Goal: Contribute content: Contribute content

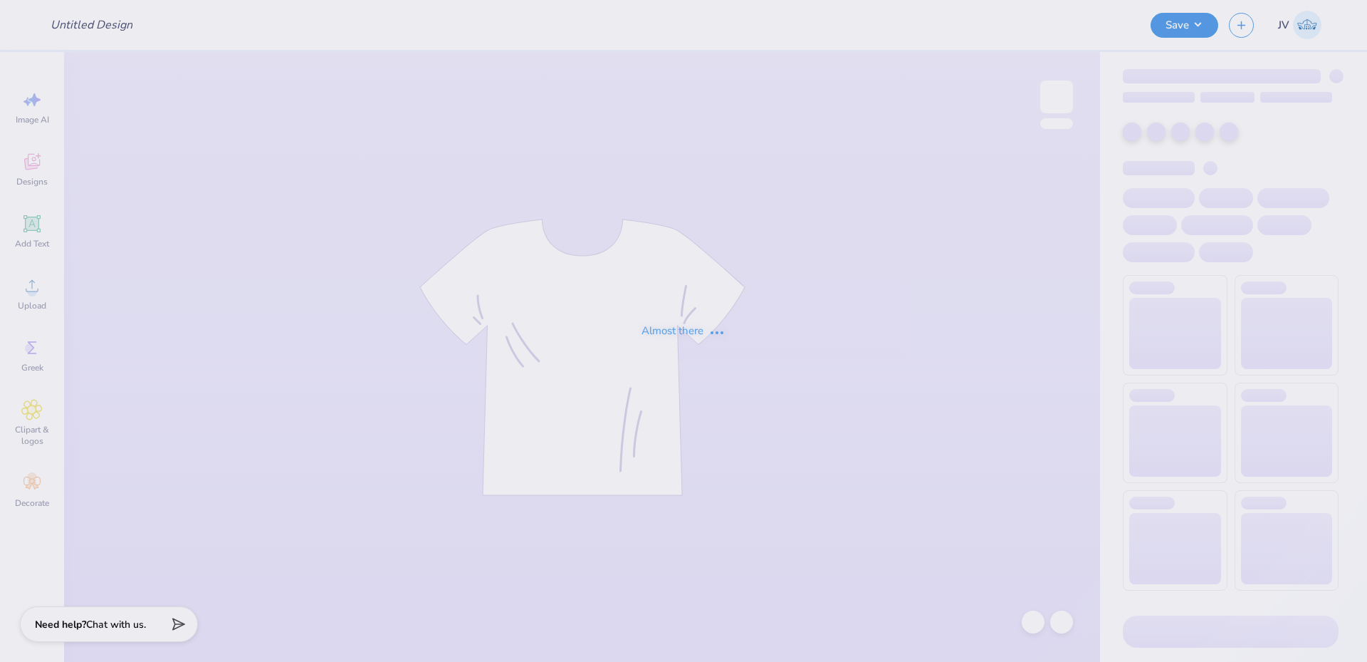
type input "UNL Delta Upsilon Parents Weekend Shirts 2025"
type input "100"
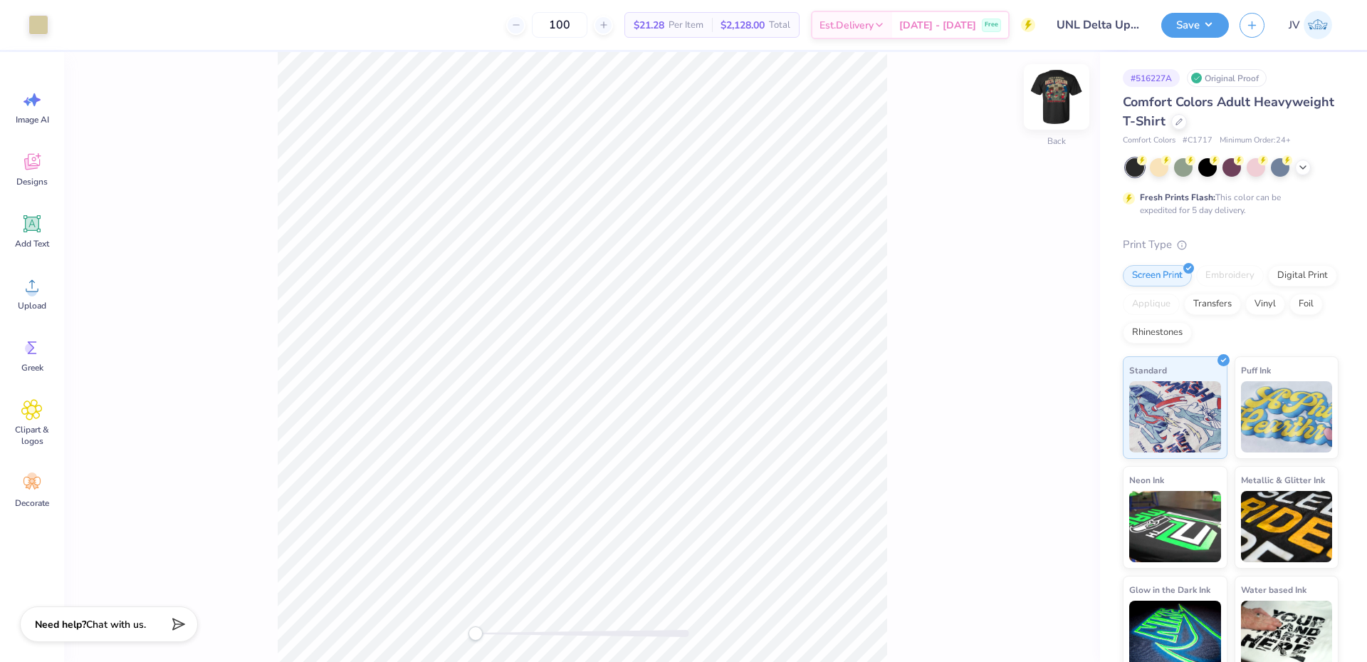
click at [1058, 101] on img at bounding box center [1056, 96] width 57 height 57
click at [20, 312] on div "Upload" at bounding box center [31, 292] width 51 height 53
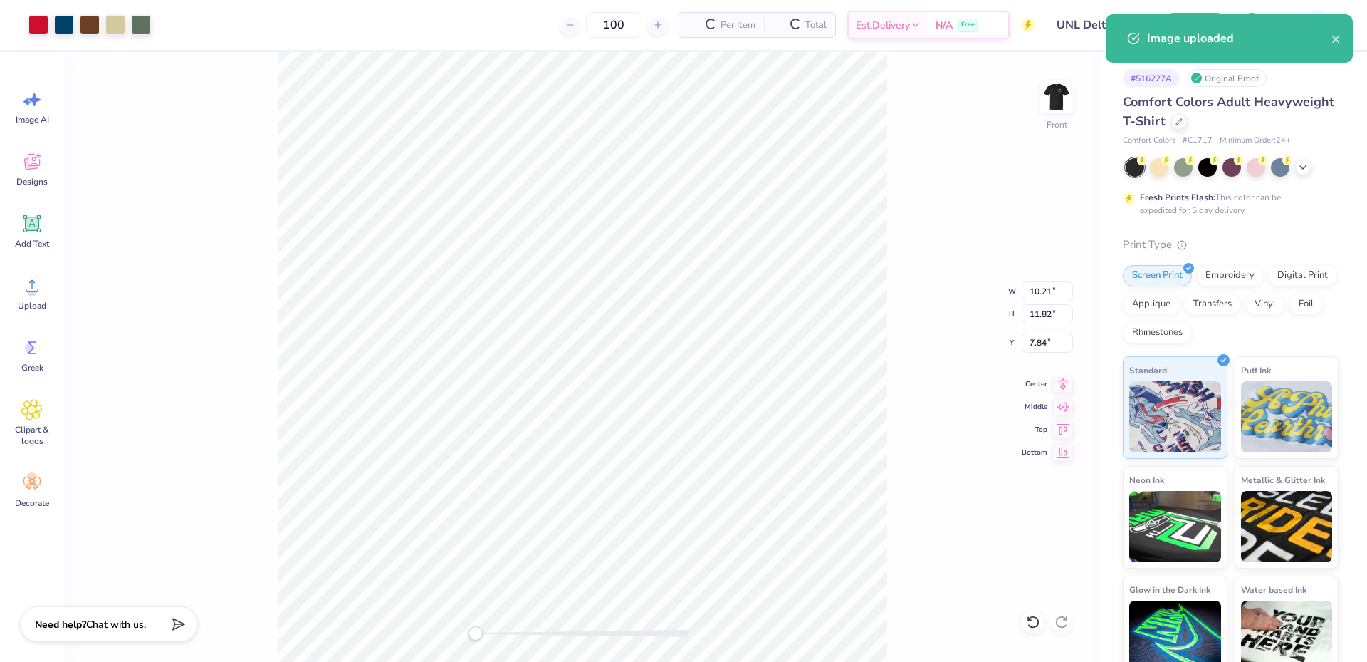
click at [1040, 275] on div "Front W 10.21 10.21 " H 11.82 11.82 " Y 7.84 7.84 " Center Middle Top Bottom" at bounding box center [582, 357] width 1036 height 610
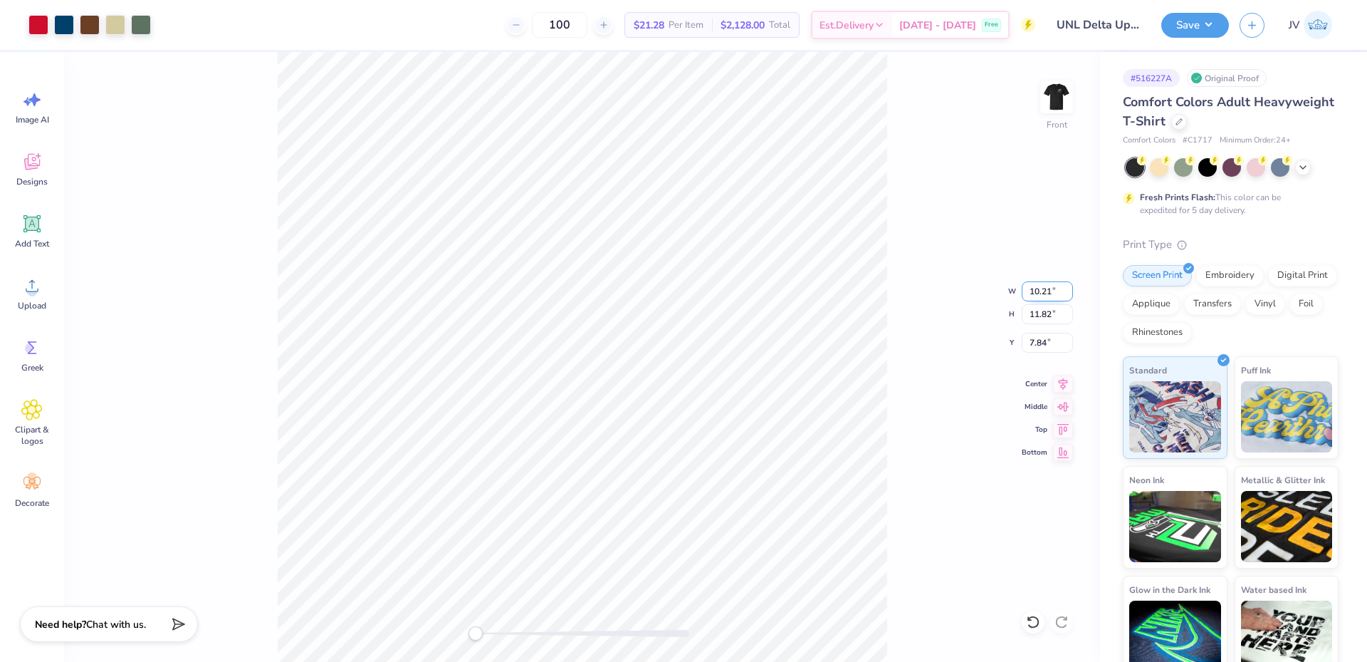
click at [1038, 293] on input "10.21" at bounding box center [1047, 291] width 51 height 20
type input "12"
click at [1058, 106] on img at bounding box center [1056, 96] width 57 height 57
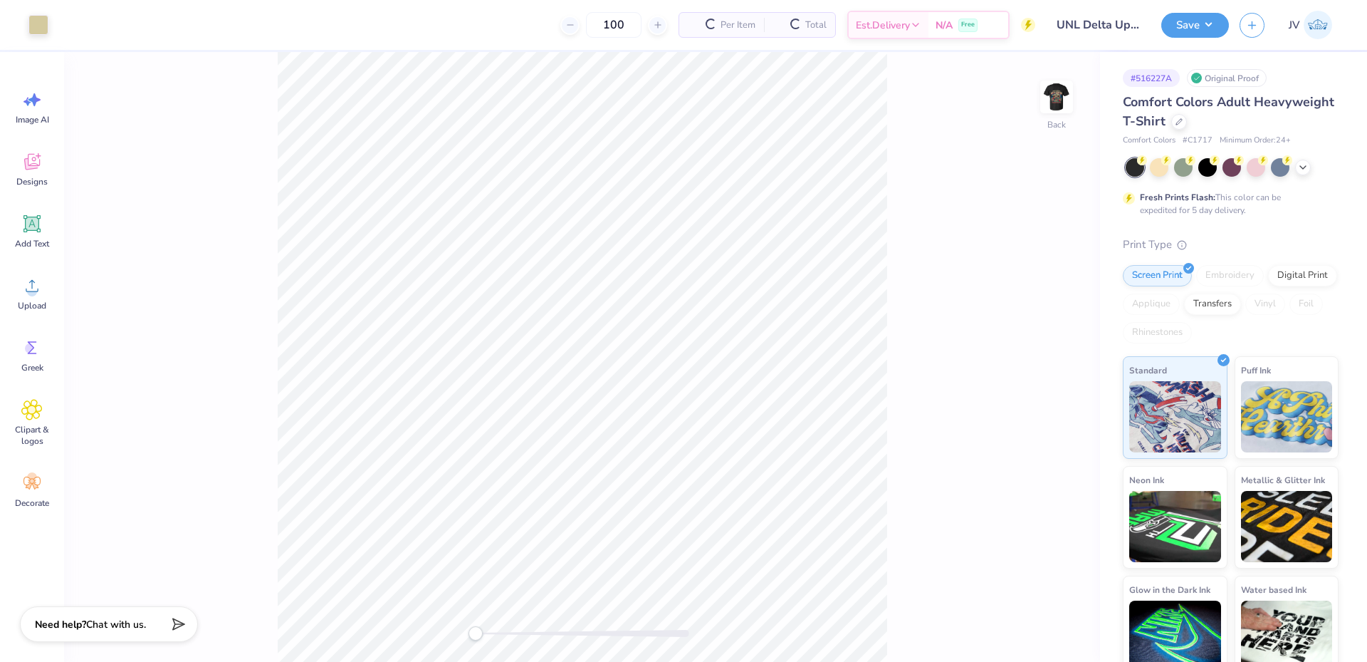
click at [1058, 106] on img at bounding box center [1057, 97] width 28 height 28
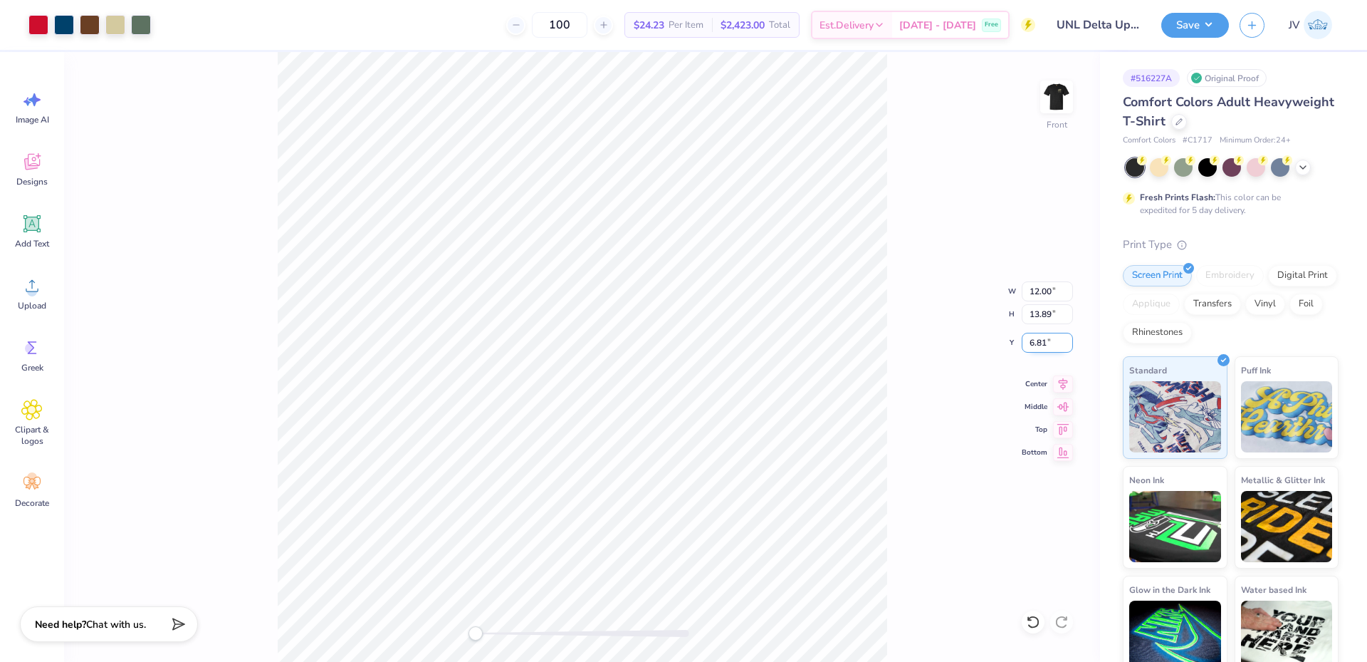
click at [1044, 343] on input "6.81" at bounding box center [1047, 343] width 51 height 20
type input "3"
click at [1014, 210] on div "Front W 12.00 12.00 " H 13.89 13.89 " Y 3 3 " Center Middle Top Bottom" at bounding box center [582, 357] width 1036 height 610
click at [1062, 110] on img at bounding box center [1056, 96] width 57 height 57
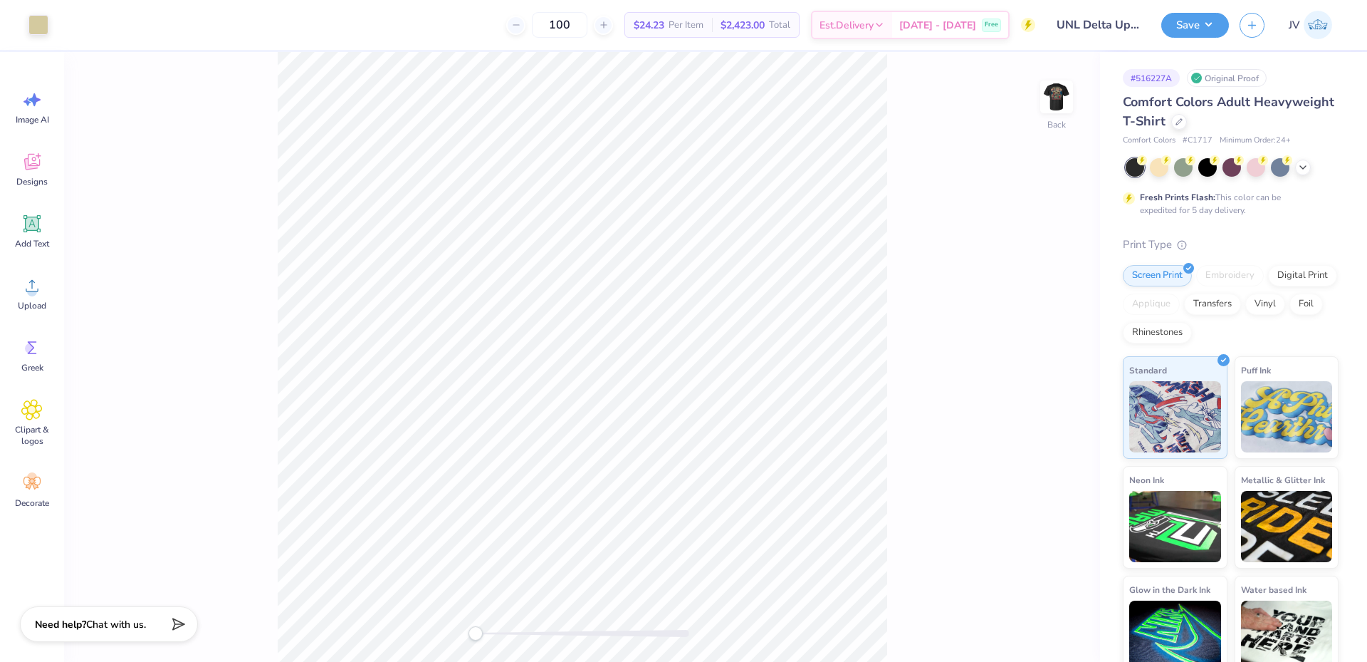
click at [1062, 110] on img at bounding box center [1057, 97] width 28 height 28
click at [557, 342] on div "Back" at bounding box center [582, 357] width 1036 height 610
click at [1058, 113] on img at bounding box center [1056, 96] width 57 height 57
type input "3.42"
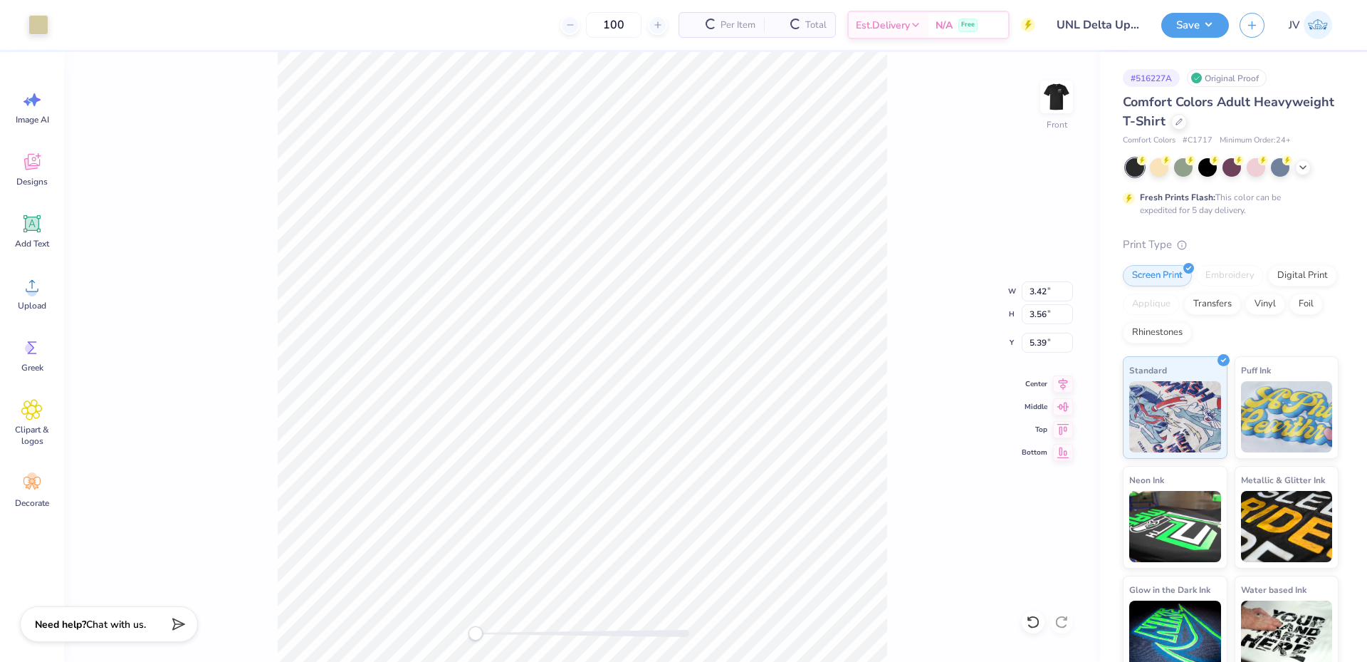
type input "3.56"
type input "5.39"
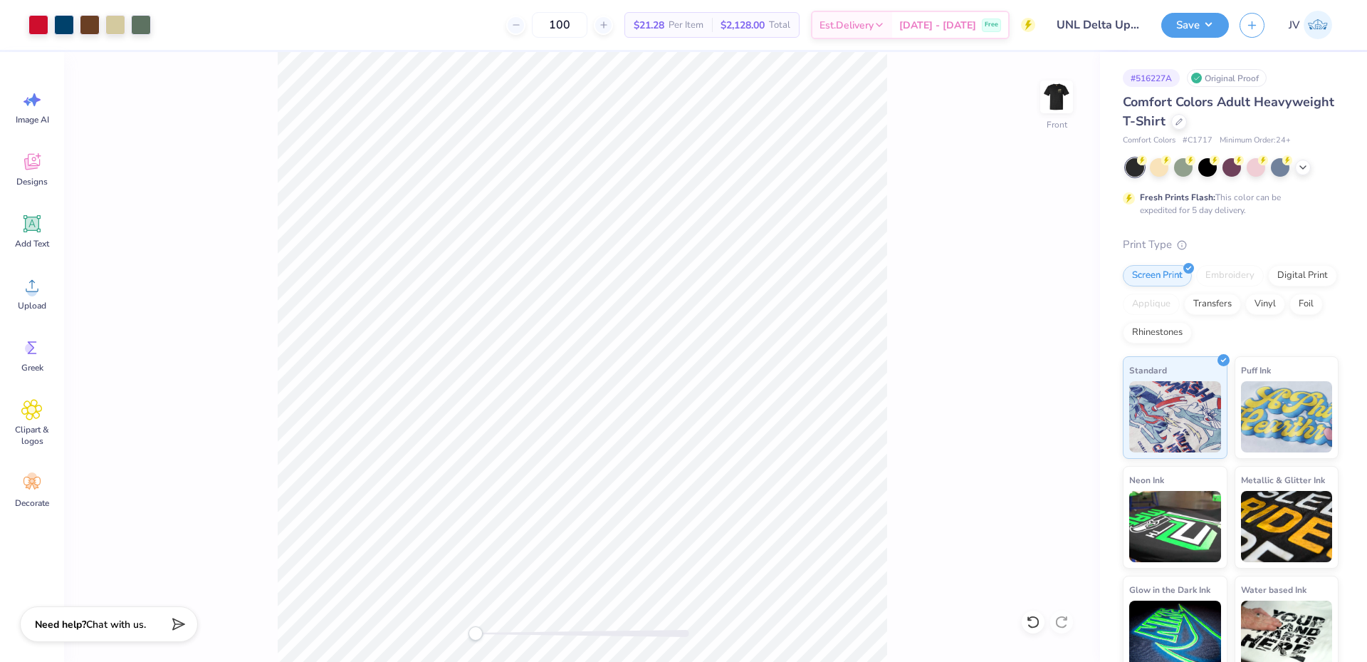
click at [271, 523] on div "Front" at bounding box center [582, 357] width 1036 height 610
click at [172, 409] on div "Front" at bounding box center [582, 357] width 1036 height 610
click at [1198, 16] on button "Save" at bounding box center [1195, 23] width 68 height 25
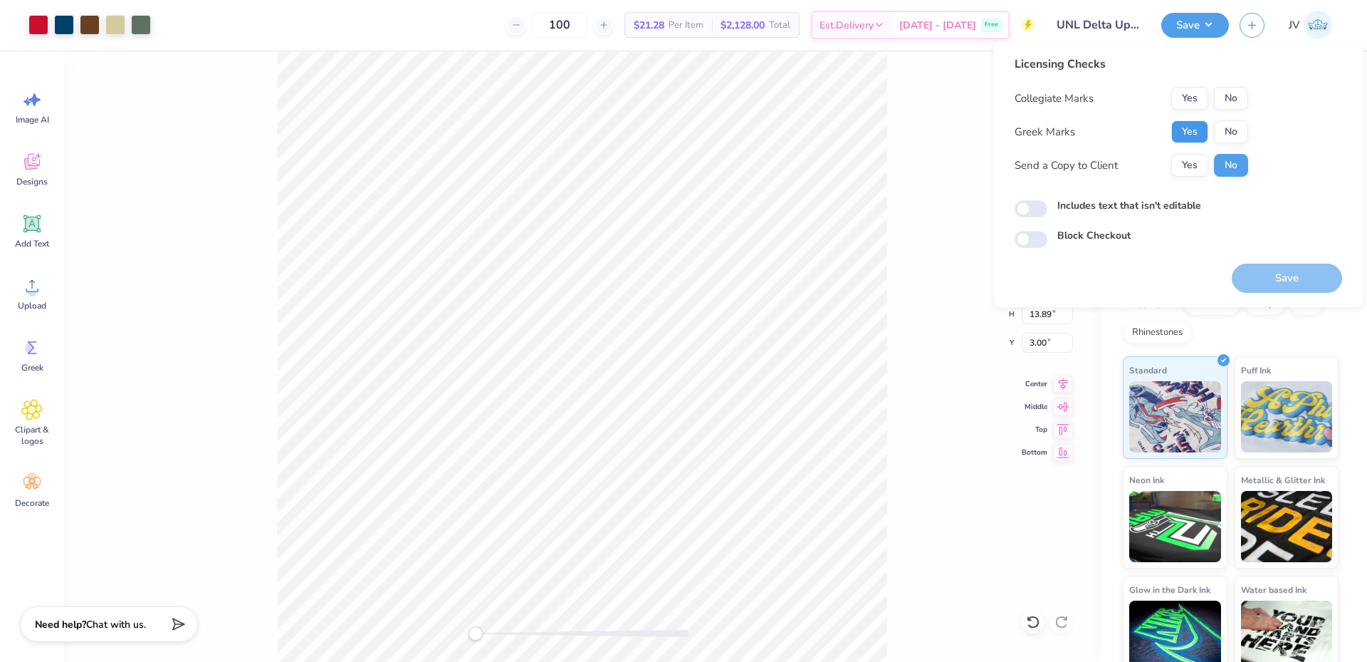
click at [1185, 125] on button "Yes" at bounding box center [1189, 131] width 37 height 23
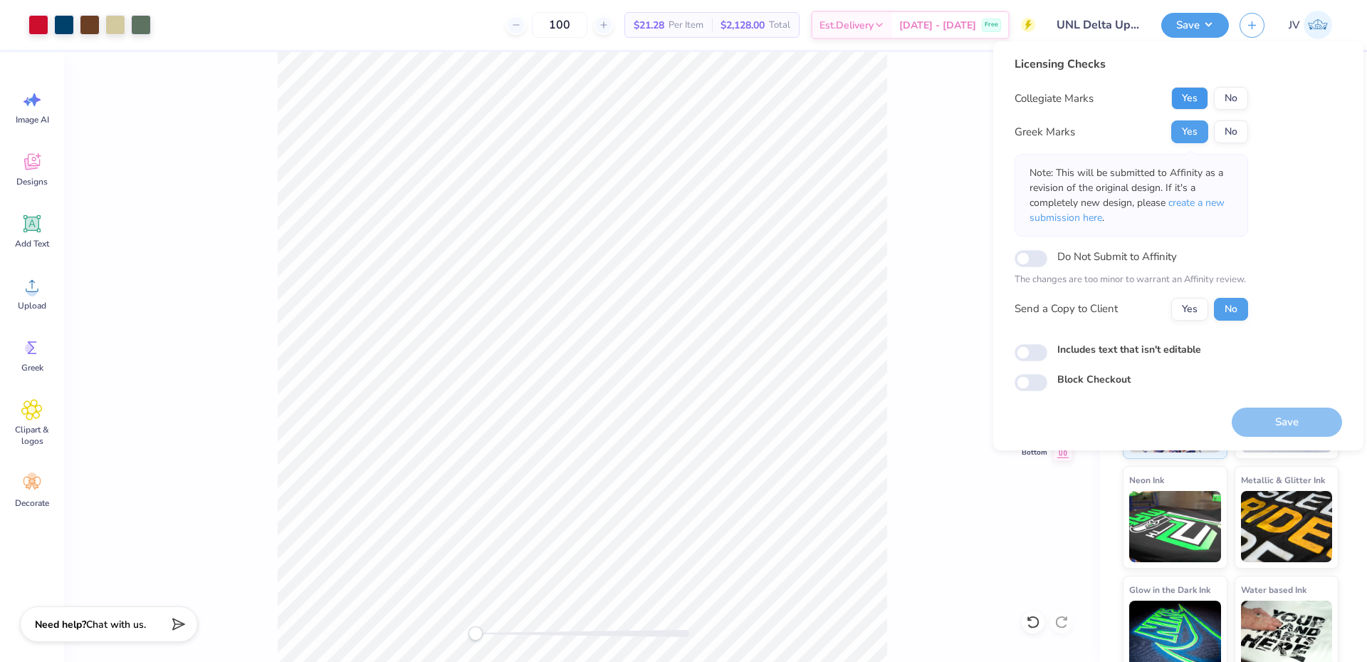
click at [1187, 99] on button "Yes" at bounding box center [1189, 98] width 37 height 23
click at [1213, 205] on span "create a new submission here" at bounding box center [1127, 210] width 195 height 28
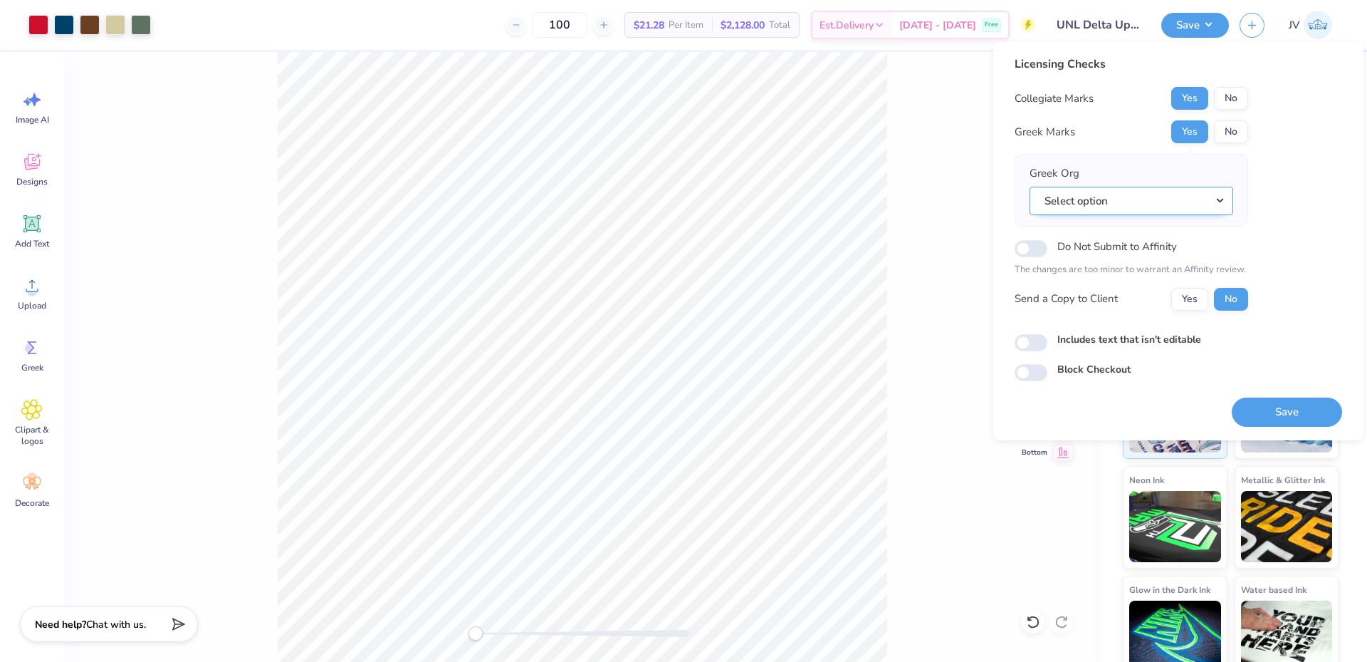
click at [1210, 202] on button "Select option" at bounding box center [1132, 201] width 204 height 29
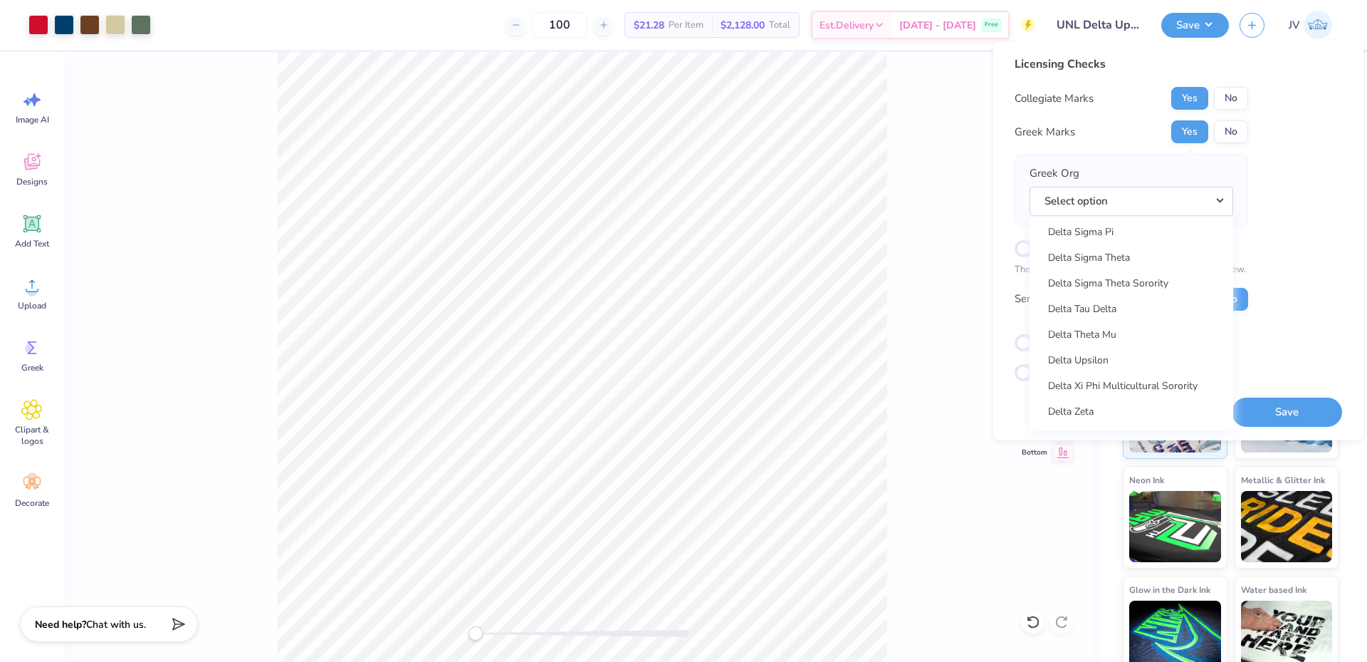
scroll to position [3798, 0]
click at [1142, 252] on link "Delta Upsilon" at bounding box center [1131, 257] width 192 height 24
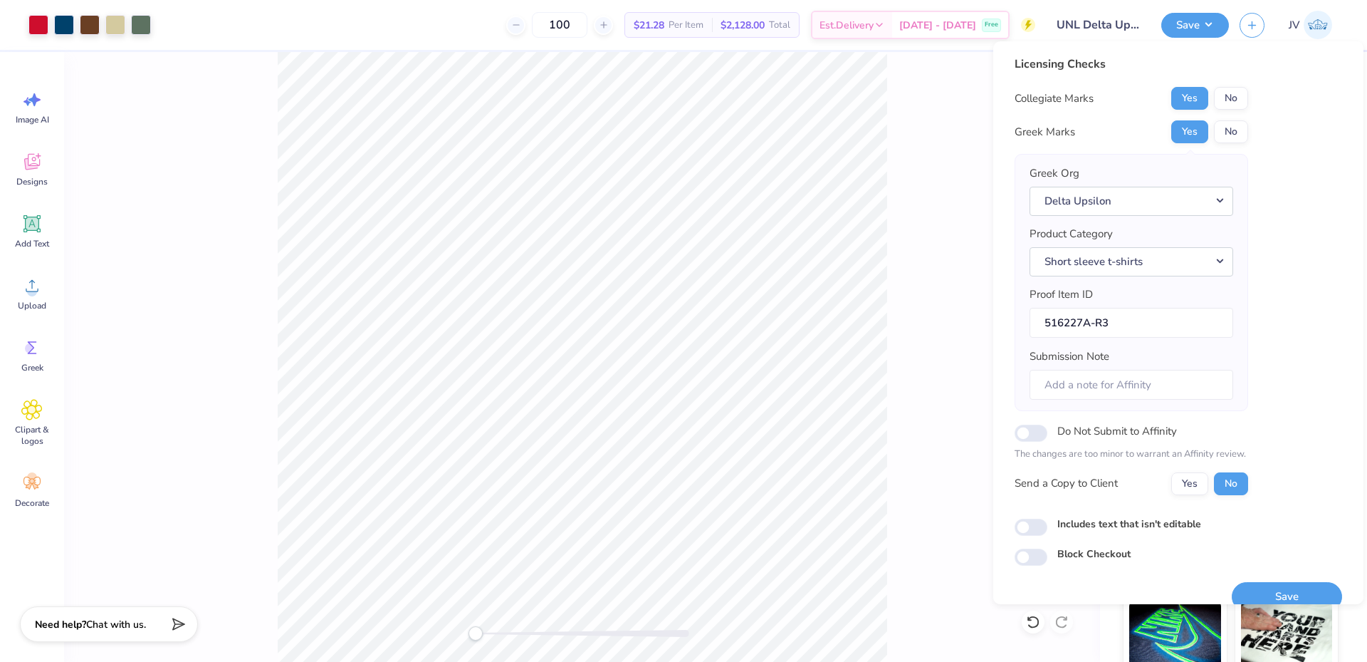
click at [973, 315] on div "Front W 12.00 12.00 " H 13.89 13.89 " Y 3.00 3.00 " Center Middle Top Bottom" at bounding box center [582, 357] width 1036 height 610
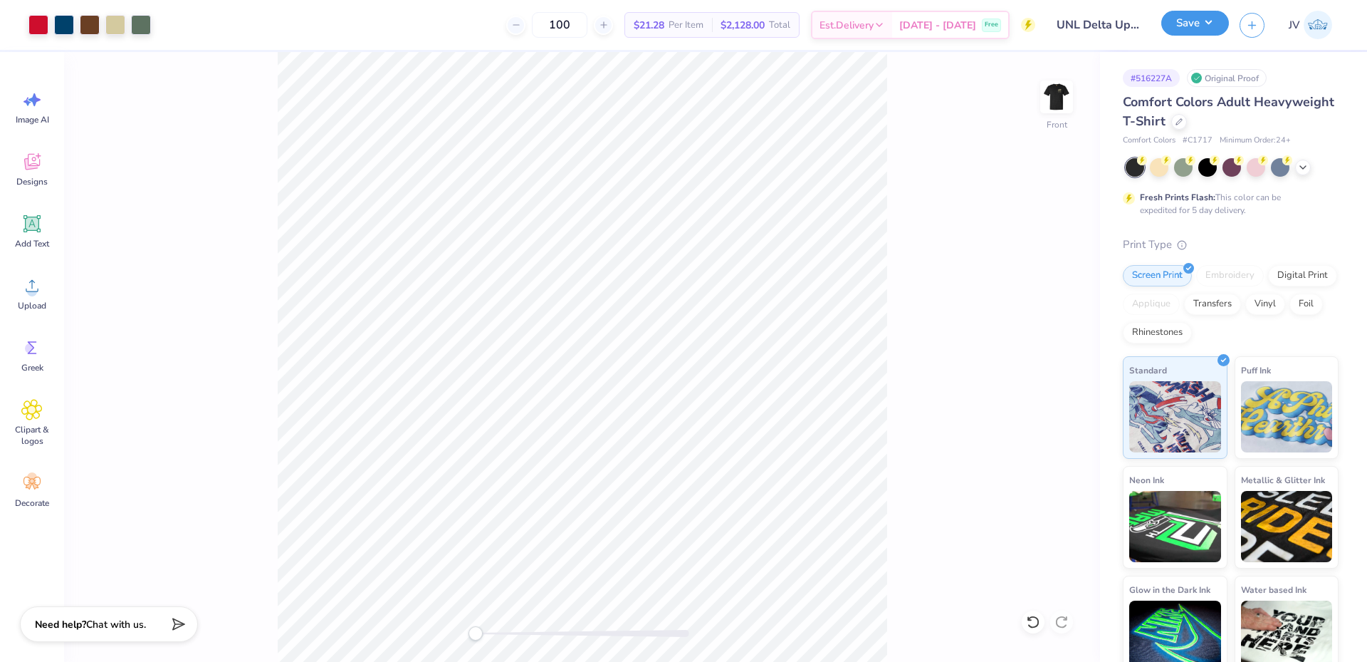
click at [1183, 23] on button "Save" at bounding box center [1195, 23] width 68 height 25
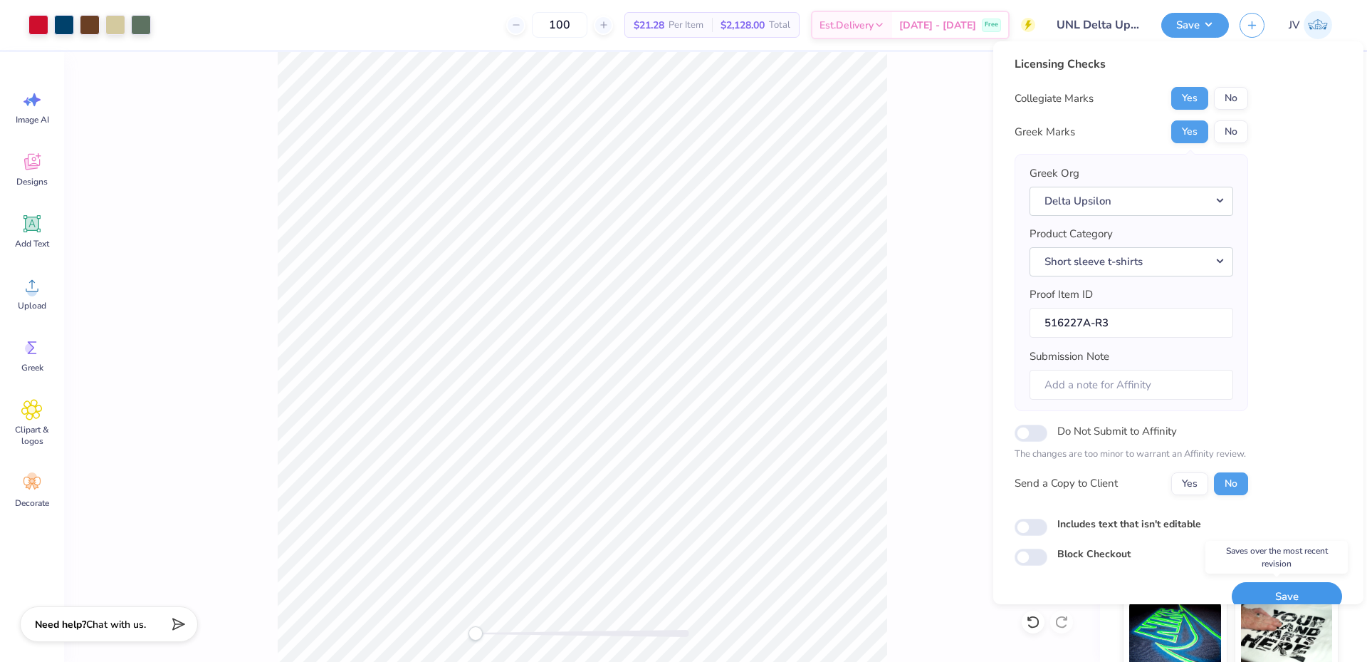
click at [1256, 588] on button "Save" at bounding box center [1287, 596] width 110 height 29
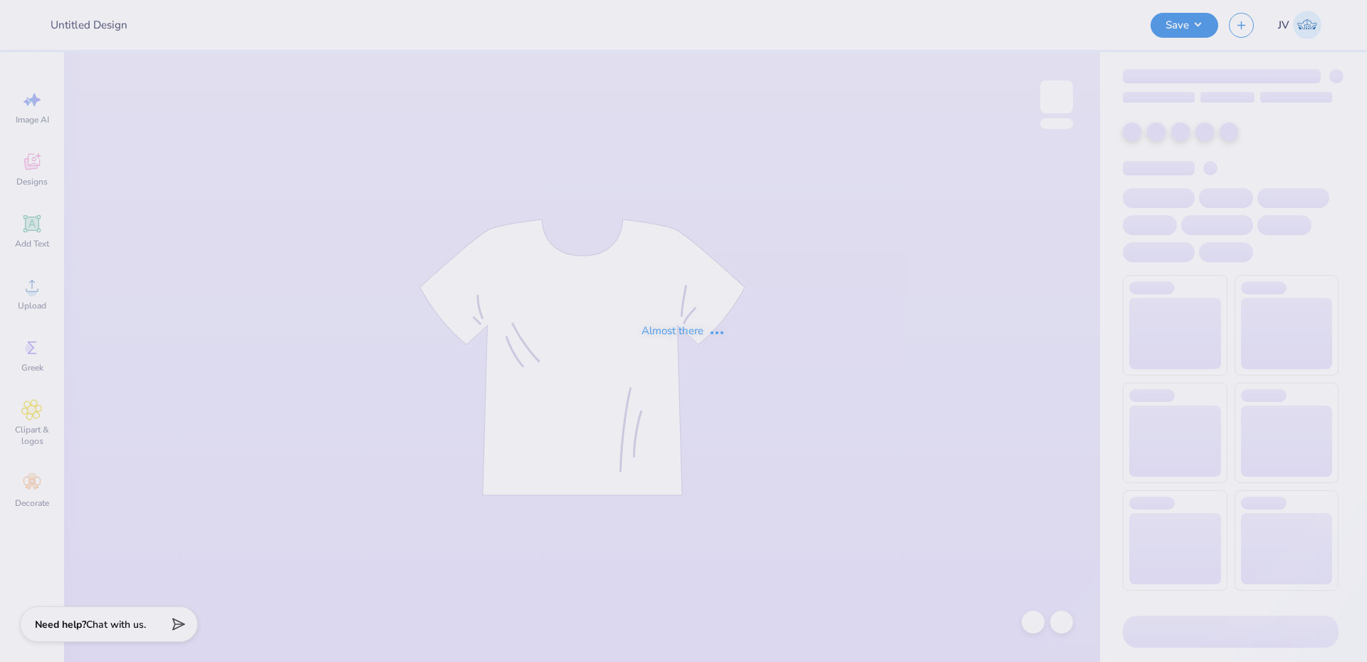
type input "UNL Delta Upsilon Parents Weekend Shirts 2025"
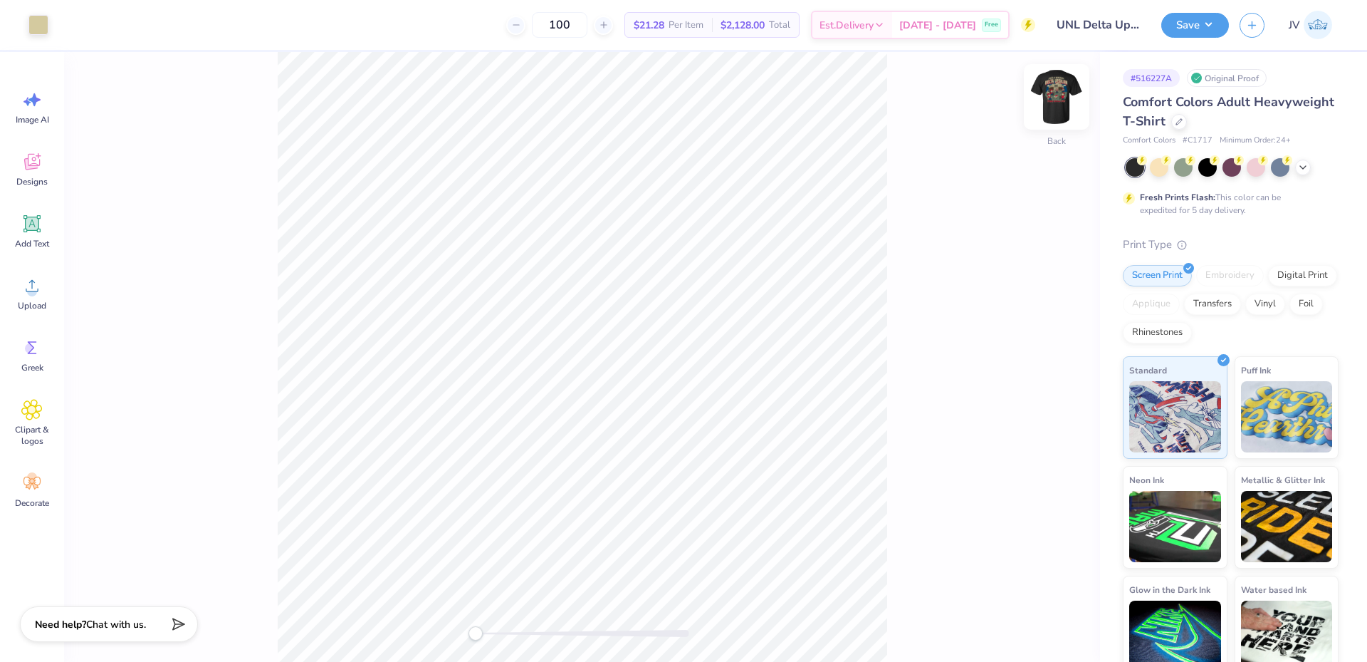
click at [1058, 103] on img at bounding box center [1056, 96] width 57 height 57
drag, startPoint x: 477, startPoint y: 634, endPoint x: 487, endPoint y: 638, distance: 10.8
click at [487, 638] on div "Accessibility label" at bounding box center [487, 633] width 14 height 14
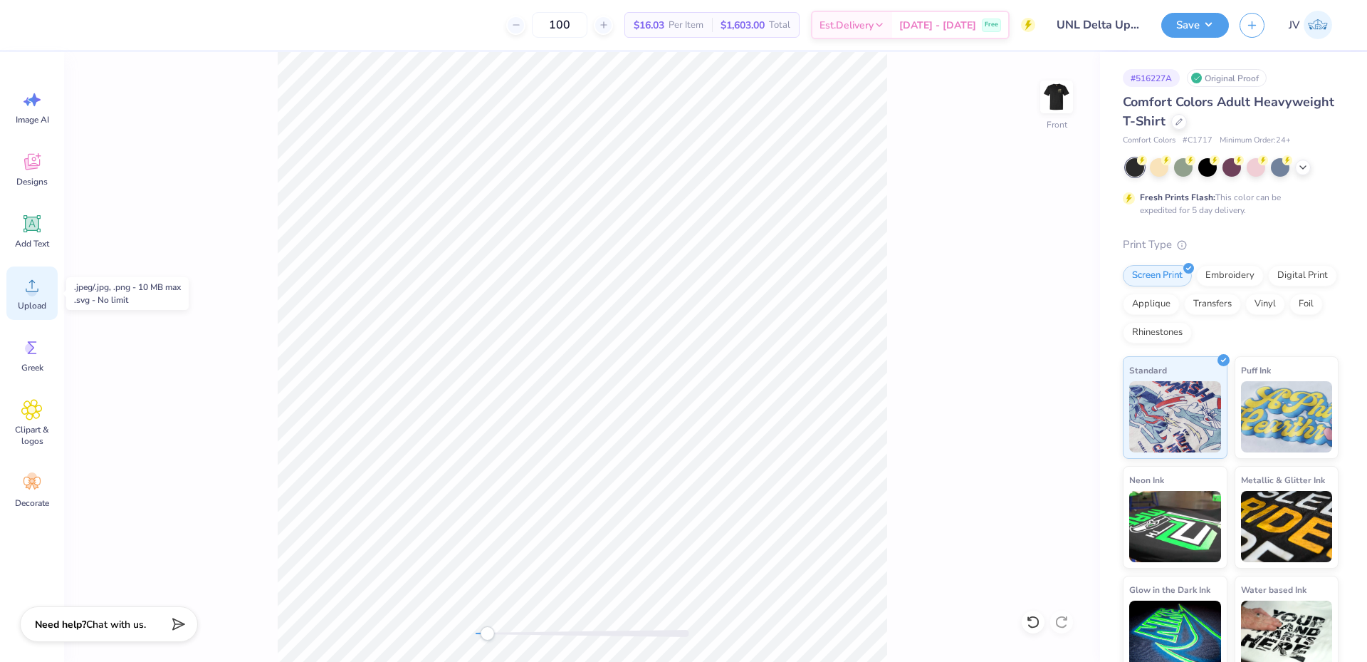
click at [33, 283] on icon at bounding box center [31, 285] width 21 height 21
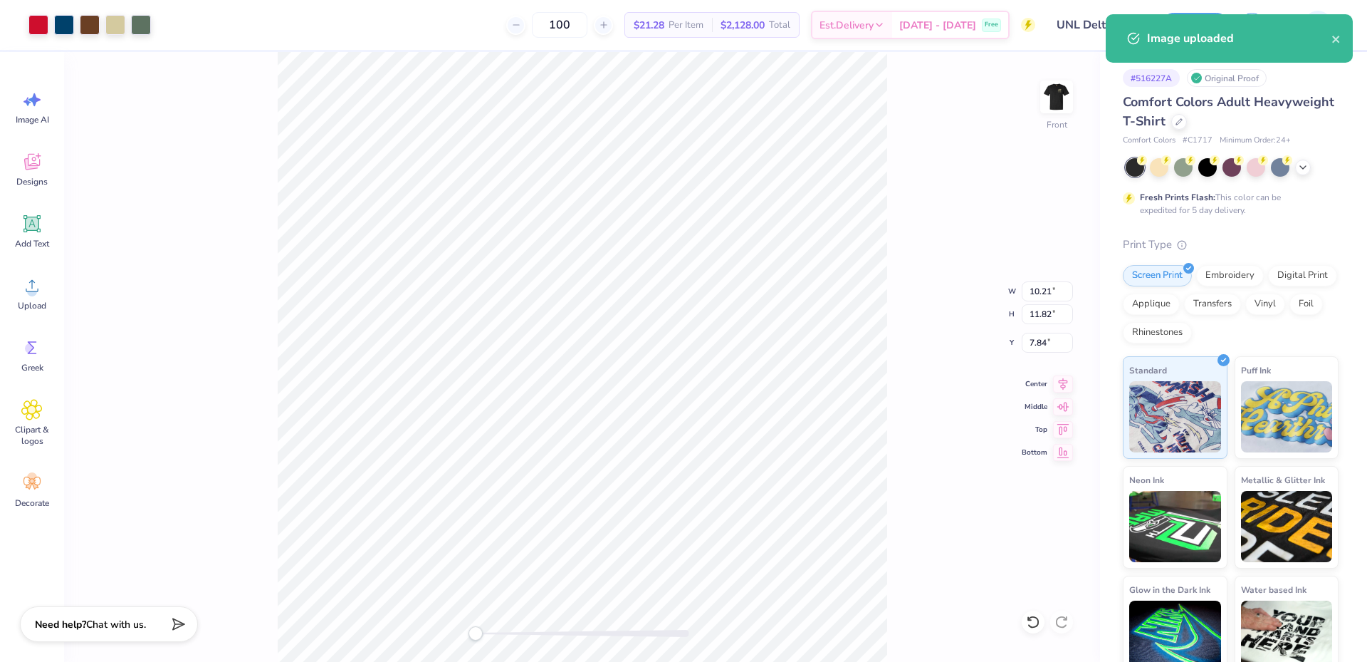
click at [444, 629] on div "Front W 10.21 10.21 " H 11.82 11.82 " Y 7.84 7.84 " Center Middle Top Bottom" at bounding box center [582, 357] width 1036 height 610
click at [1039, 292] on input "10.21" at bounding box center [1047, 291] width 51 height 20
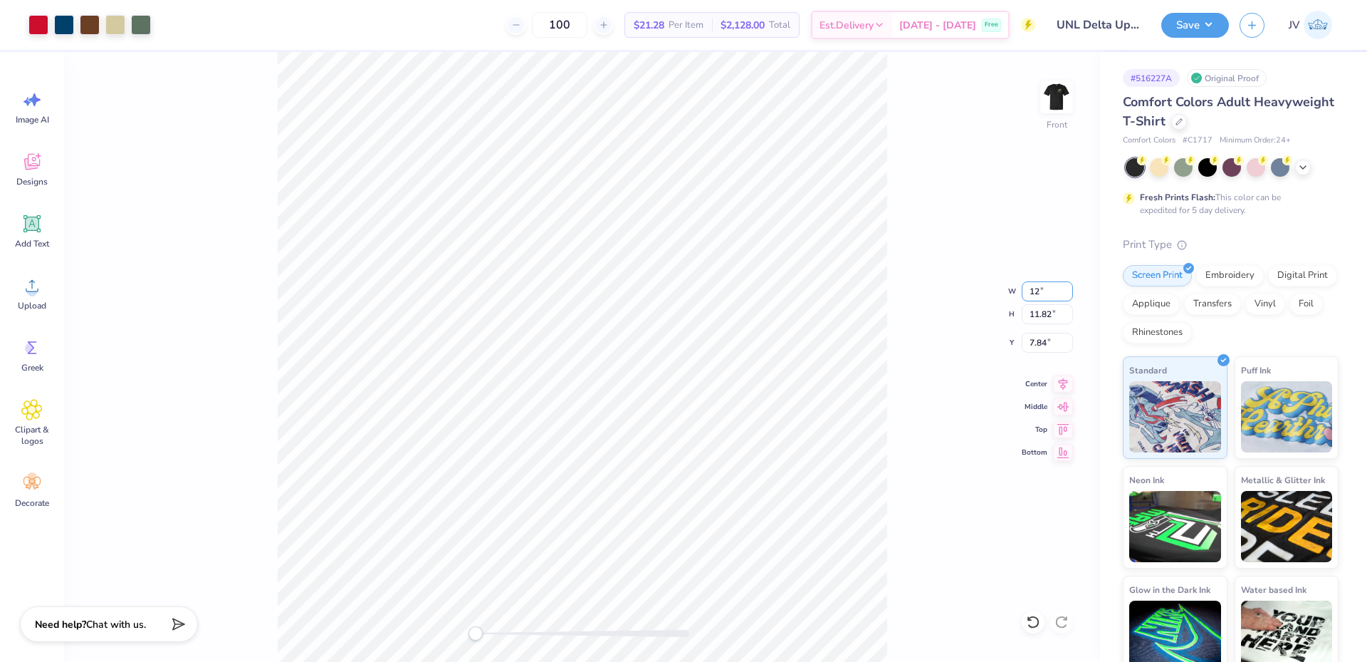
type input "12"
click at [1053, 92] on img at bounding box center [1056, 96] width 57 height 57
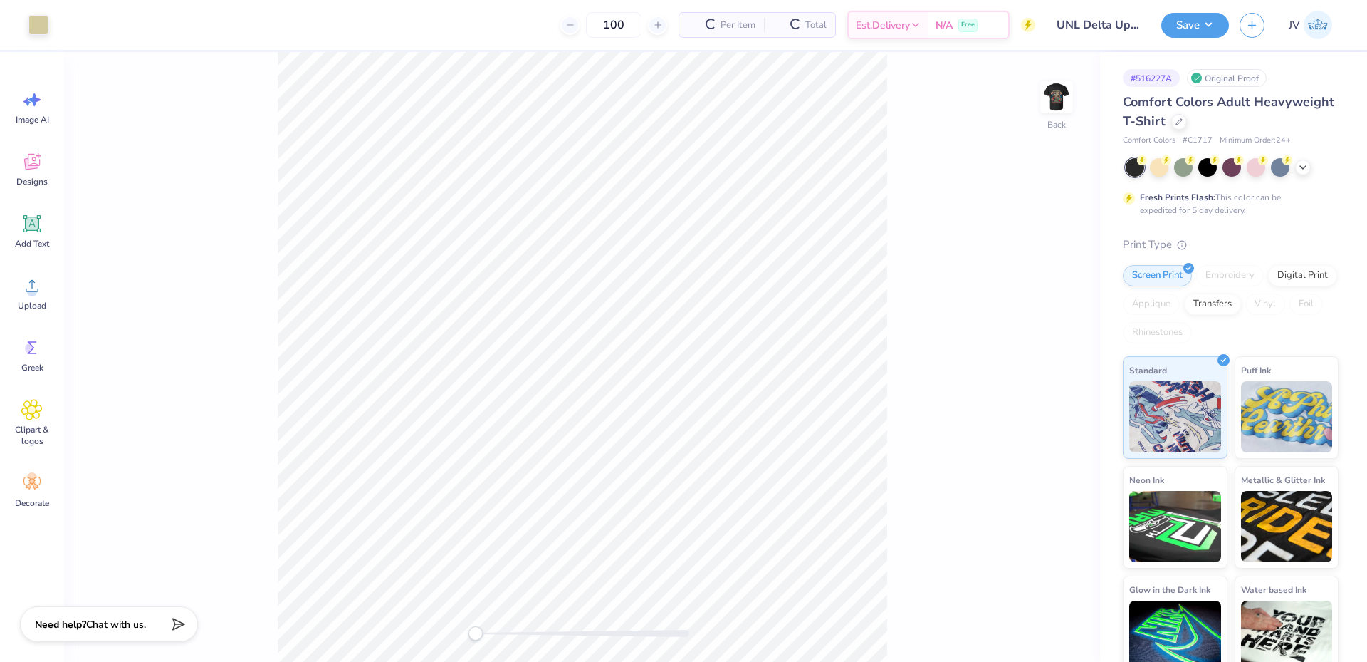
click at [1053, 92] on img at bounding box center [1057, 97] width 28 height 28
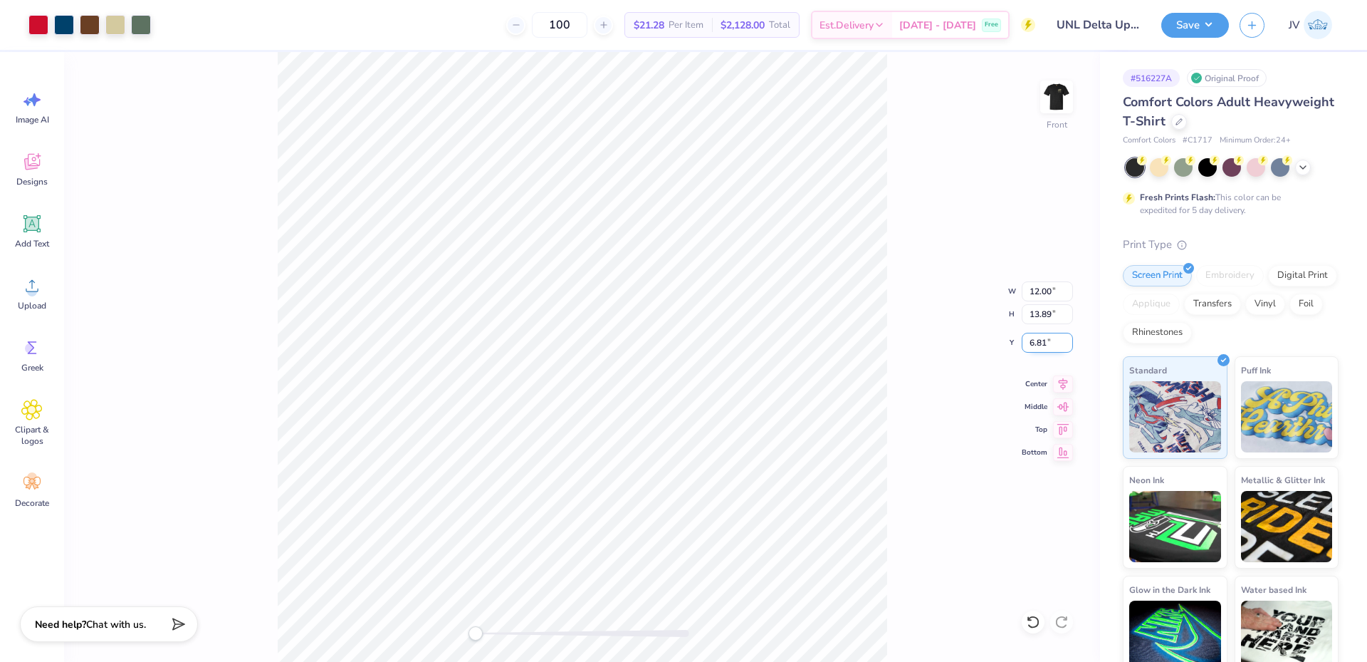
click at [1035, 343] on input "6.81" at bounding box center [1047, 343] width 51 height 20
type input "3"
click at [1184, 33] on button "Save" at bounding box center [1195, 23] width 68 height 25
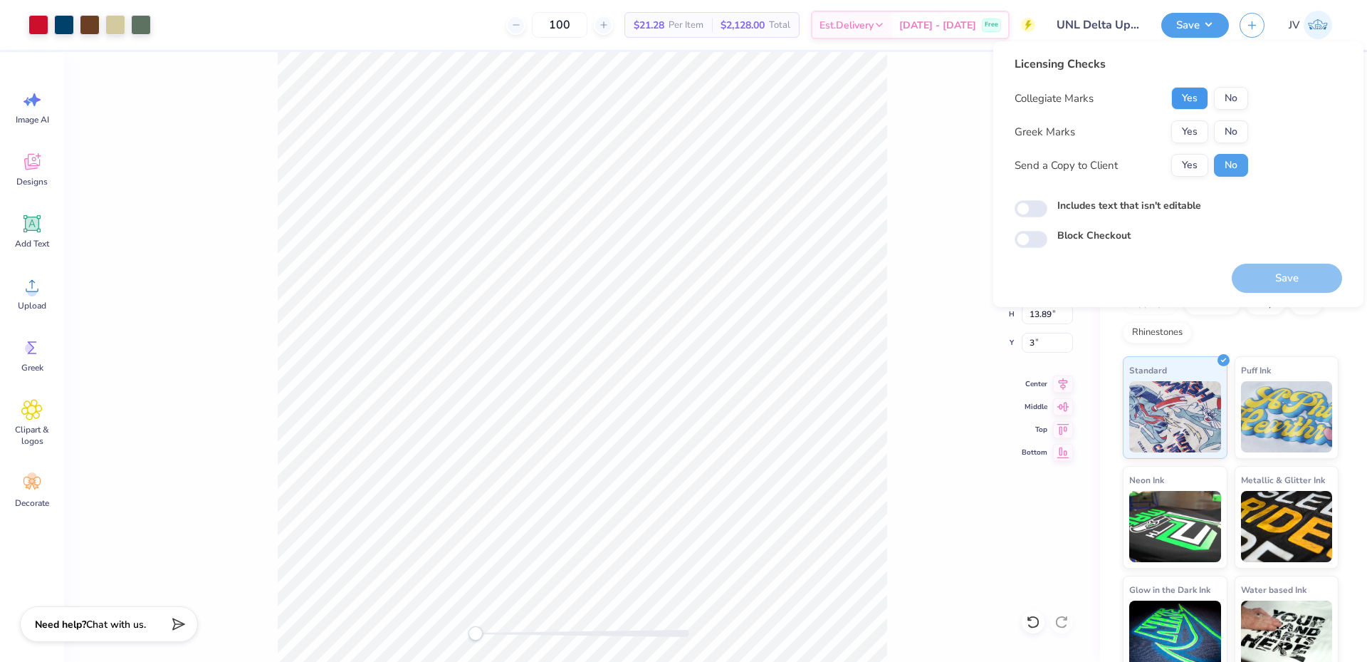
click at [1193, 102] on button "Yes" at bounding box center [1189, 98] width 37 height 23
click at [1197, 135] on button "Yes" at bounding box center [1189, 131] width 37 height 23
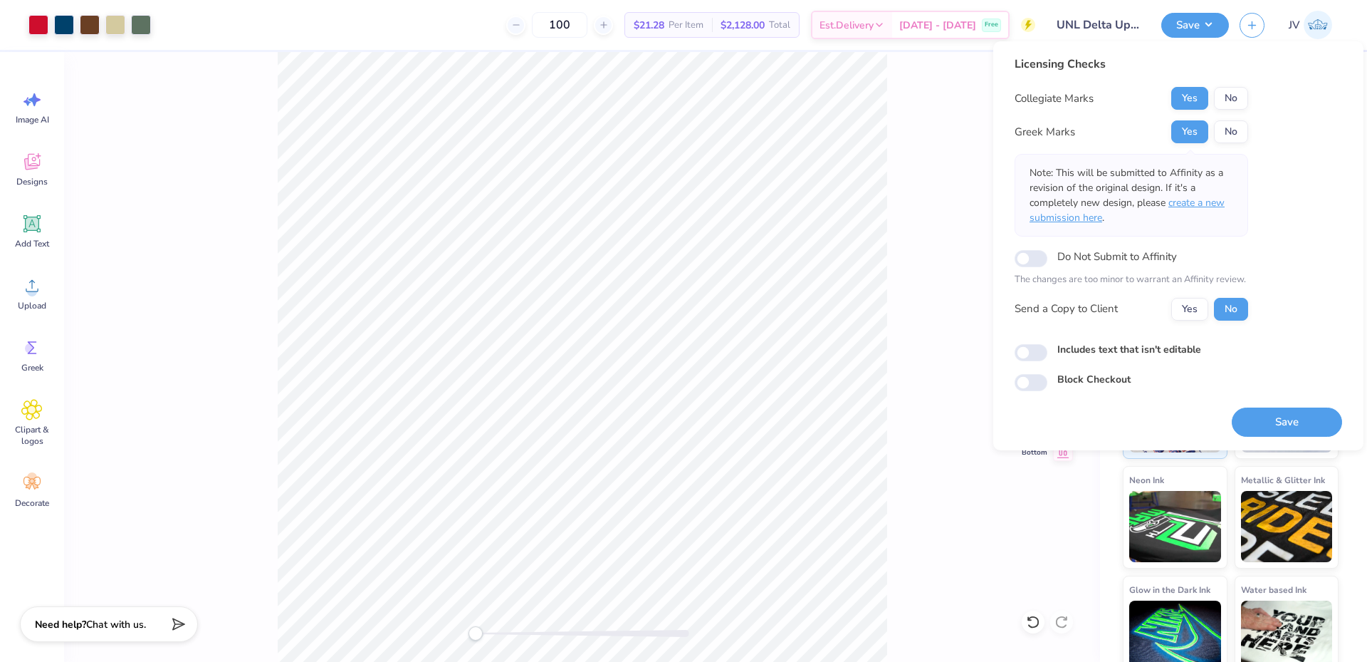
click at [1213, 200] on span "create a new submission here" at bounding box center [1127, 210] width 195 height 28
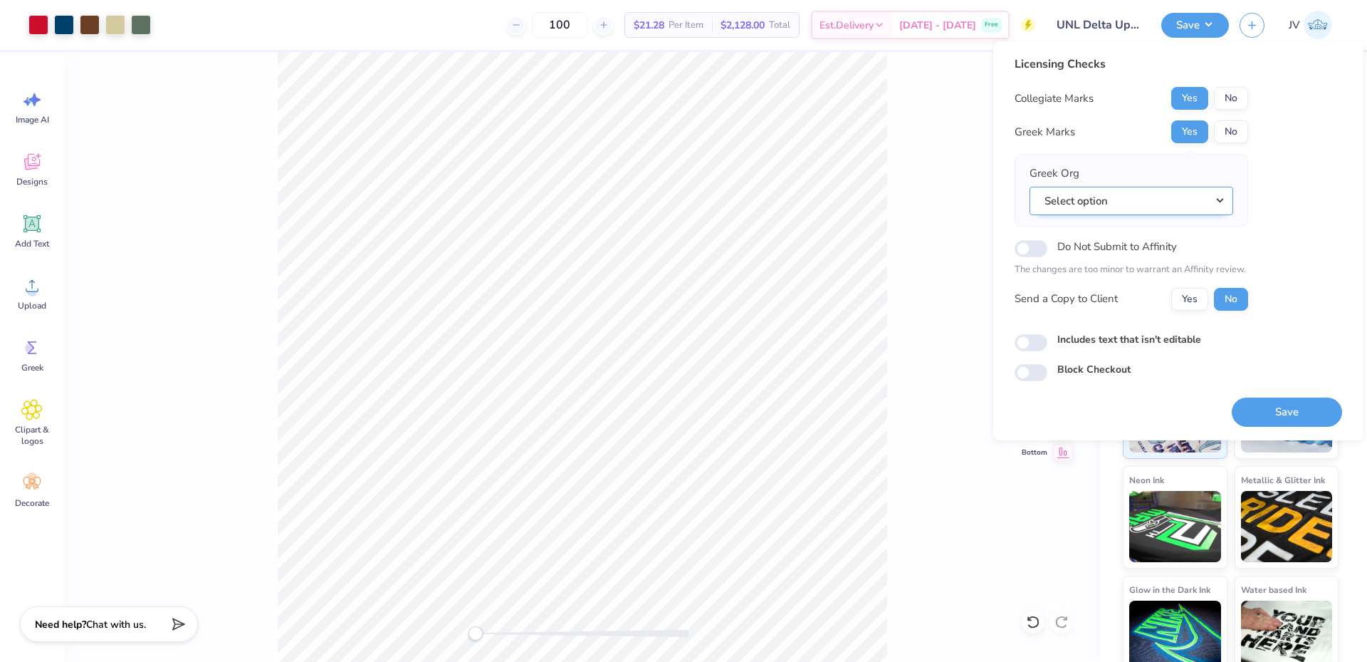
click at [1185, 201] on button "Select option" at bounding box center [1132, 201] width 204 height 29
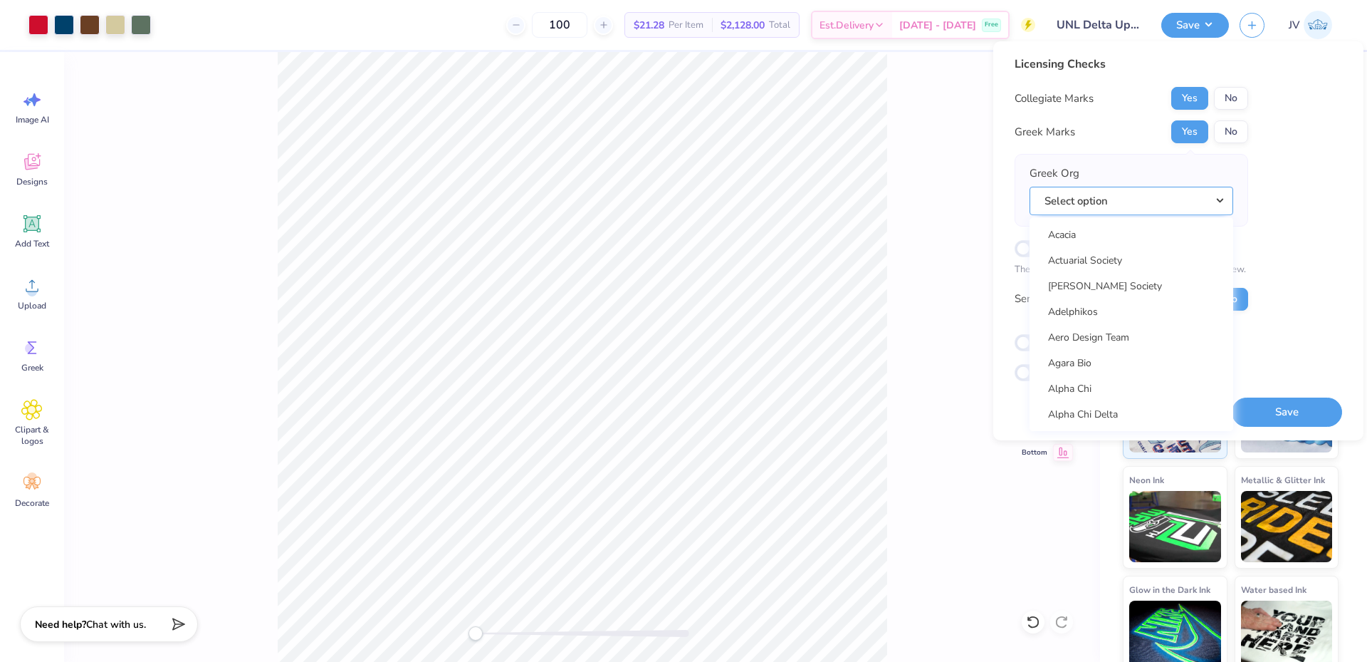
click at [1185, 201] on button "Select option" at bounding box center [1132, 201] width 204 height 29
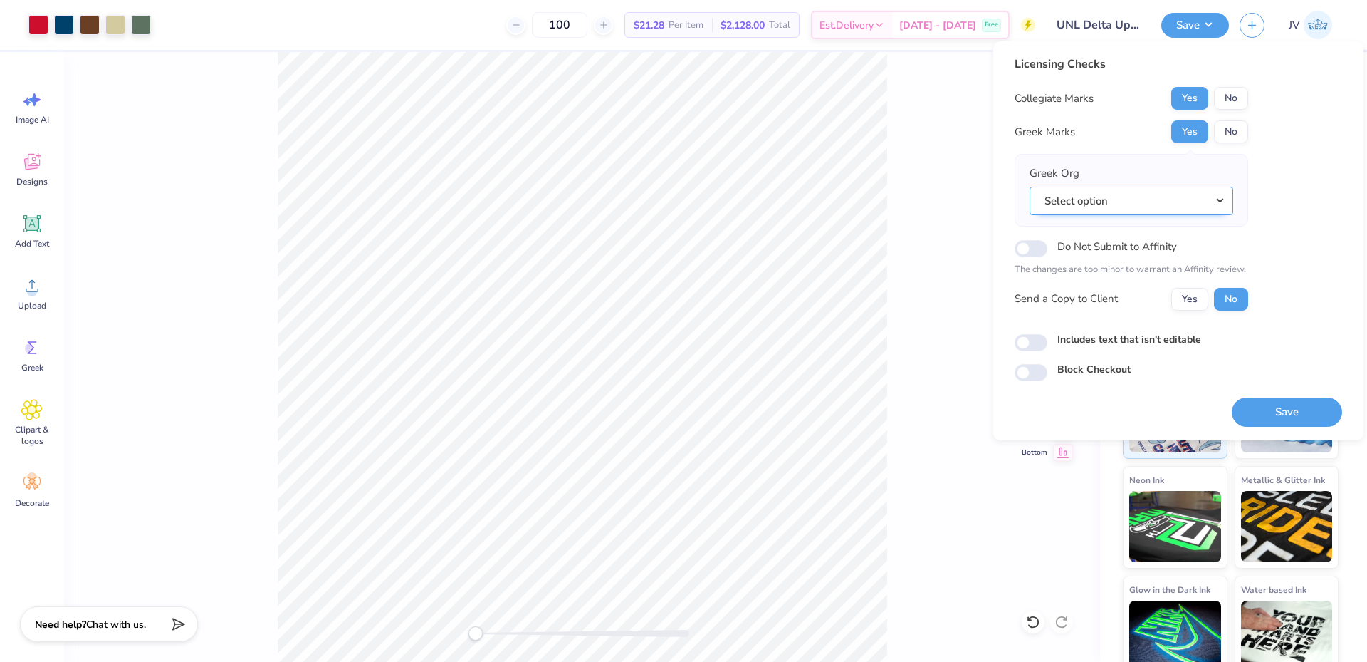
click at [1185, 201] on button "Select option" at bounding box center [1132, 201] width 204 height 29
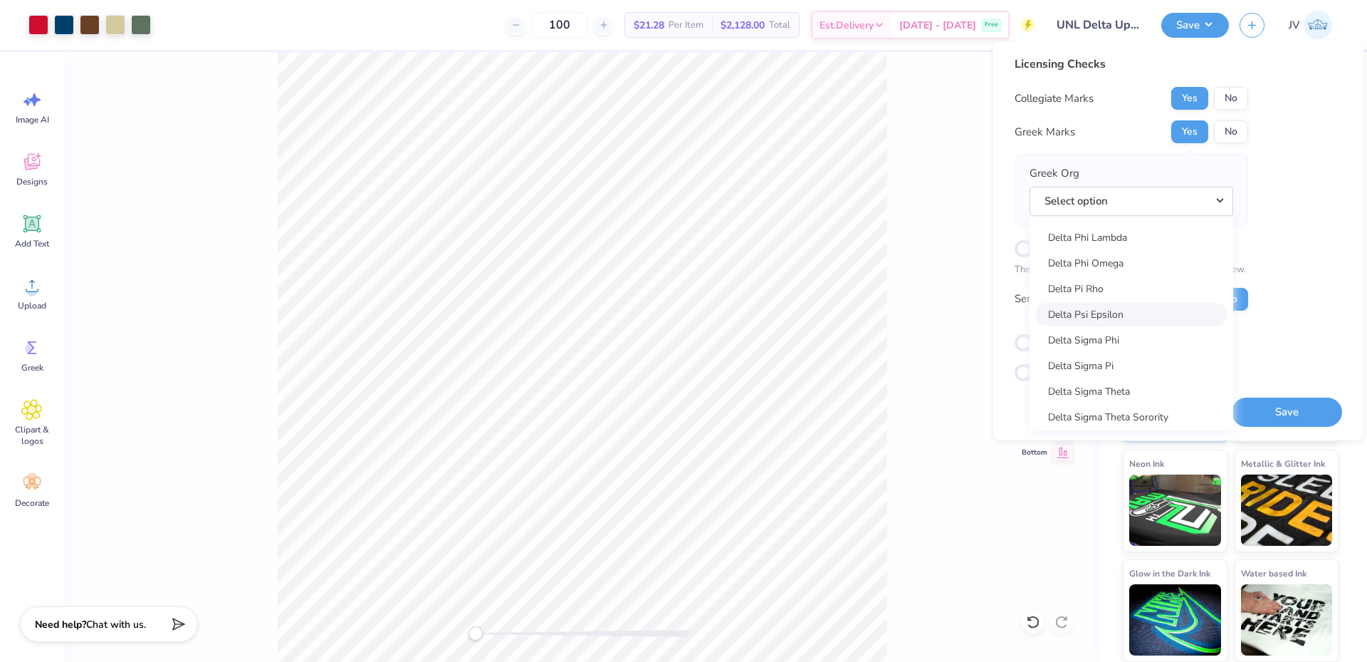
scroll to position [3798, 0]
click at [1132, 261] on link "Delta Upsilon" at bounding box center [1131, 257] width 192 height 24
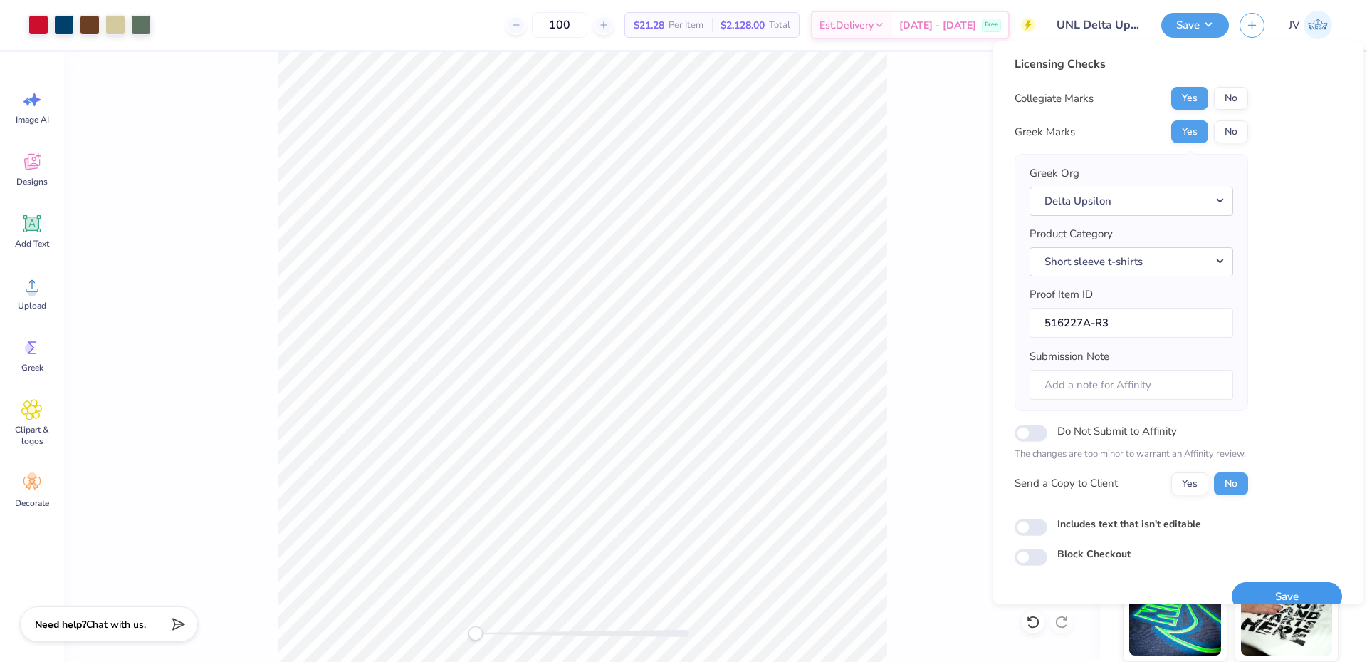
click at [1293, 590] on button "Save" at bounding box center [1287, 596] width 110 height 29
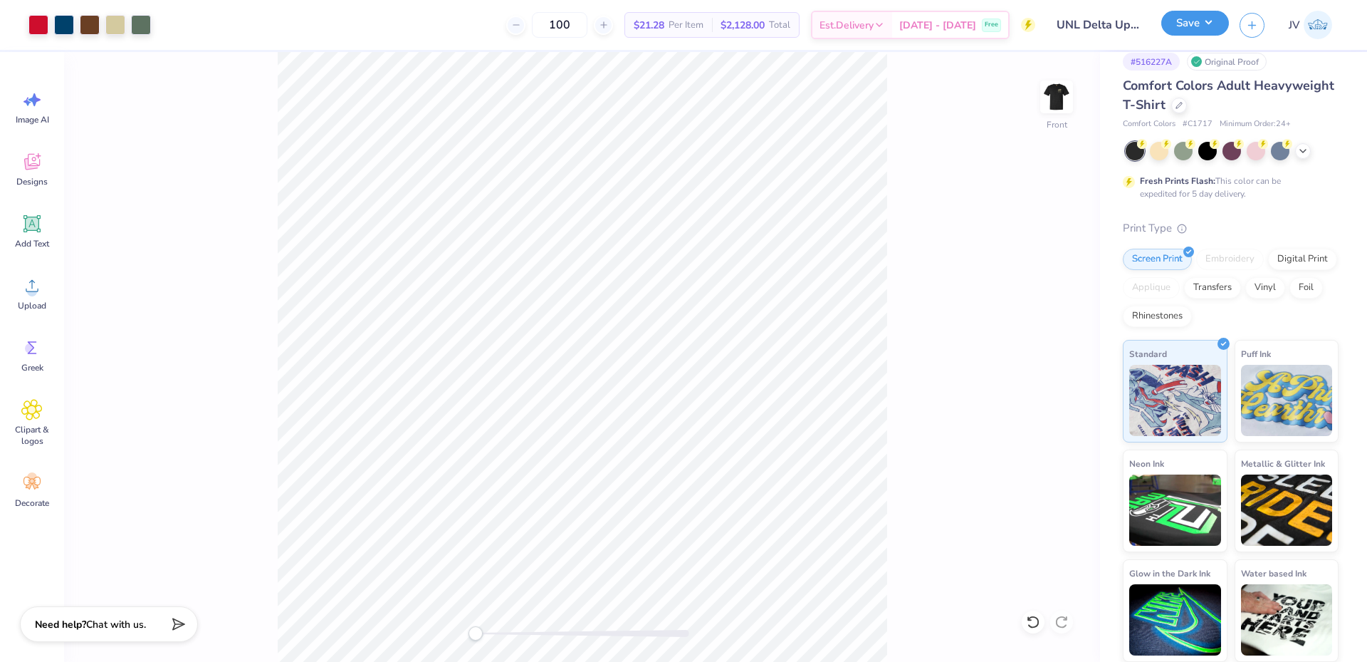
click at [1177, 24] on button "Save" at bounding box center [1195, 23] width 68 height 25
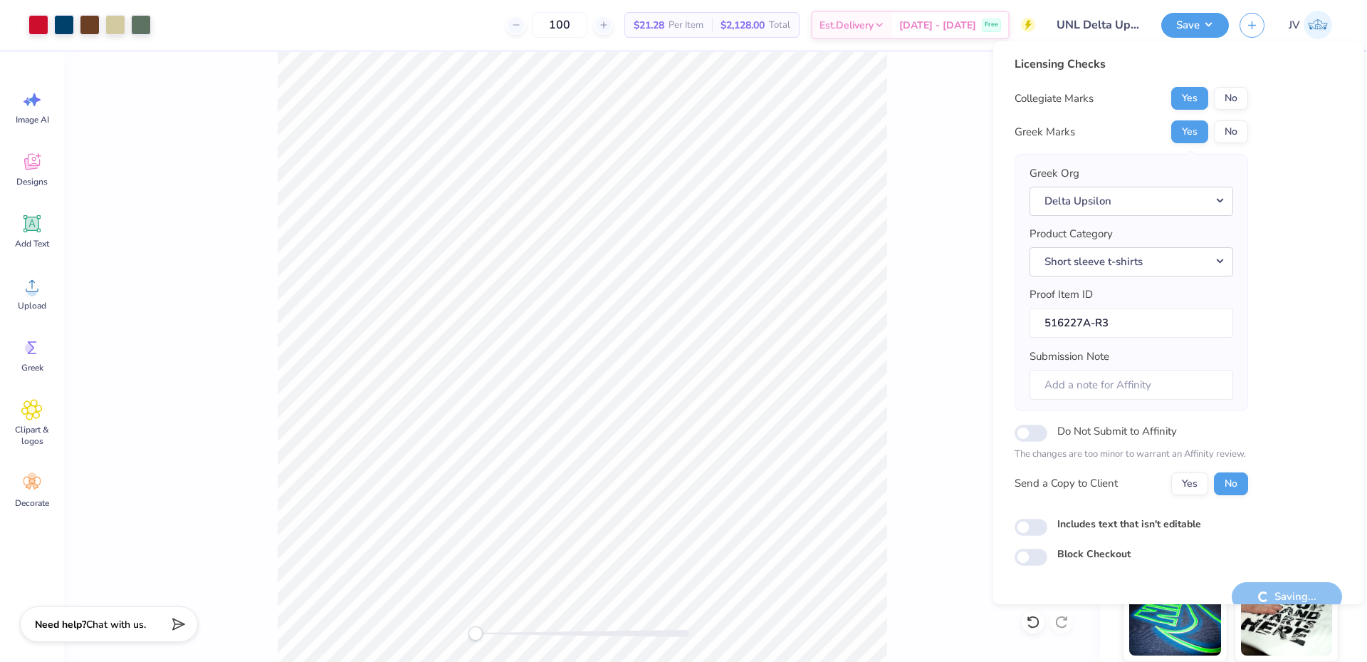
click at [367, 640] on div "Front" at bounding box center [582, 357] width 1036 height 610
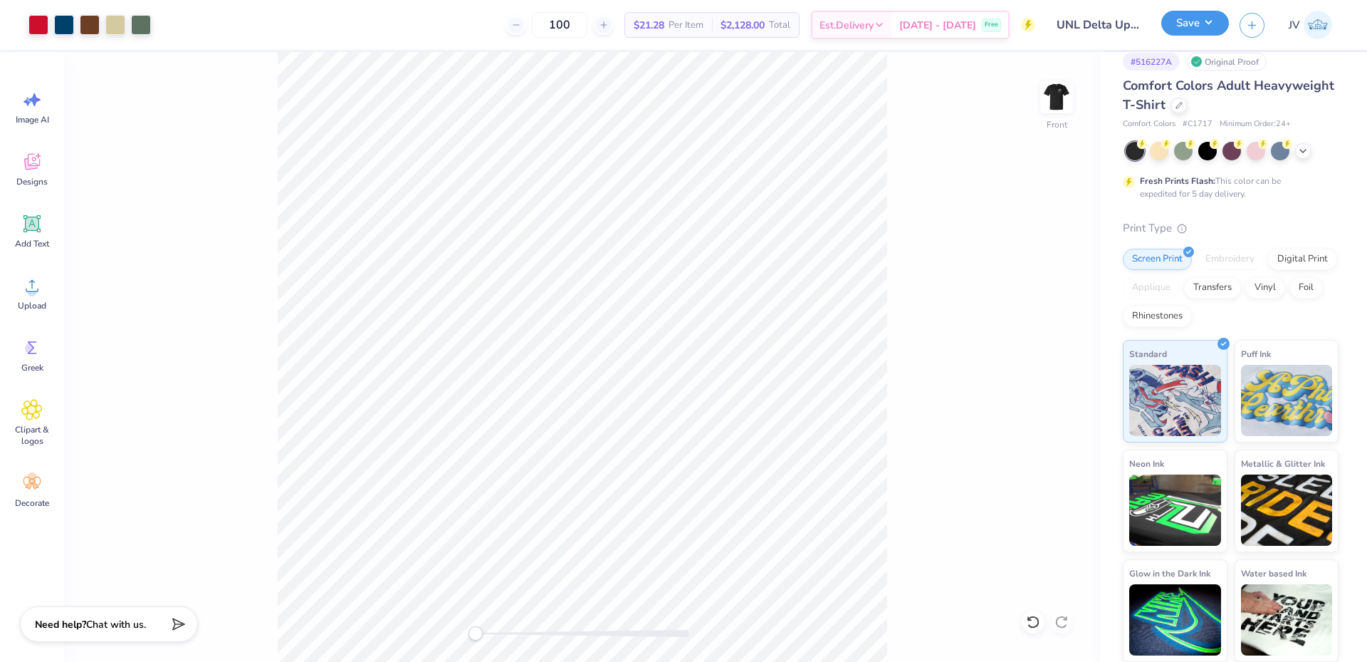
click at [1183, 28] on button "Save" at bounding box center [1195, 23] width 68 height 25
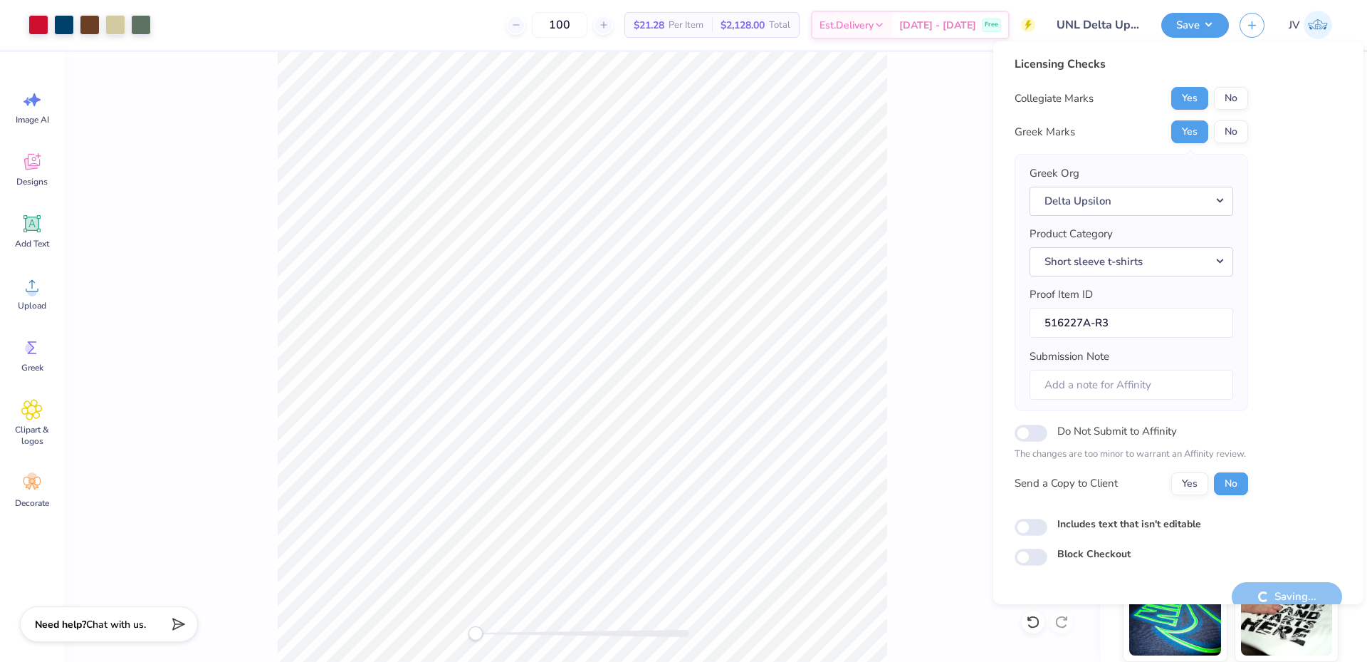
click at [948, 392] on div "Front" at bounding box center [582, 357] width 1036 height 610
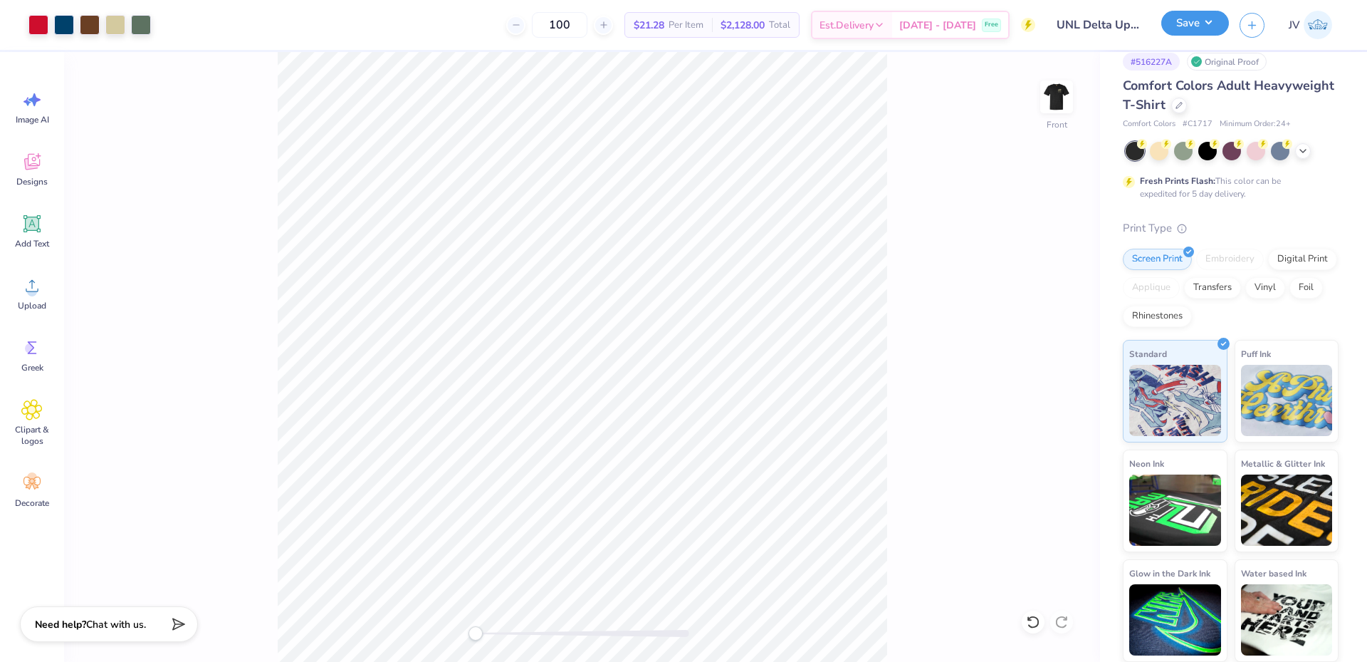
click at [1173, 21] on button "Save" at bounding box center [1195, 23] width 68 height 25
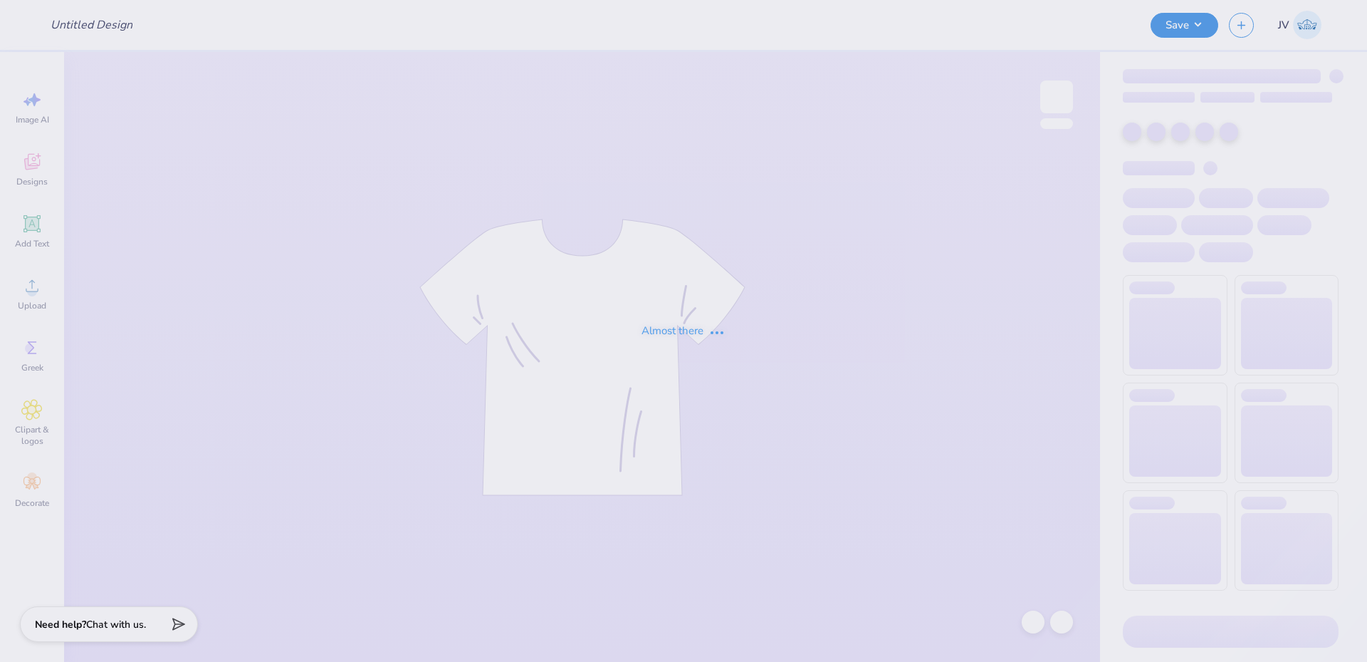
type input "Sigma Serves Children 2"
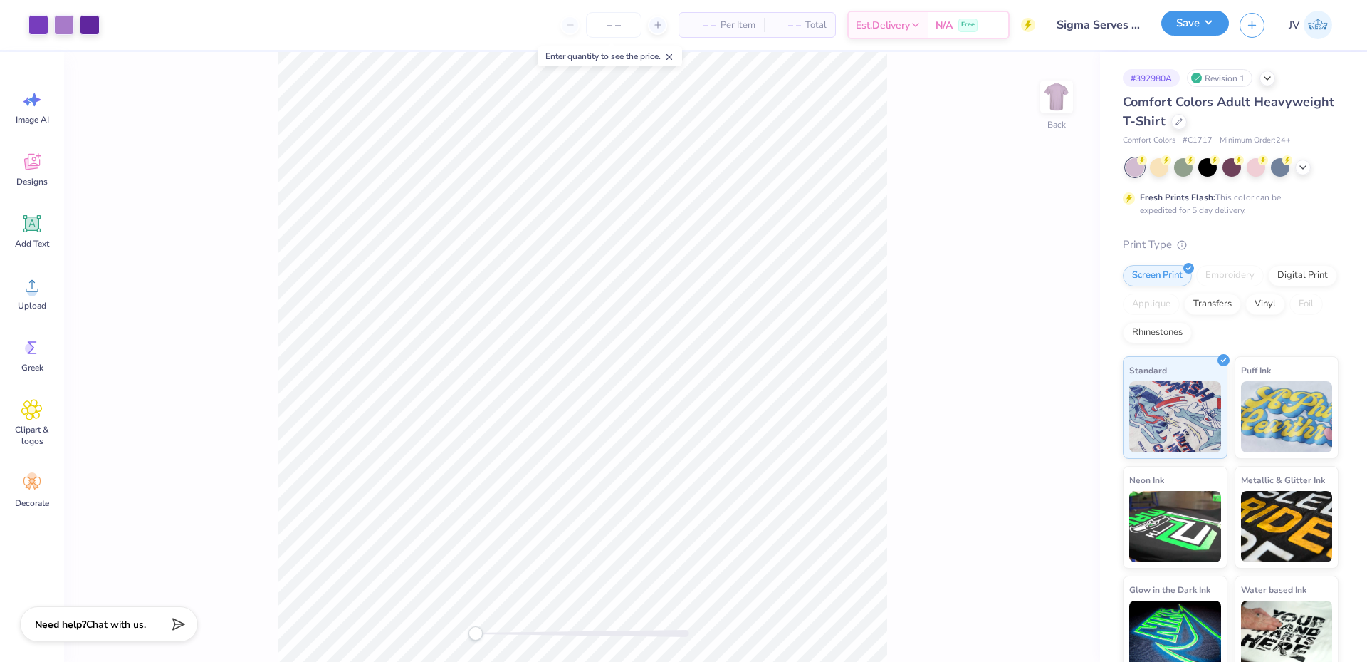
click at [1191, 21] on button "Save" at bounding box center [1195, 23] width 68 height 25
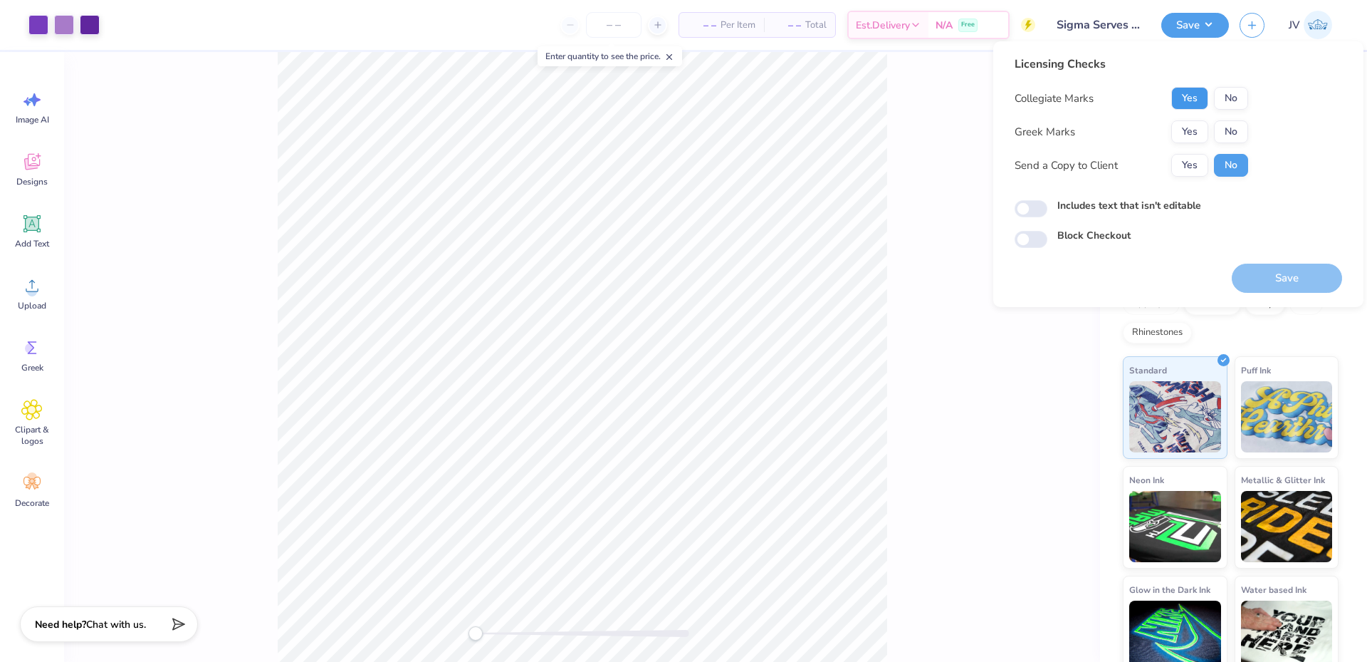
click at [1185, 103] on button "Yes" at bounding box center [1189, 98] width 37 height 23
click at [1192, 125] on button "Yes" at bounding box center [1189, 131] width 37 height 23
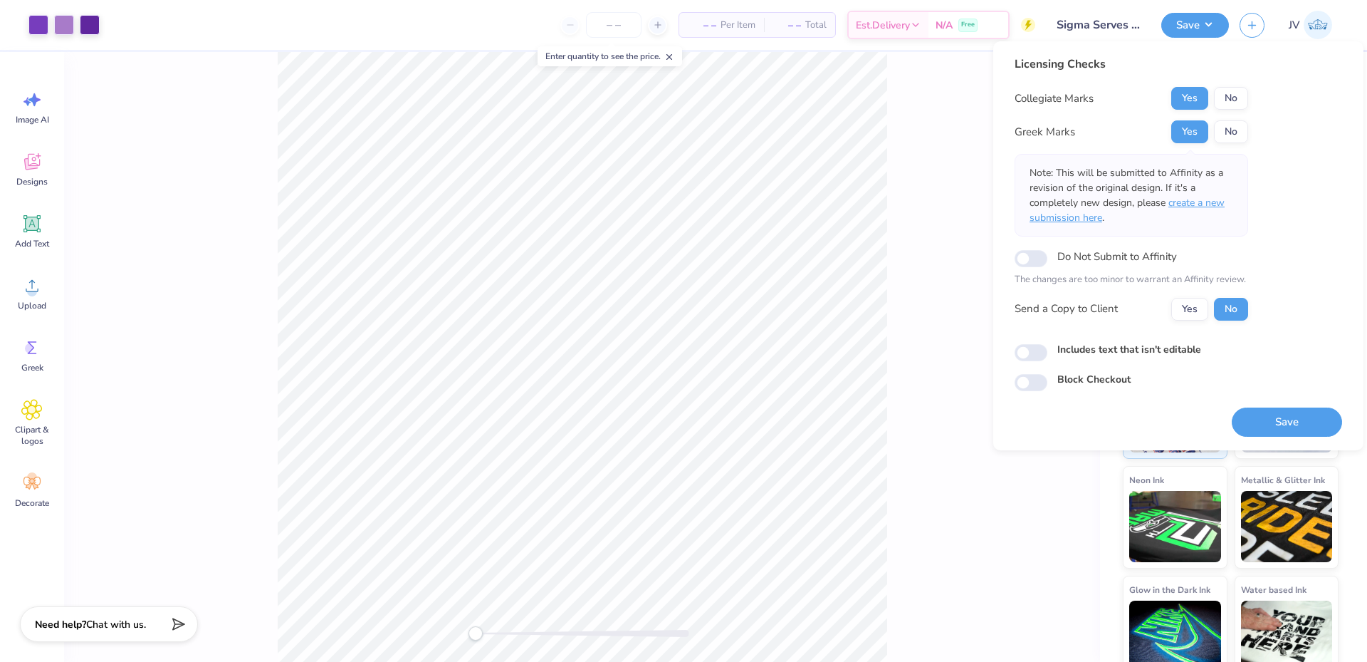
click at [1184, 205] on span "create a new submission here" at bounding box center [1127, 210] width 195 height 28
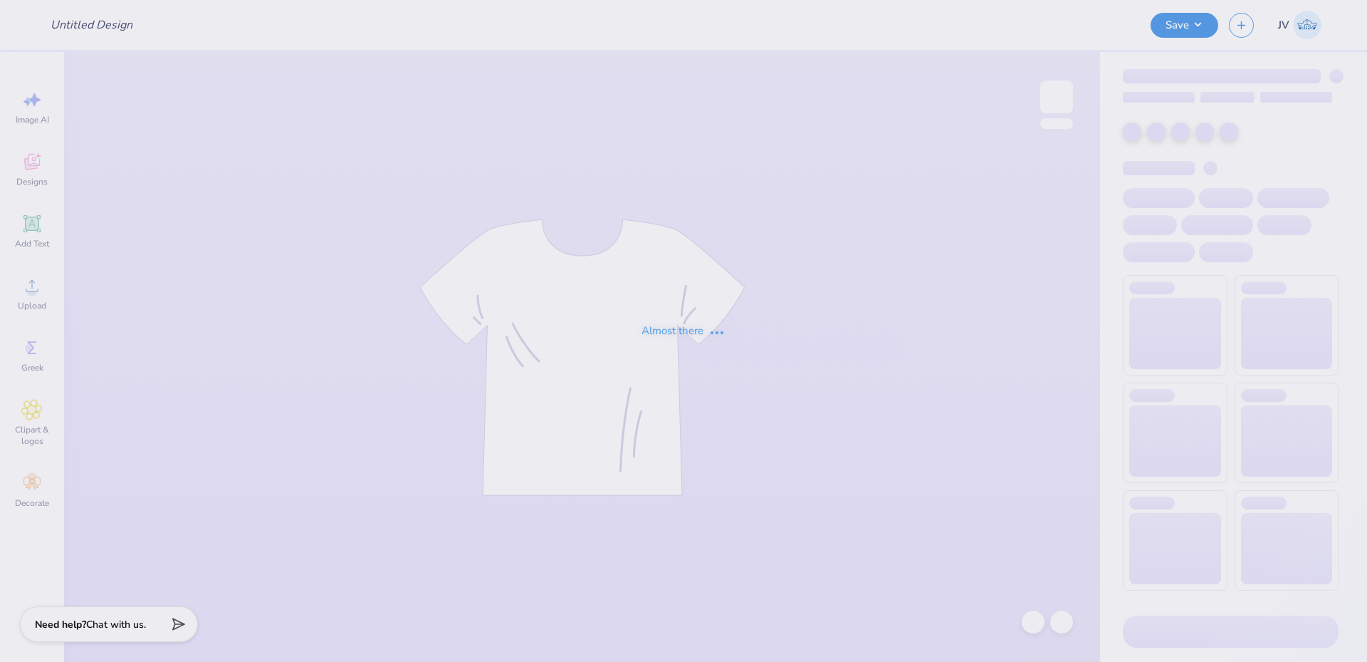
type input "Sigma Serves Children 2"
type input "UNL Delta Upsilon Parents Weekend Shirts 2025"
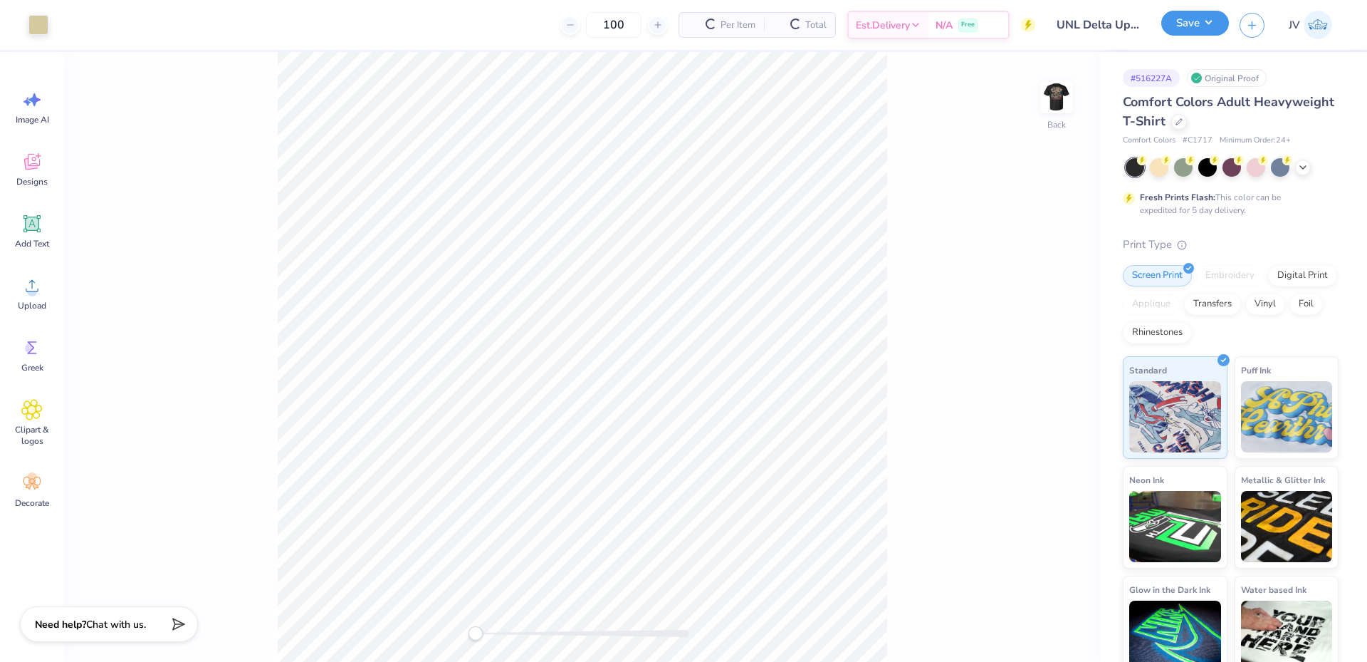
click at [1201, 23] on button "Save" at bounding box center [1195, 23] width 68 height 25
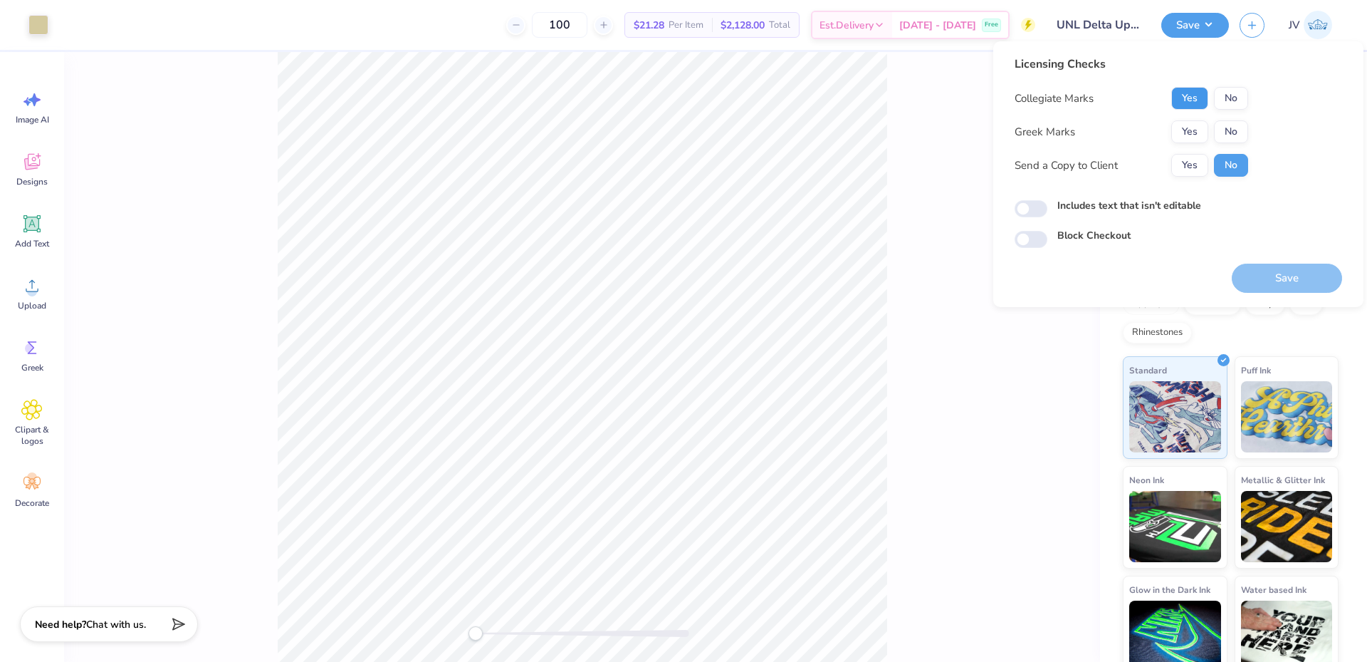
click at [1198, 88] on button "Yes" at bounding box center [1189, 98] width 37 height 23
click at [1181, 132] on button "Yes" at bounding box center [1189, 131] width 37 height 23
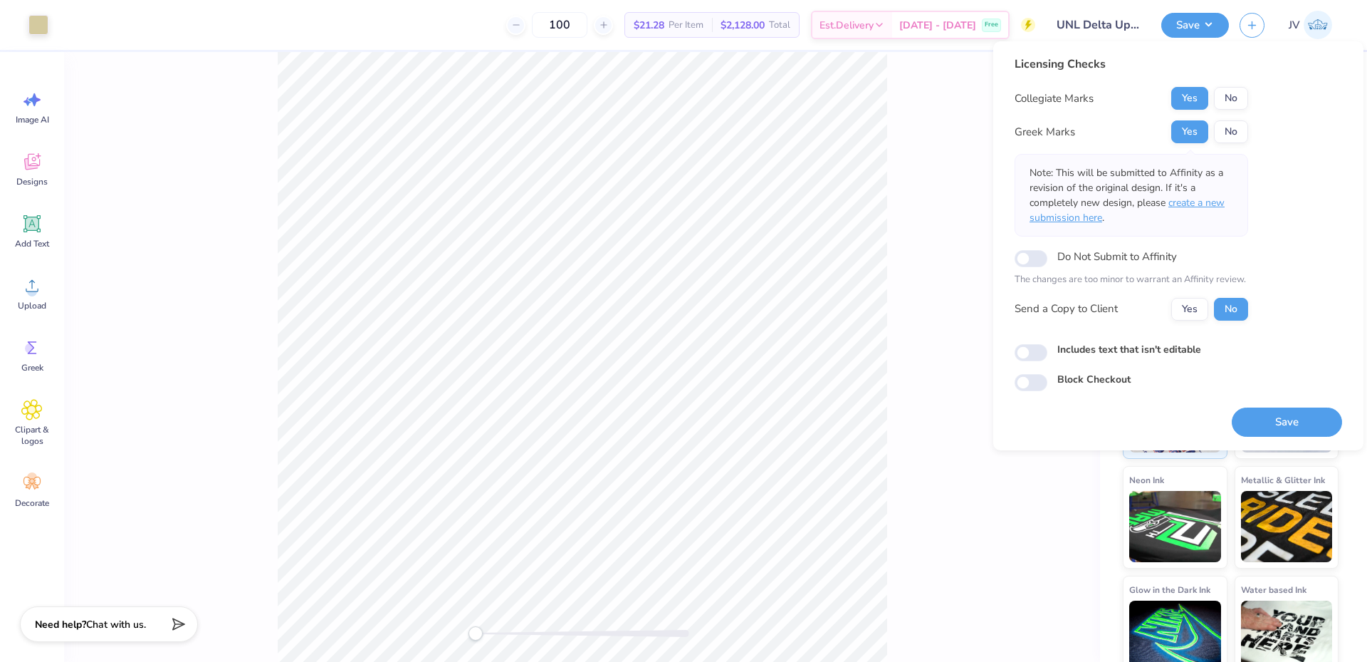
click at [1187, 203] on span "create a new submission here" at bounding box center [1127, 210] width 195 height 28
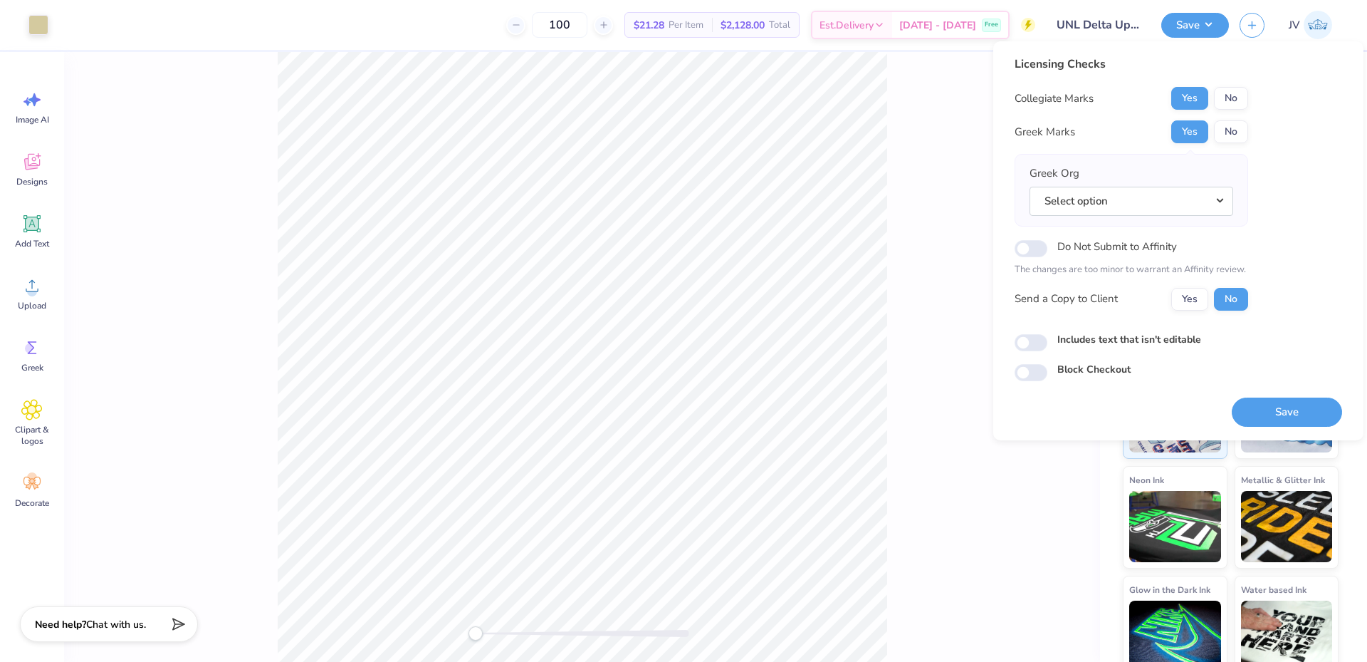
click at [1187, 203] on button "Select option" at bounding box center [1132, 201] width 204 height 29
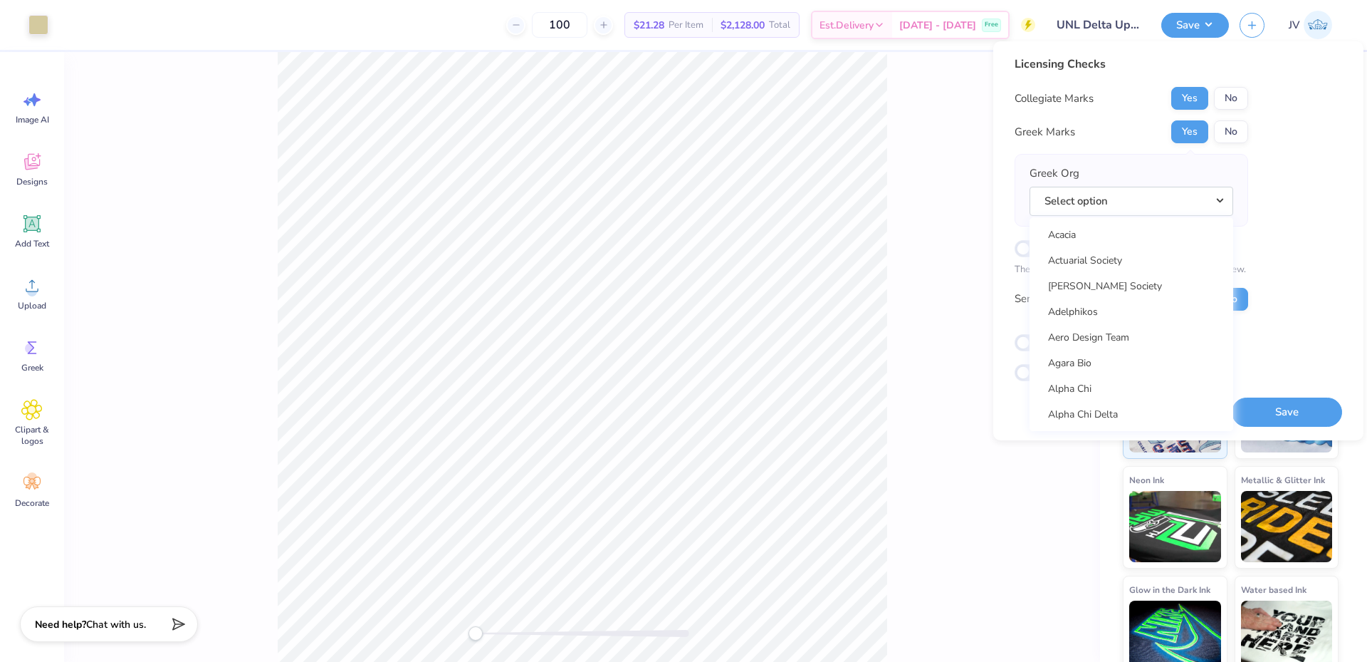
click at [1187, 203] on button "Select option" at bounding box center [1132, 201] width 204 height 29
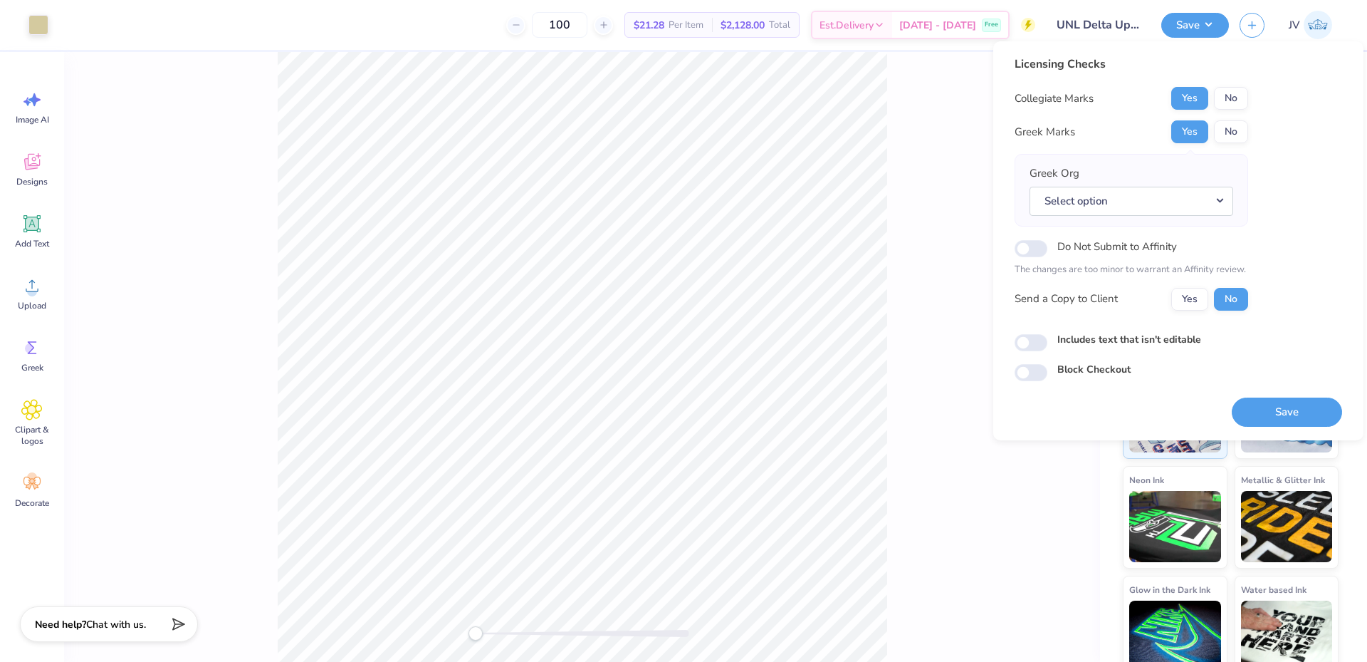
click at [934, 117] on div "Back" at bounding box center [582, 357] width 1036 height 610
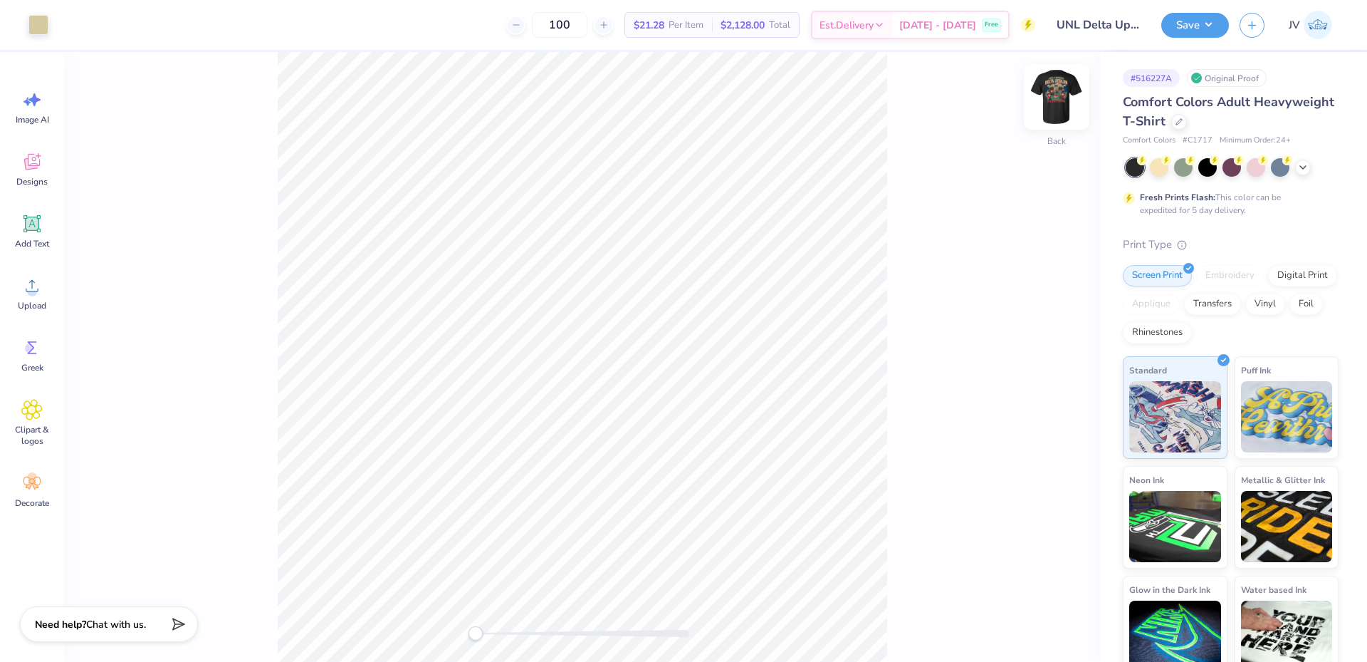
click at [1045, 108] on img at bounding box center [1056, 96] width 57 height 57
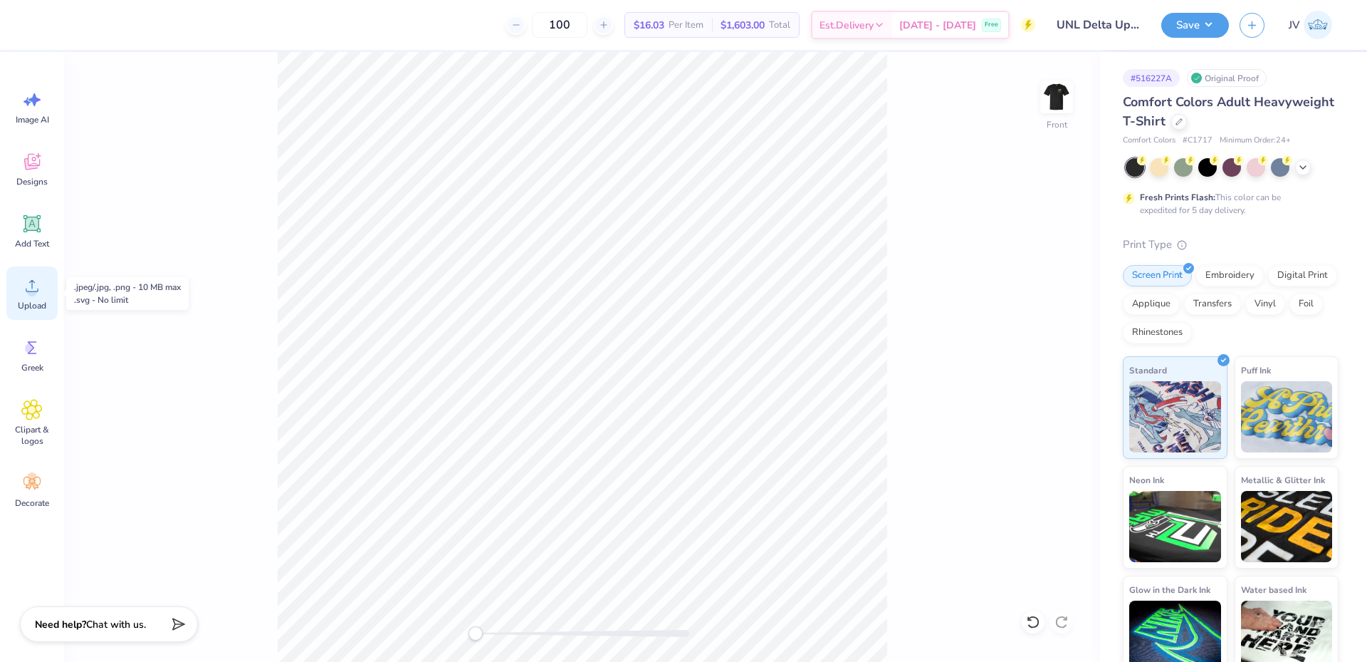
click at [33, 303] on span "Upload" at bounding box center [32, 305] width 28 height 11
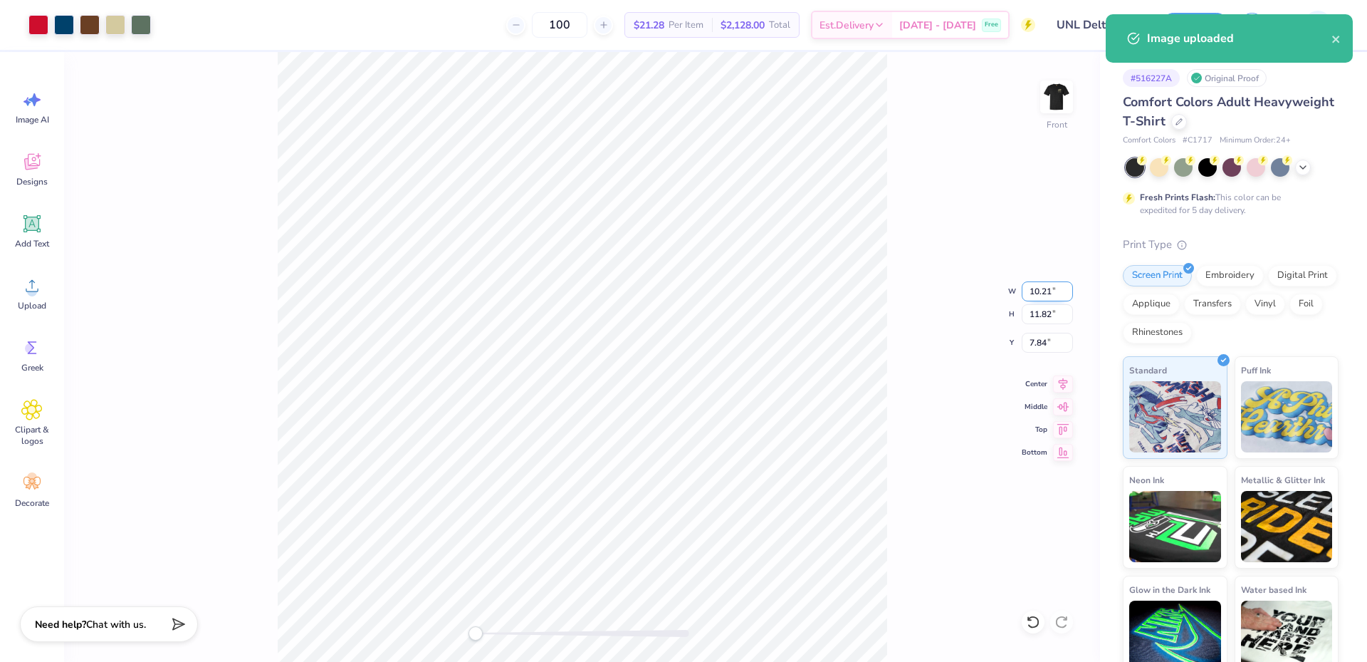
click at [1032, 296] on input "10.21" at bounding box center [1047, 291] width 51 height 20
type input "12"
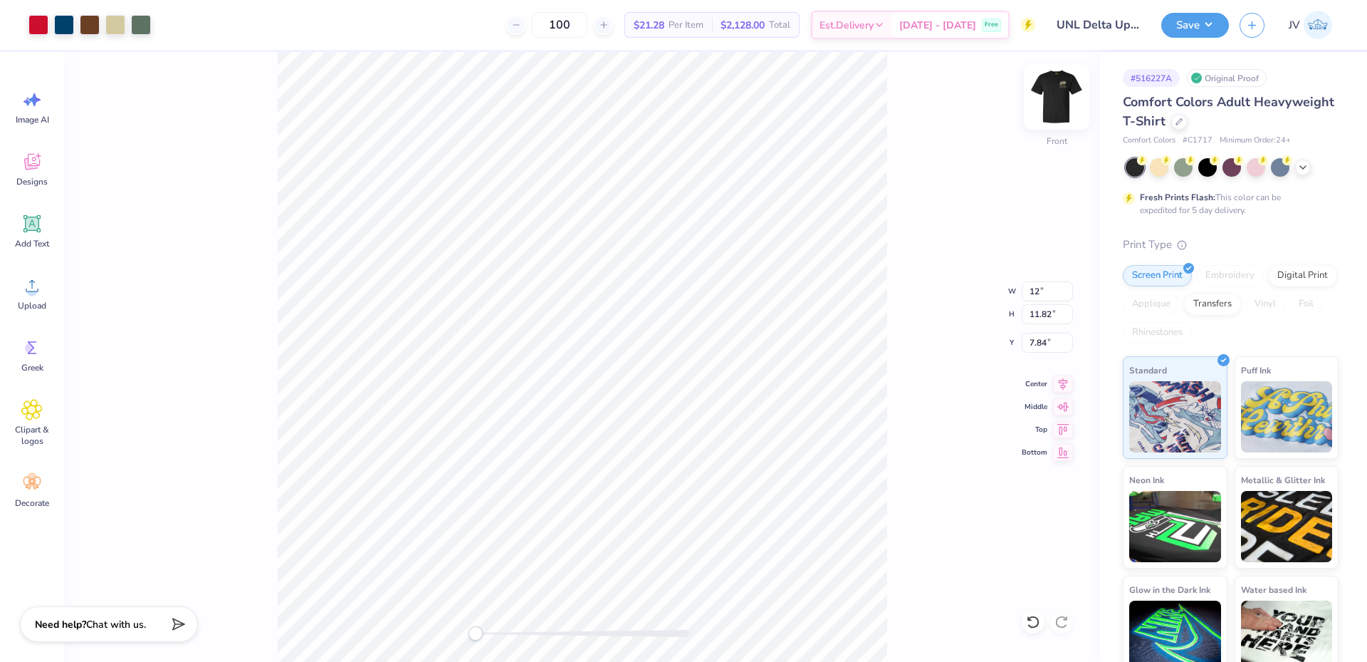
click at [1063, 99] on img at bounding box center [1056, 96] width 57 height 57
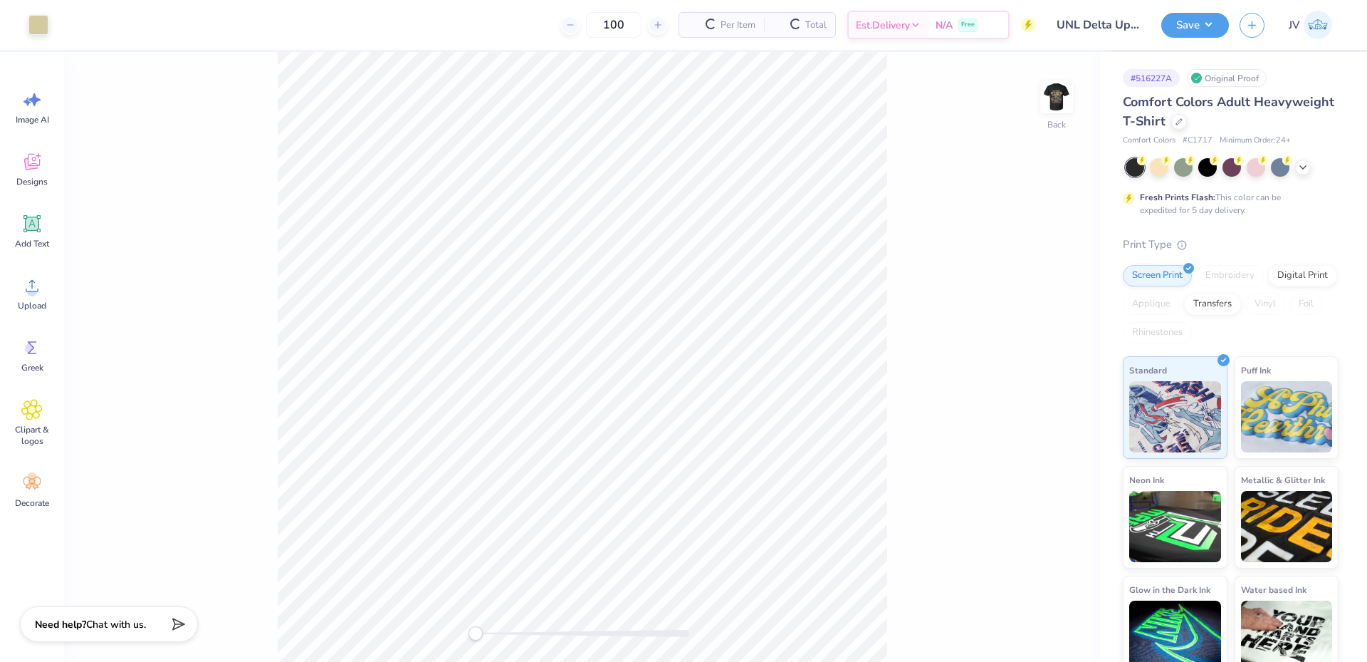
click at [1063, 99] on img at bounding box center [1057, 97] width 28 height 28
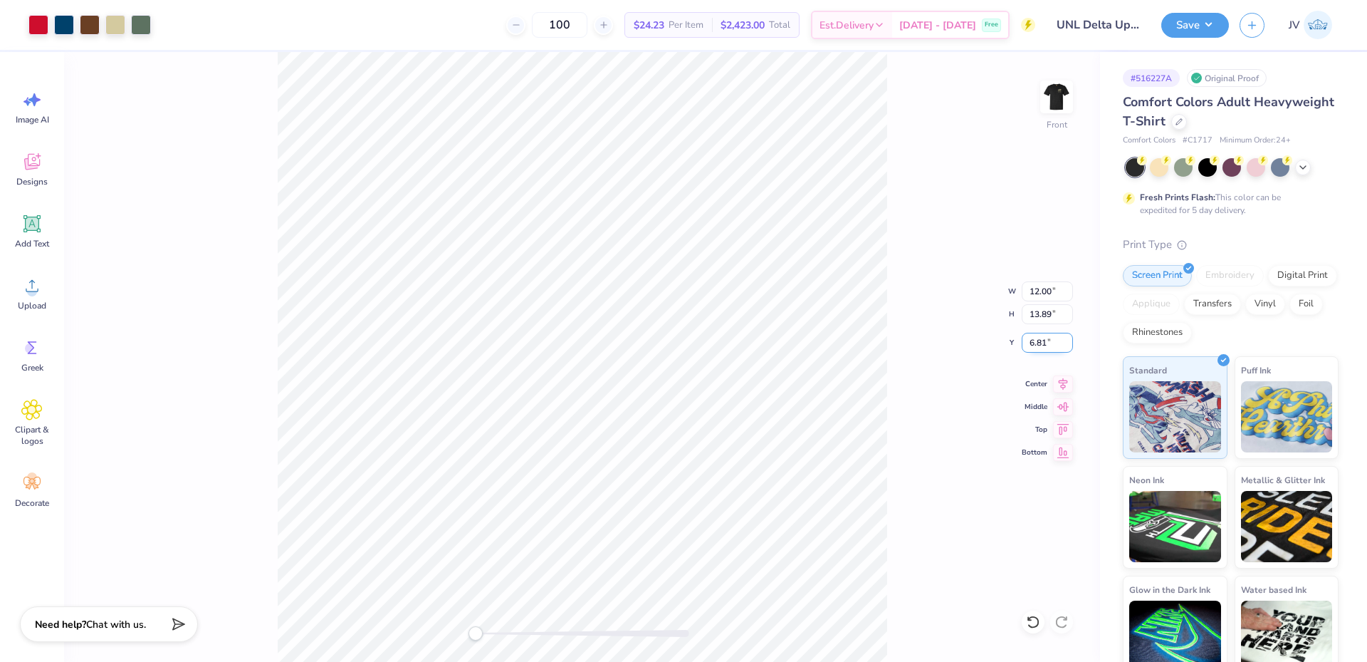
click at [1038, 343] on input "6.81" at bounding box center [1047, 343] width 51 height 20
type input "3"
click at [1055, 100] on img at bounding box center [1056, 96] width 57 height 57
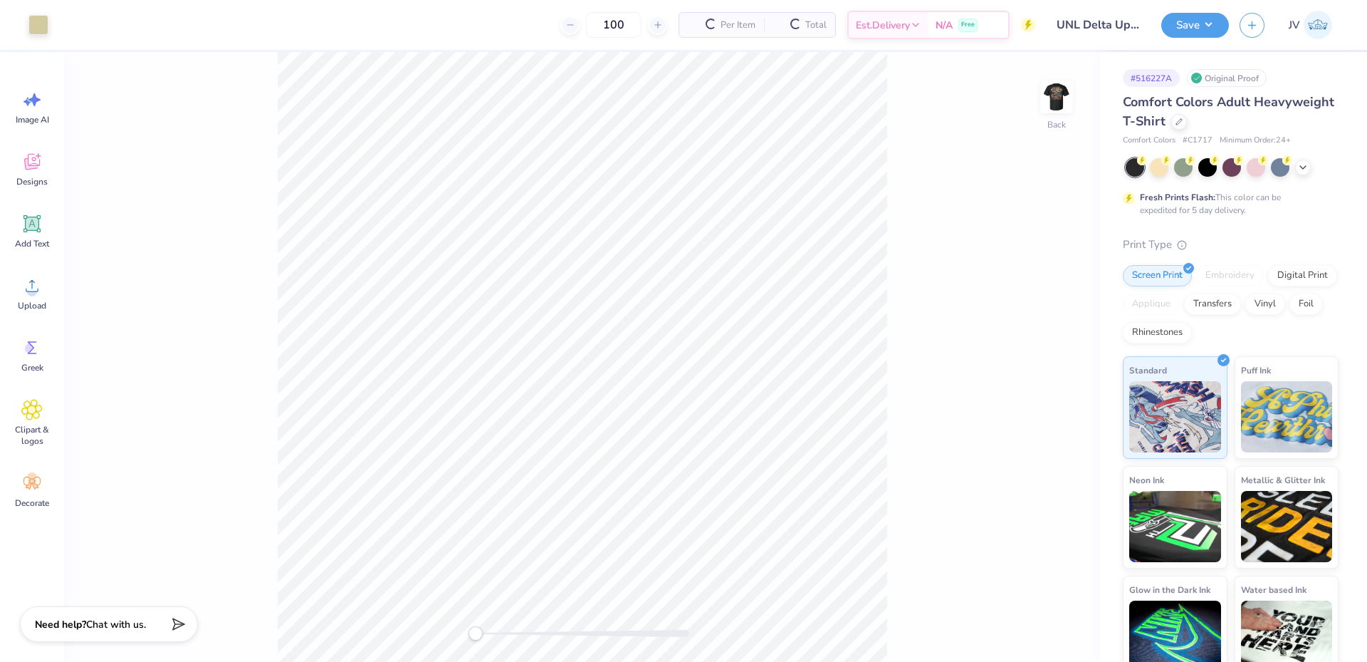
click at [1055, 100] on img at bounding box center [1057, 97] width 28 height 28
click at [969, 263] on div "Front" at bounding box center [582, 357] width 1036 height 610
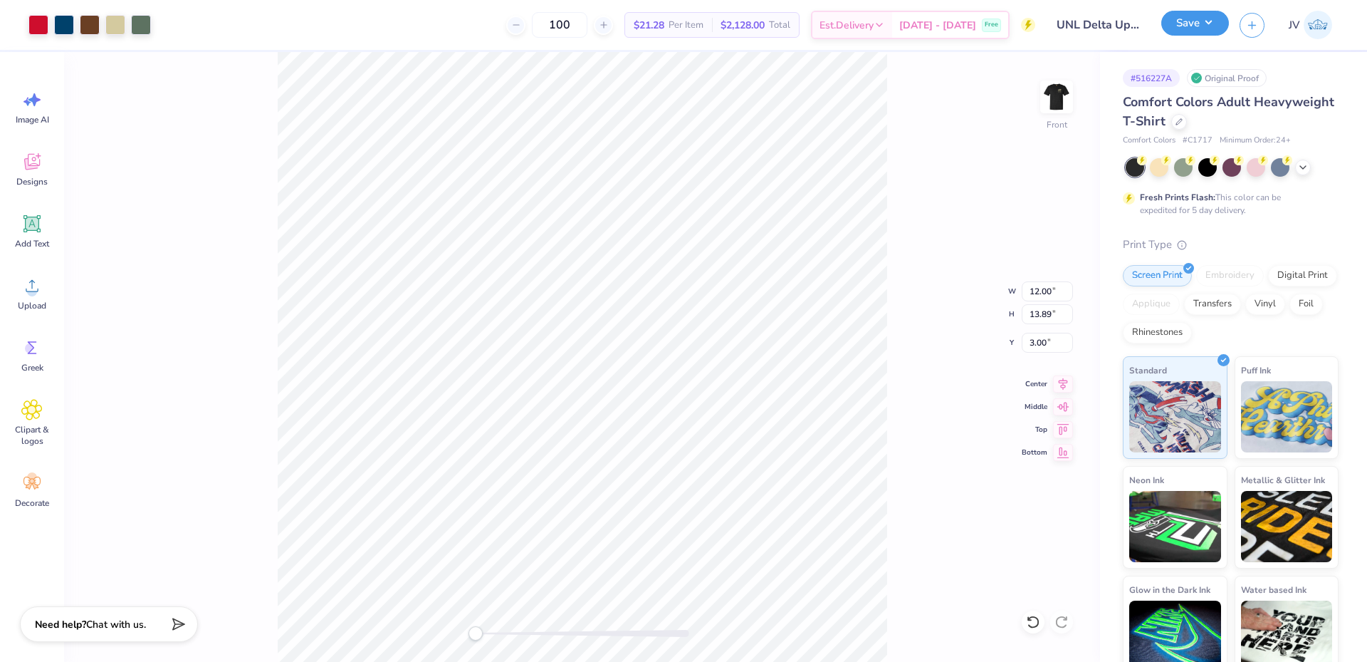
click at [1184, 24] on button "Save" at bounding box center [1195, 23] width 68 height 25
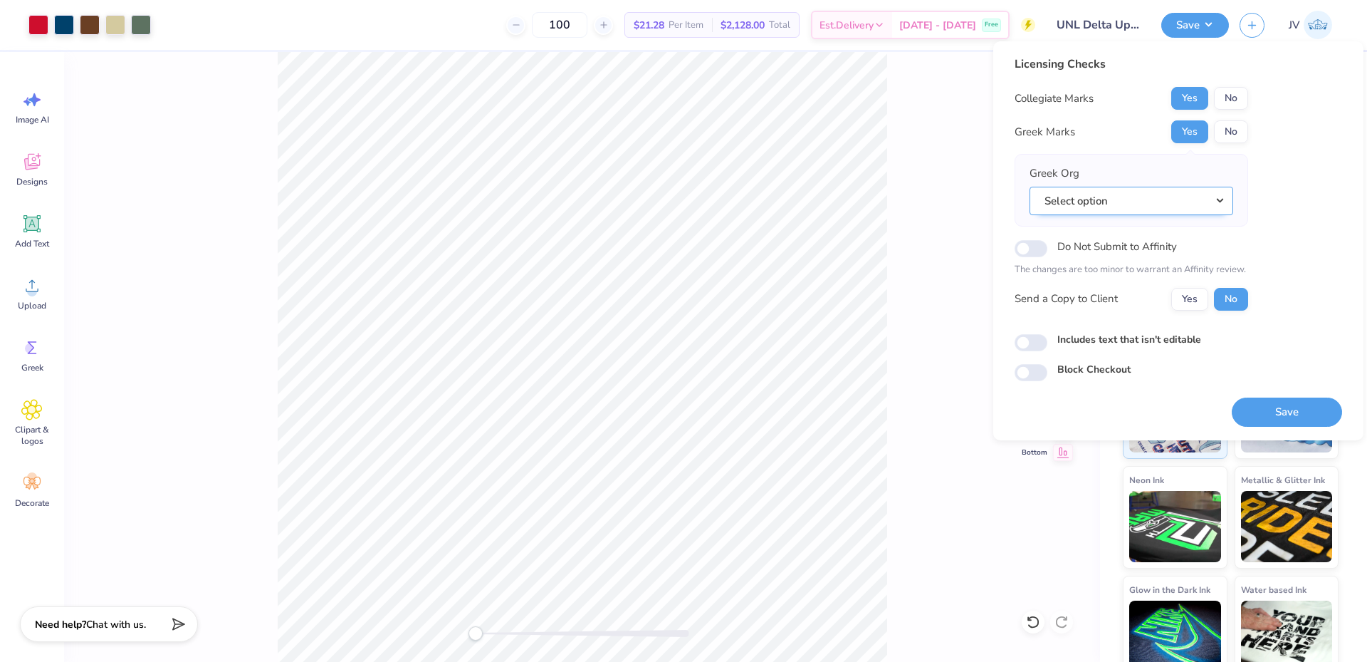
click at [1156, 214] on button "Select option" at bounding box center [1132, 201] width 204 height 29
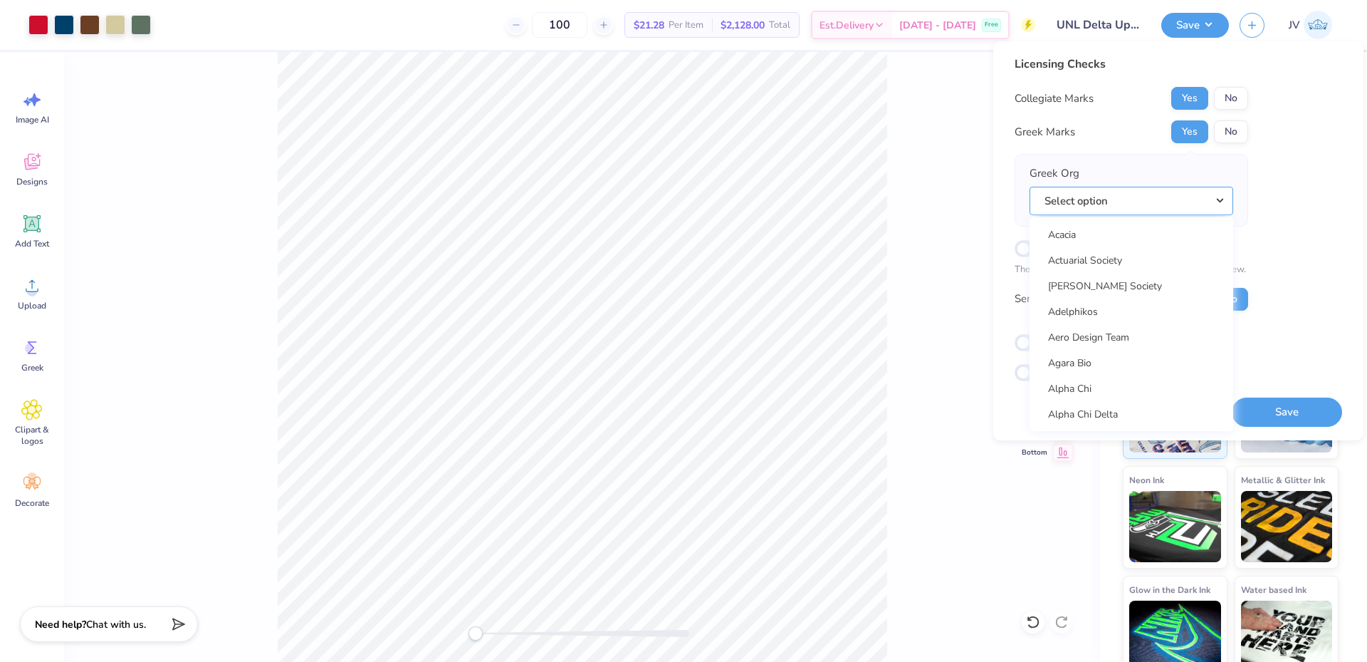
click at [1157, 206] on button "Select option" at bounding box center [1132, 201] width 204 height 29
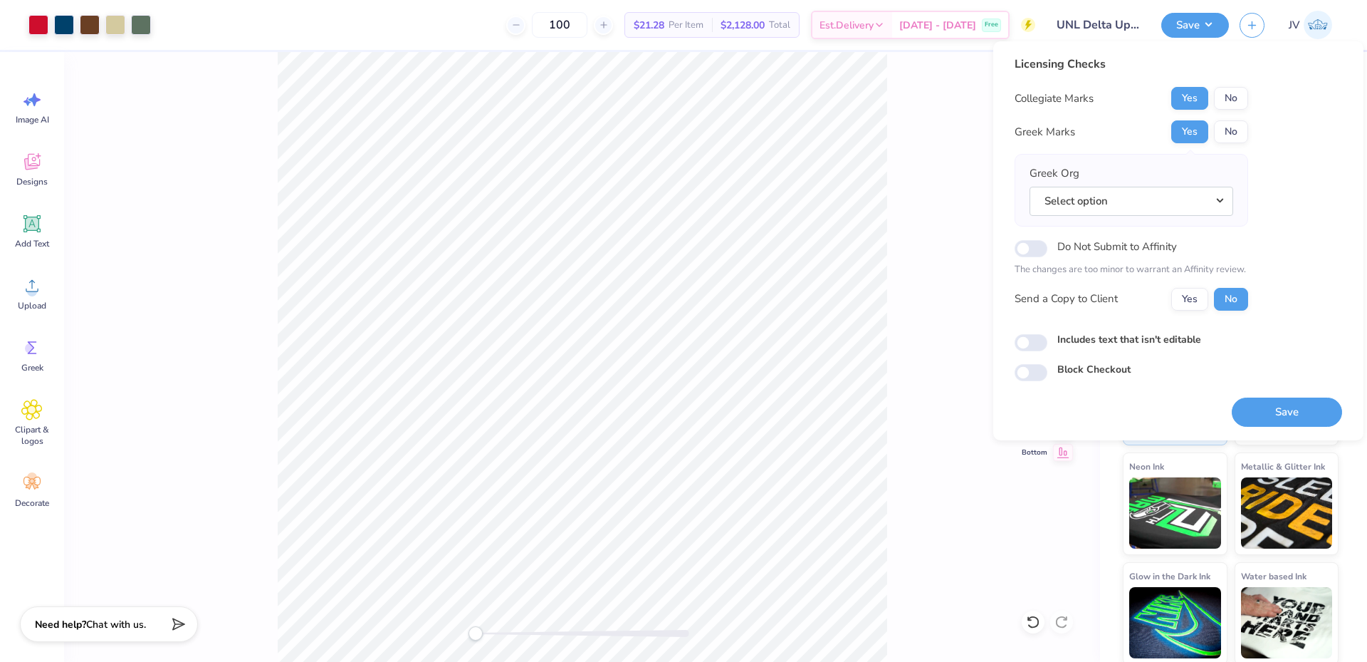
scroll to position [16, 0]
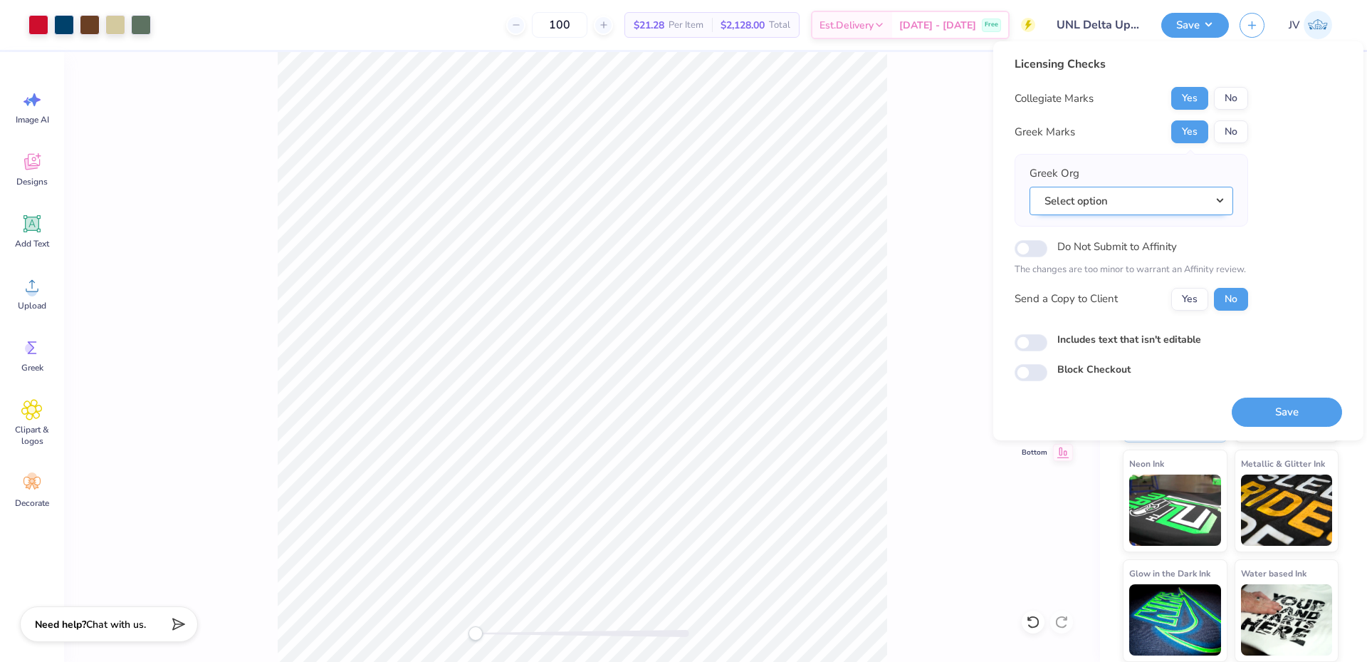
click at [1140, 192] on button "Select option" at bounding box center [1132, 201] width 204 height 29
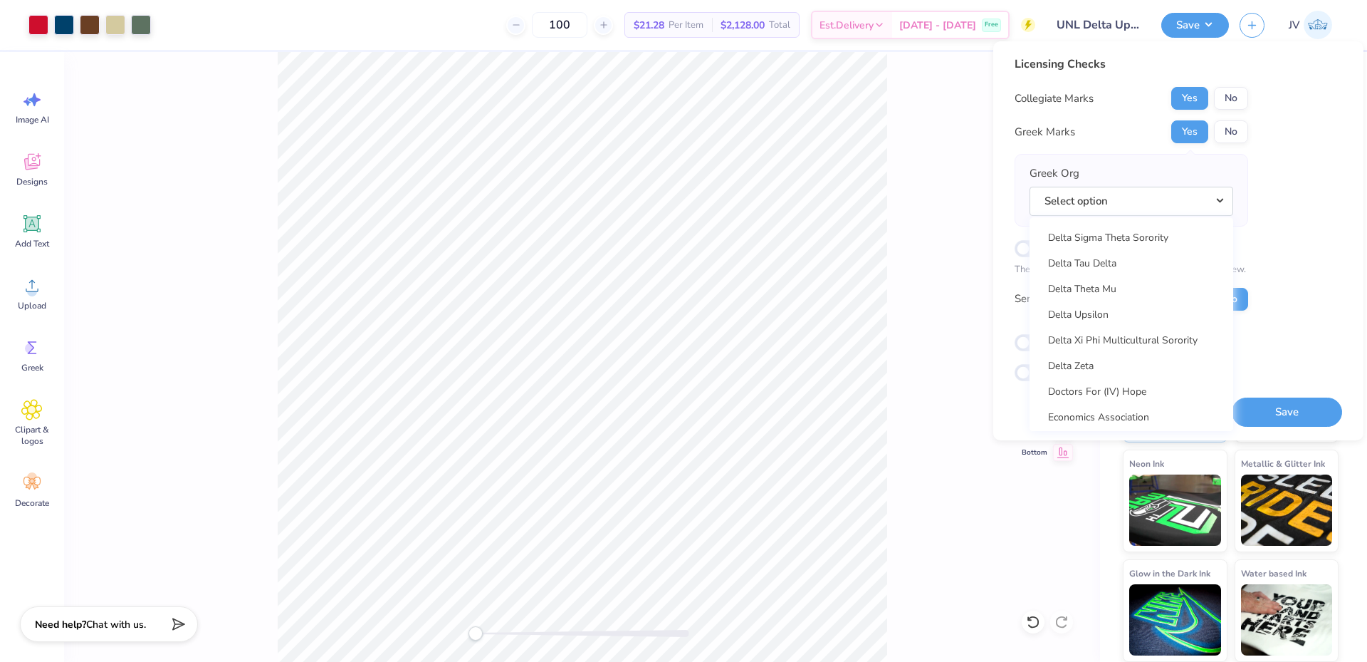
scroll to position [3798, 0]
click at [1113, 259] on link "Delta Upsilon" at bounding box center [1131, 257] width 192 height 24
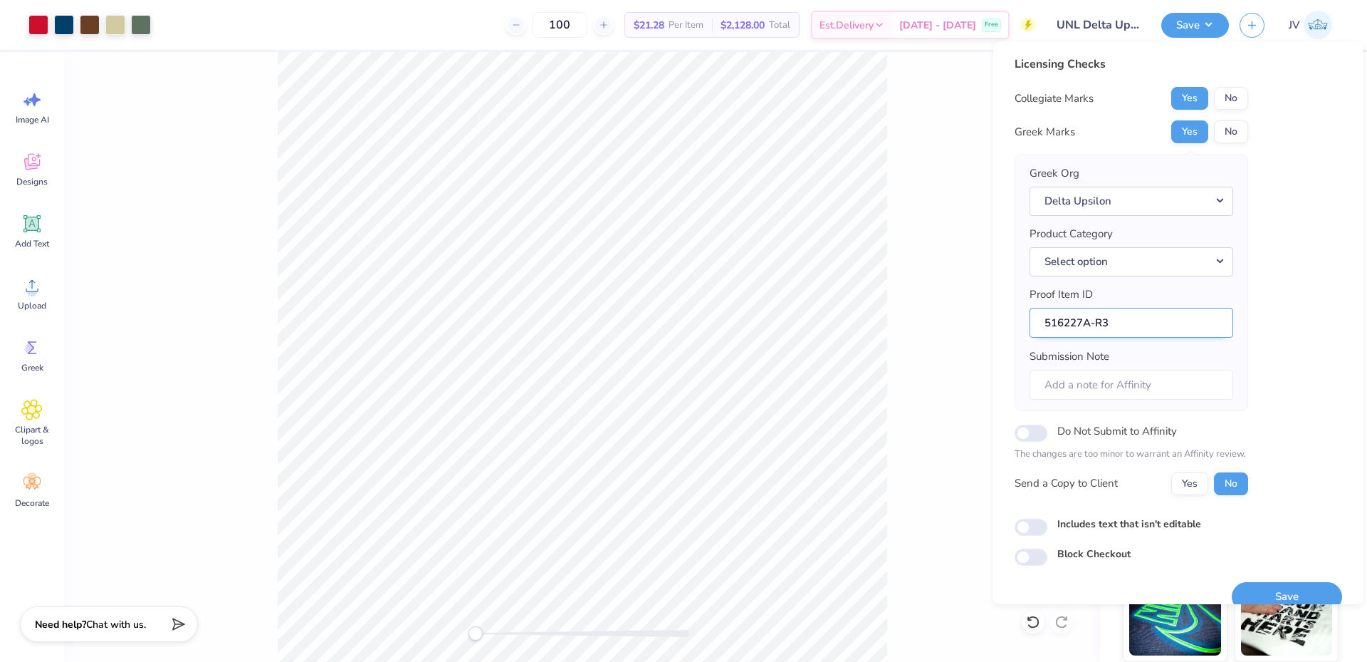
click at [1141, 328] on input "516227A-R3" at bounding box center [1132, 323] width 204 height 31
click at [1154, 267] on button "Select option" at bounding box center [1132, 261] width 204 height 29
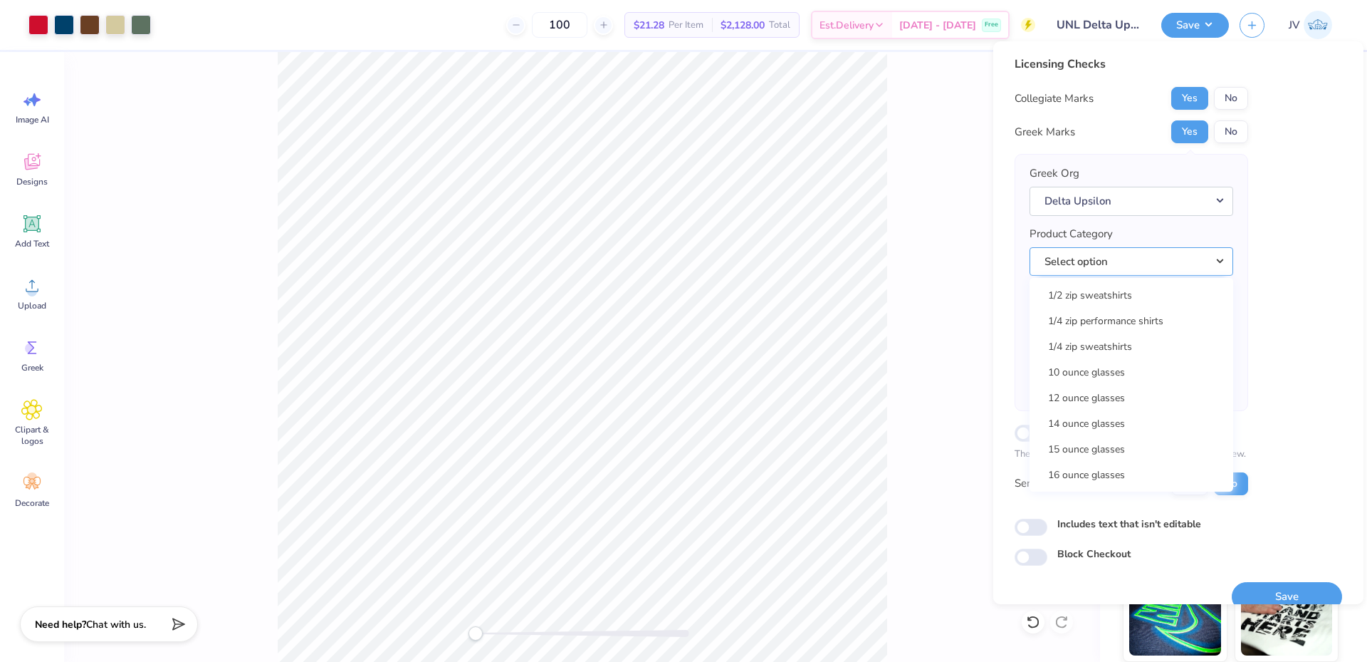
click at [1137, 262] on button "Select option" at bounding box center [1132, 261] width 204 height 29
click at [1137, 259] on button "Select option" at bounding box center [1132, 261] width 204 height 29
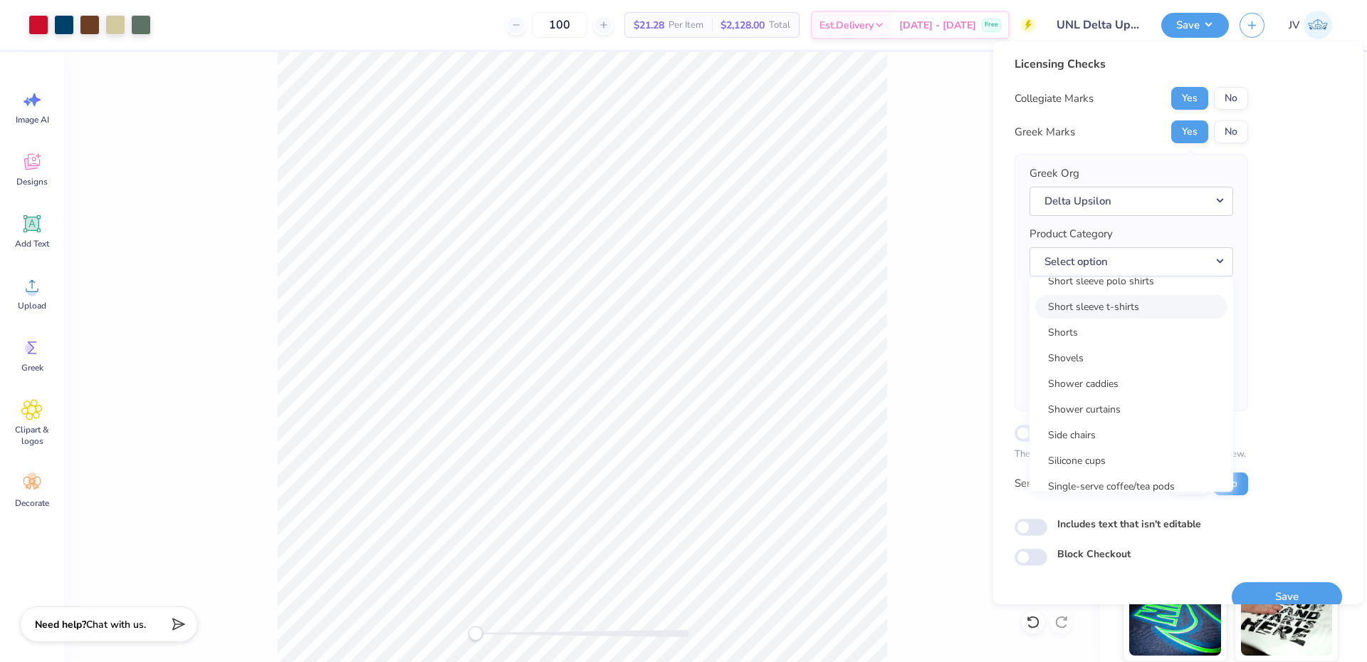
click at [1134, 300] on link "Short sleeve t-shirts" at bounding box center [1131, 307] width 192 height 24
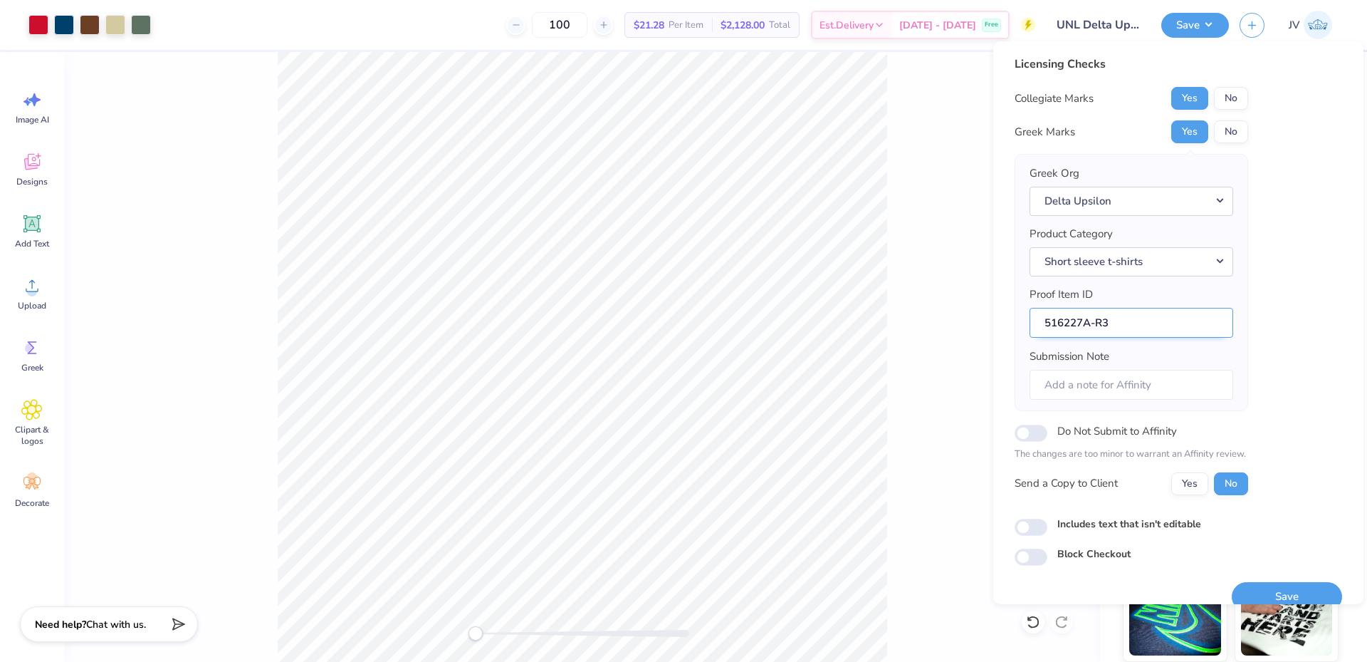
click at [1130, 325] on input "516227A-R3" at bounding box center [1132, 323] width 204 height 31
click at [1283, 282] on div "Licensing Checks Collegiate Marks Yes No Greek Marks Yes No Greek Org Delta Ups…" at bounding box center [1179, 311] width 328 height 510
click at [1273, 592] on button "Save" at bounding box center [1287, 596] width 110 height 29
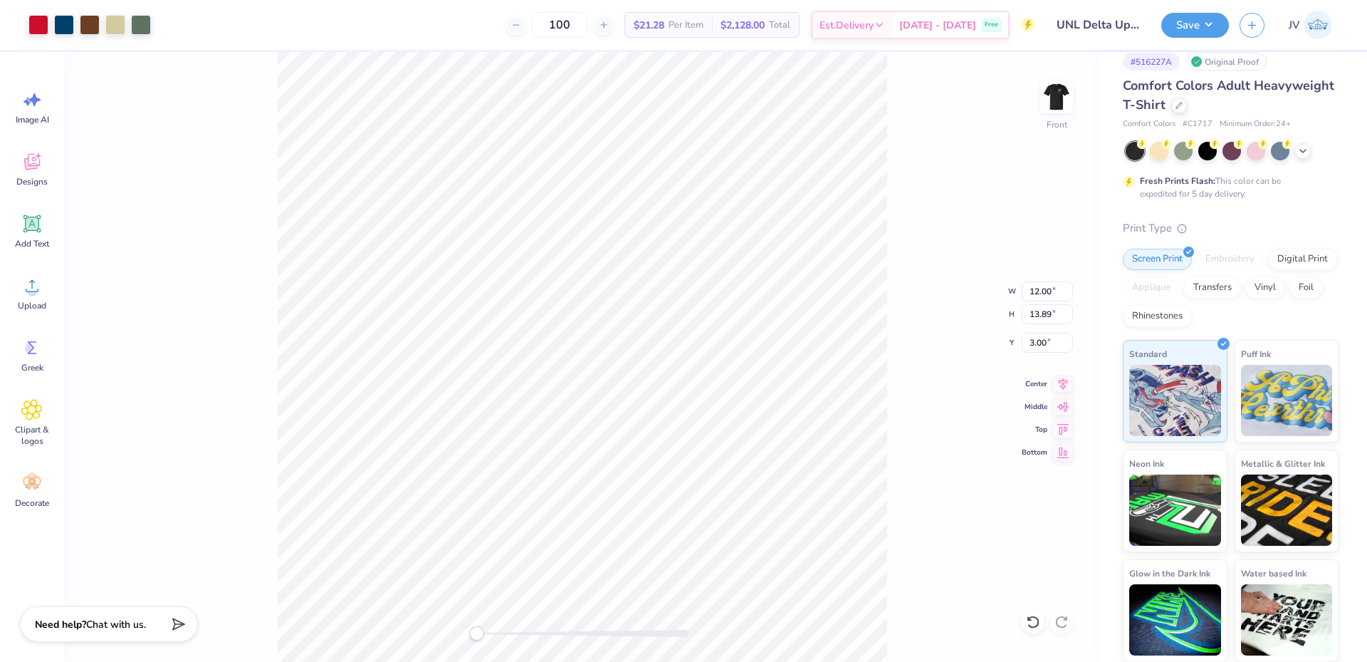
drag, startPoint x: 476, startPoint y: 630, endPoint x: 476, endPoint y: 639, distance: 8.6
click at [476, 639] on div "Accessibility label" at bounding box center [476, 633] width 14 height 14
click at [1207, 26] on button "Save" at bounding box center [1195, 23] width 68 height 25
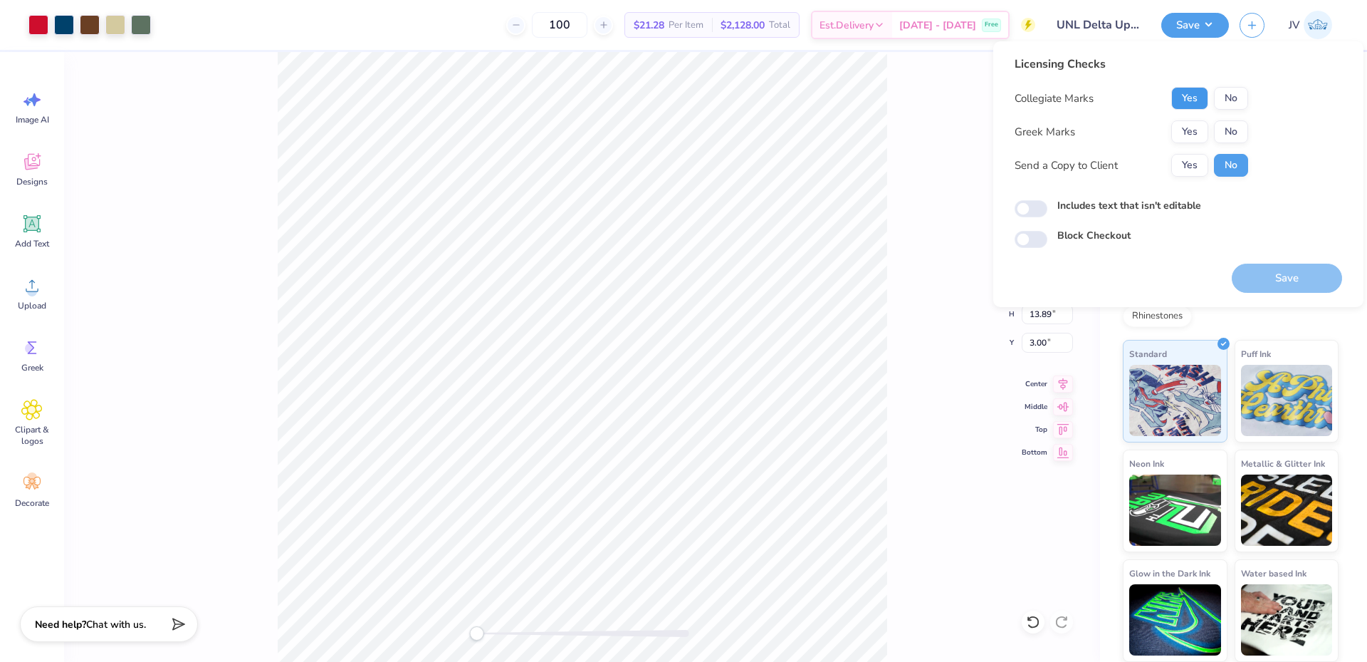
click at [1186, 103] on button "Yes" at bounding box center [1189, 98] width 37 height 23
click at [1196, 137] on button "Yes" at bounding box center [1189, 131] width 37 height 23
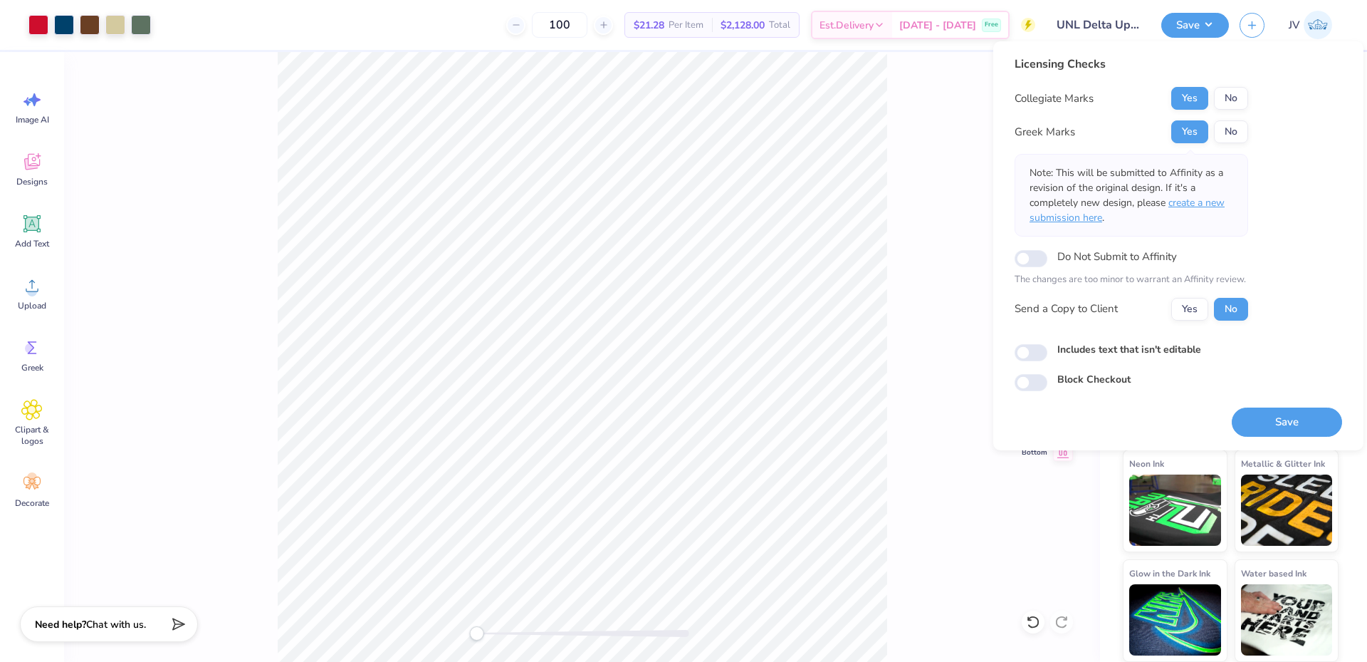
click at [1189, 199] on span "create a new submission here" at bounding box center [1127, 210] width 195 height 28
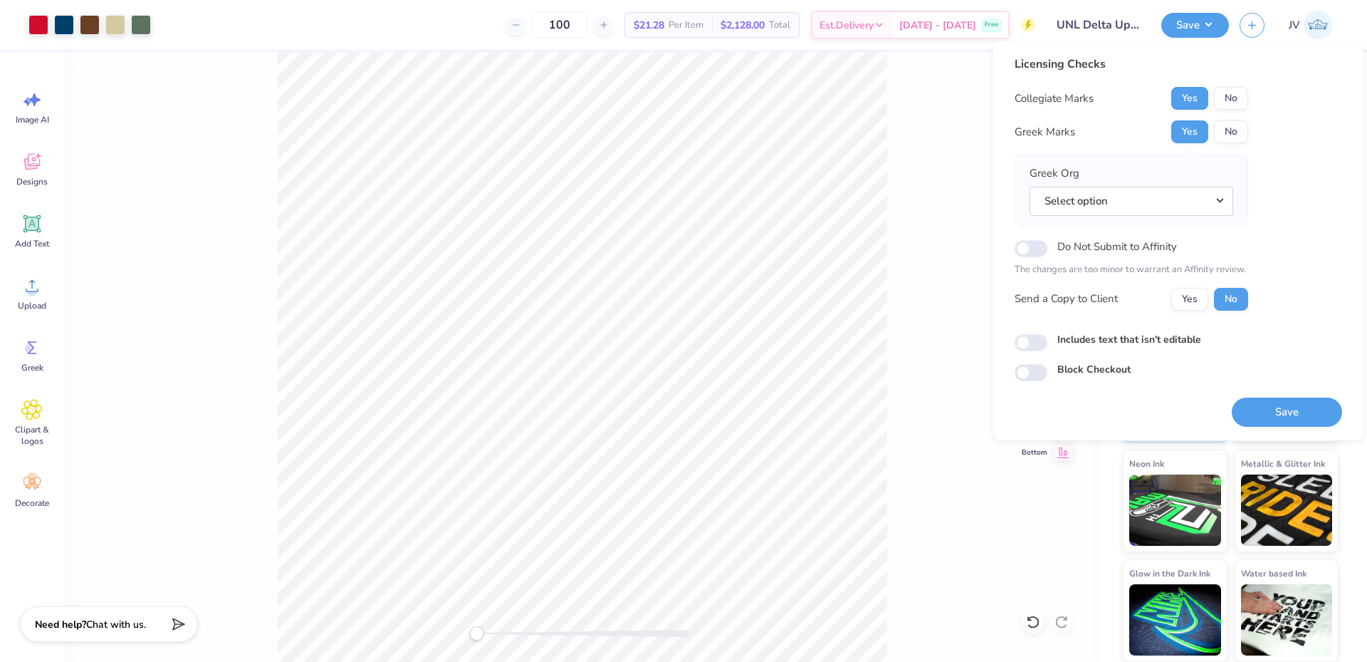
click at [1189, 199] on button "Select option" at bounding box center [1132, 201] width 204 height 29
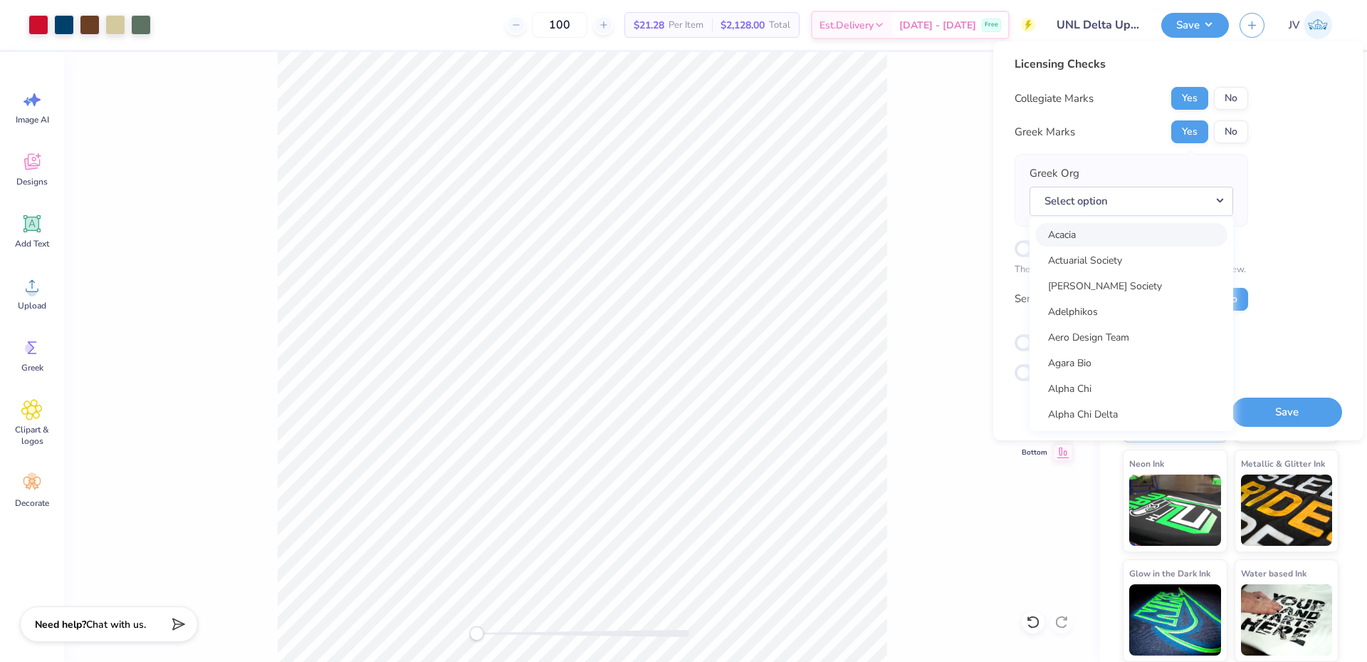
click at [1118, 231] on link "Acacia" at bounding box center [1131, 235] width 192 height 24
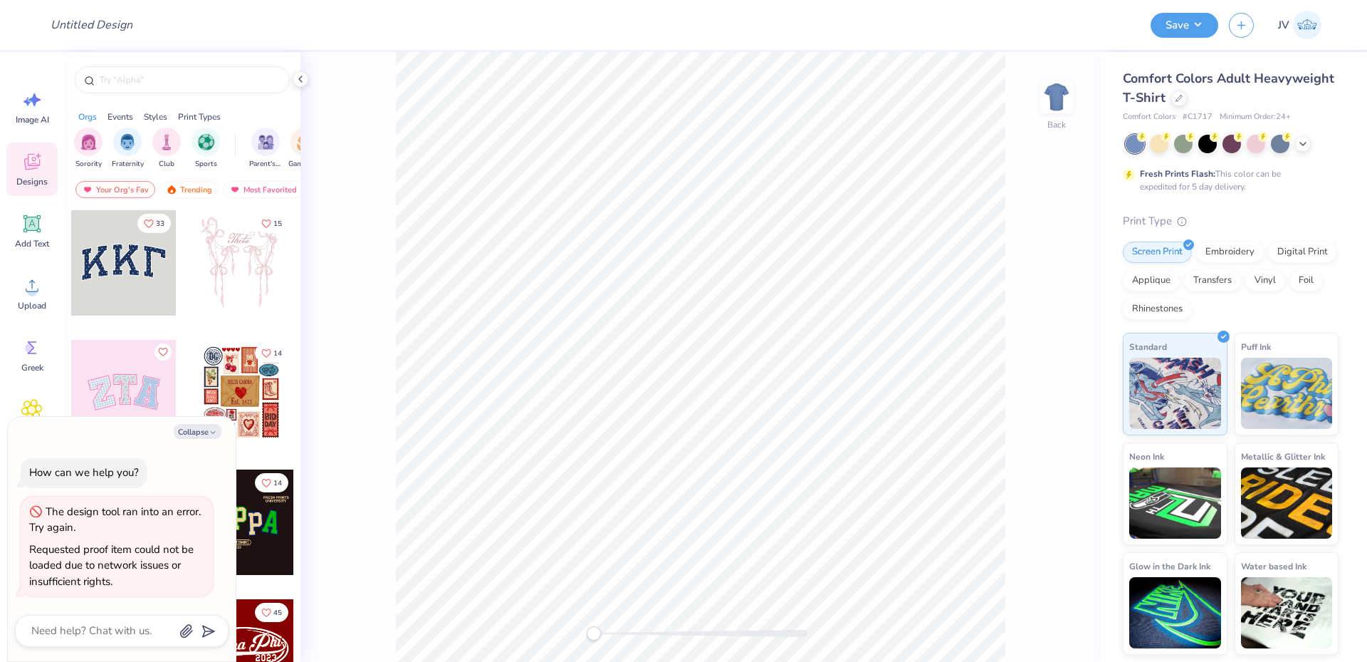
type textarea "x"
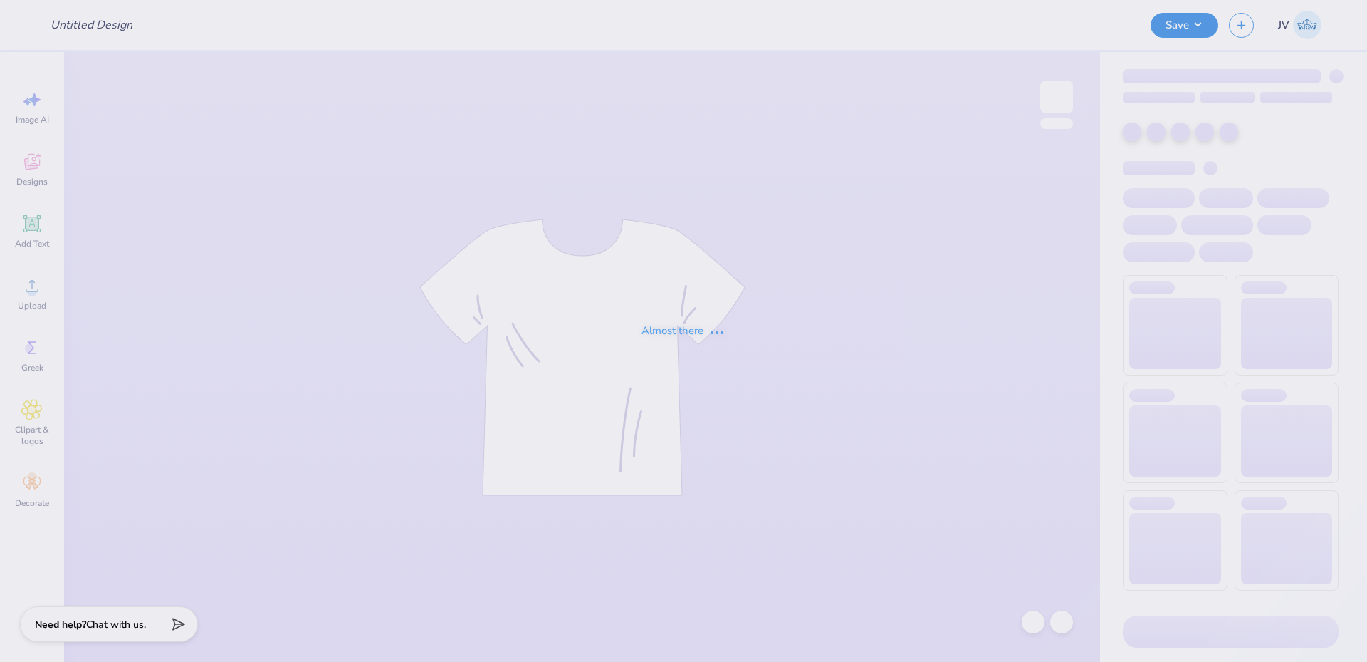
type input "DZ Philo '25"
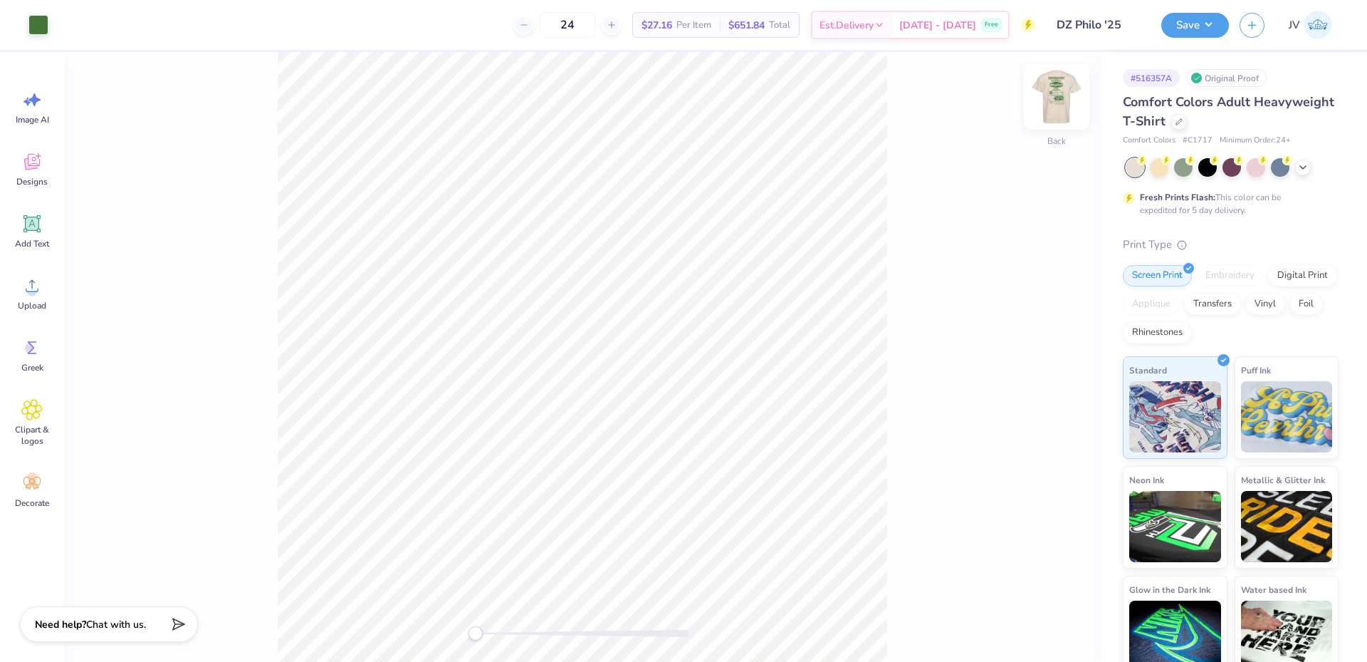
click at [1058, 108] on img at bounding box center [1056, 96] width 57 height 57
click at [647, 488] on li "Ungroup" at bounding box center [658, 492] width 112 height 28
click at [498, 642] on div "Front" at bounding box center [582, 357] width 1036 height 610
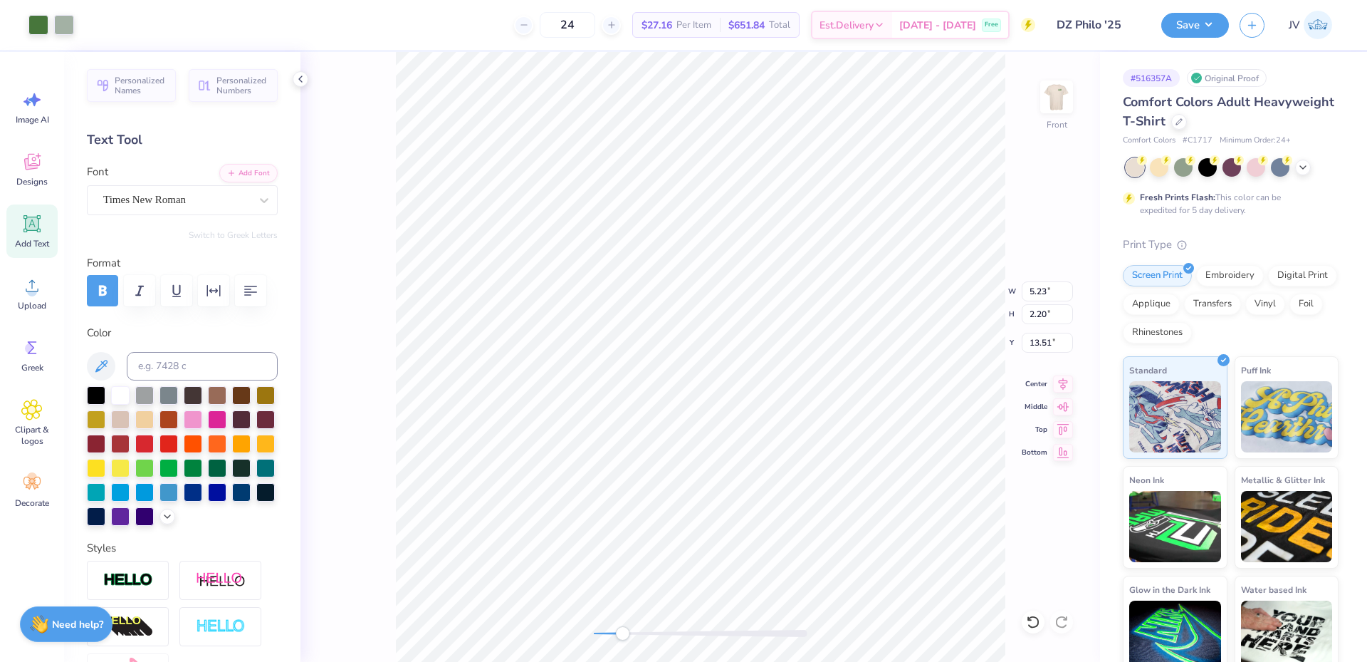
type input "5.23"
type input "2.20"
type input "13.51"
type input "1.95"
type input "1.94"
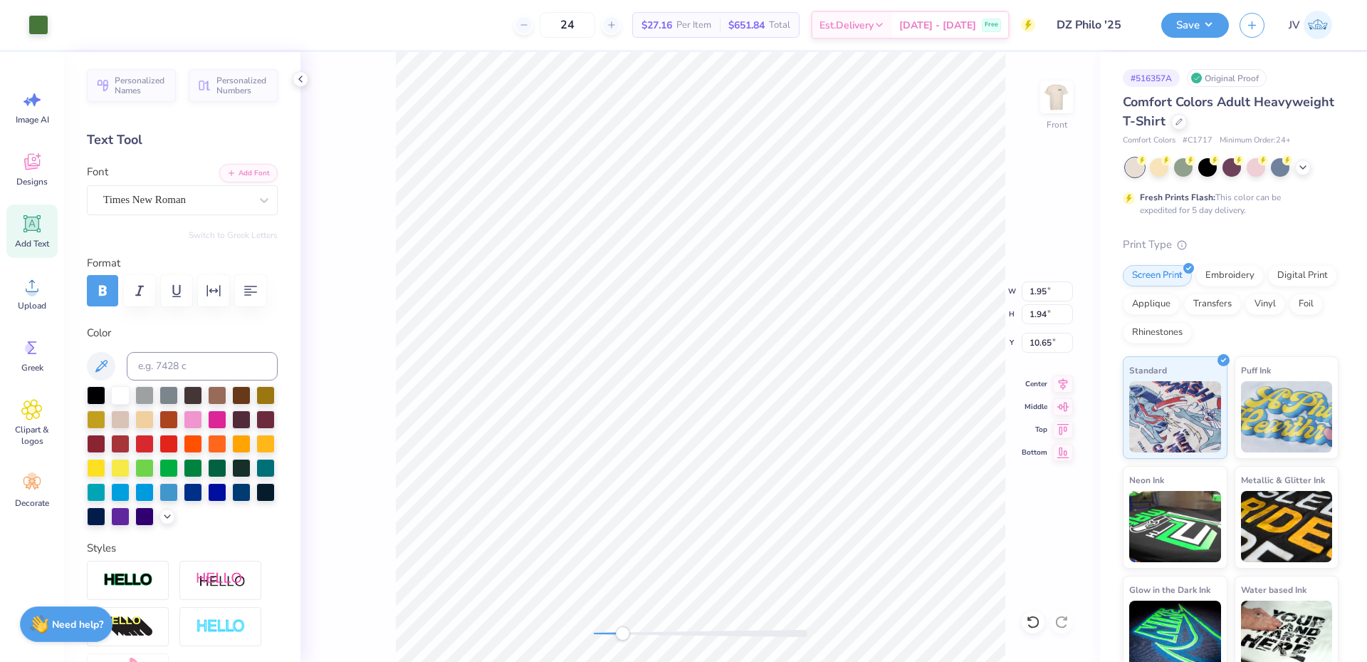
type input "10.65"
drag, startPoint x: 625, startPoint y: 630, endPoint x: 593, endPoint y: 630, distance: 31.3
click at [593, 630] on div "Accessibility label" at bounding box center [594, 633] width 14 height 14
drag, startPoint x: 595, startPoint y: 634, endPoint x: 630, endPoint y: 638, distance: 35.9
click at [630, 638] on div "Accessibility label" at bounding box center [630, 633] width 14 height 14
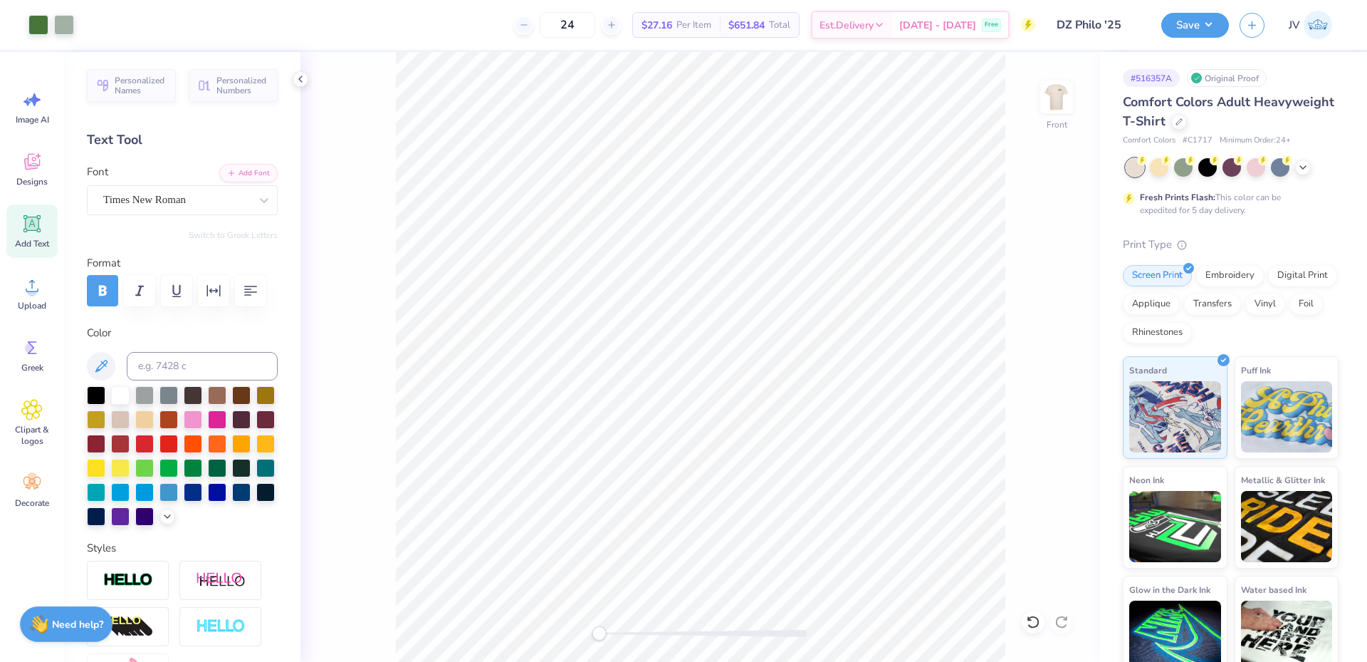
drag, startPoint x: 630, startPoint y: 632, endPoint x: 599, endPoint y: 628, distance: 31.6
click at [599, 628] on div "Accessibility label" at bounding box center [599, 633] width 14 height 14
click at [28, 301] on span "Upload" at bounding box center [32, 305] width 28 height 11
click at [1041, 312] on input "13.97" at bounding box center [1047, 314] width 51 height 20
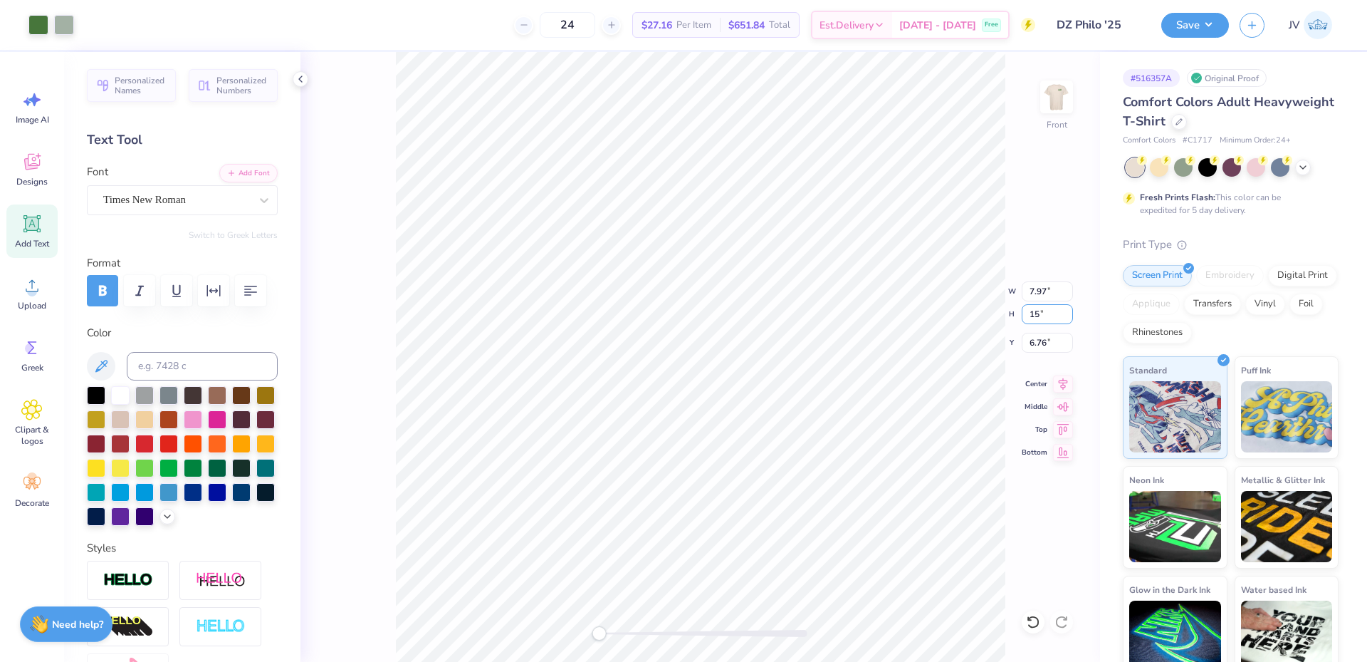
type input "15"
click at [1066, 98] on img at bounding box center [1056, 96] width 57 height 57
click at [1066, 98] on img at bounding box center [1057, 97] width 28 height 28
click at [1036, 345] on input "6.25" at bounding box center [1047, 343] width 51 height 20
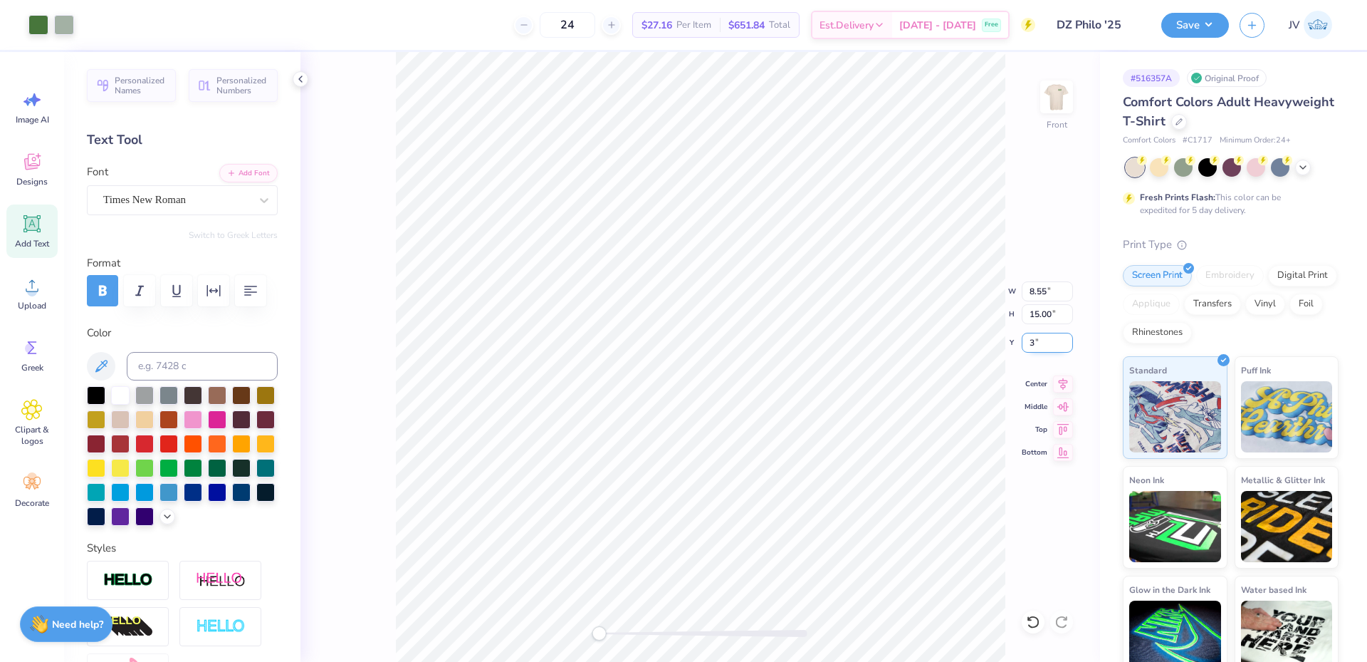
type input "3"
drag, startPoint x: 600, startPoint y: 635, endPoint x: 615, endPoint y: 635, distance: 15.7
click at [615, 635] on div "Accessibility label" at bounding box center [613, 633] width 14 height 14
click at [808, 639] on li "Send to Back" at bounding box center [822, 644] width 112 height 28
click at [187, 358] on input at bounding box center [202, 366] width 151 height 28
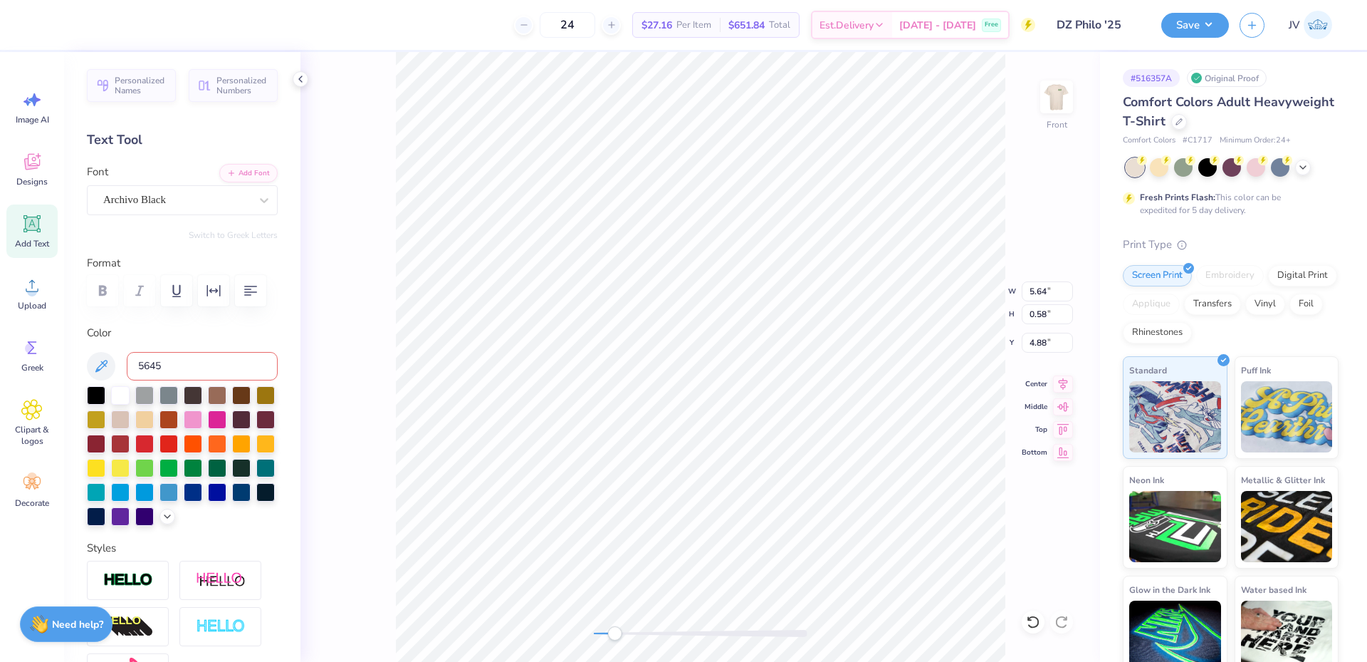
type input "5645"
drag, startPoint x: 617, startPoint y: 635, endPoint x: 597, endPoint y: 632, distance: 19.3
click at [597, 632] on div "Accessibility label" at bounding box center [597, 633] width 14 height 14
click at [154, 369] on input at bounding box center [202, 366] width 151 height 28
type input "5645"
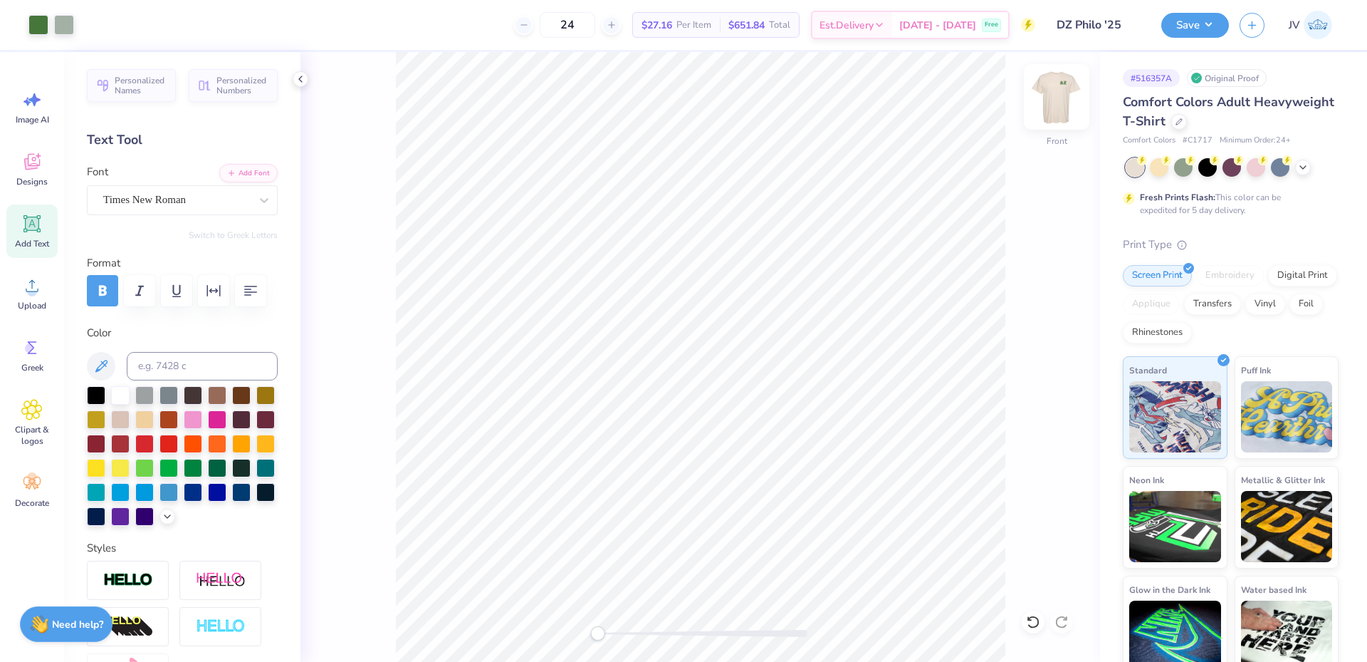
click at [1053, 97] on img at bounding box center [1056, 96] width 57 height 57
click at [1185, 28] on button "Save" at bounding box center [1195, 23] width 68 height 25
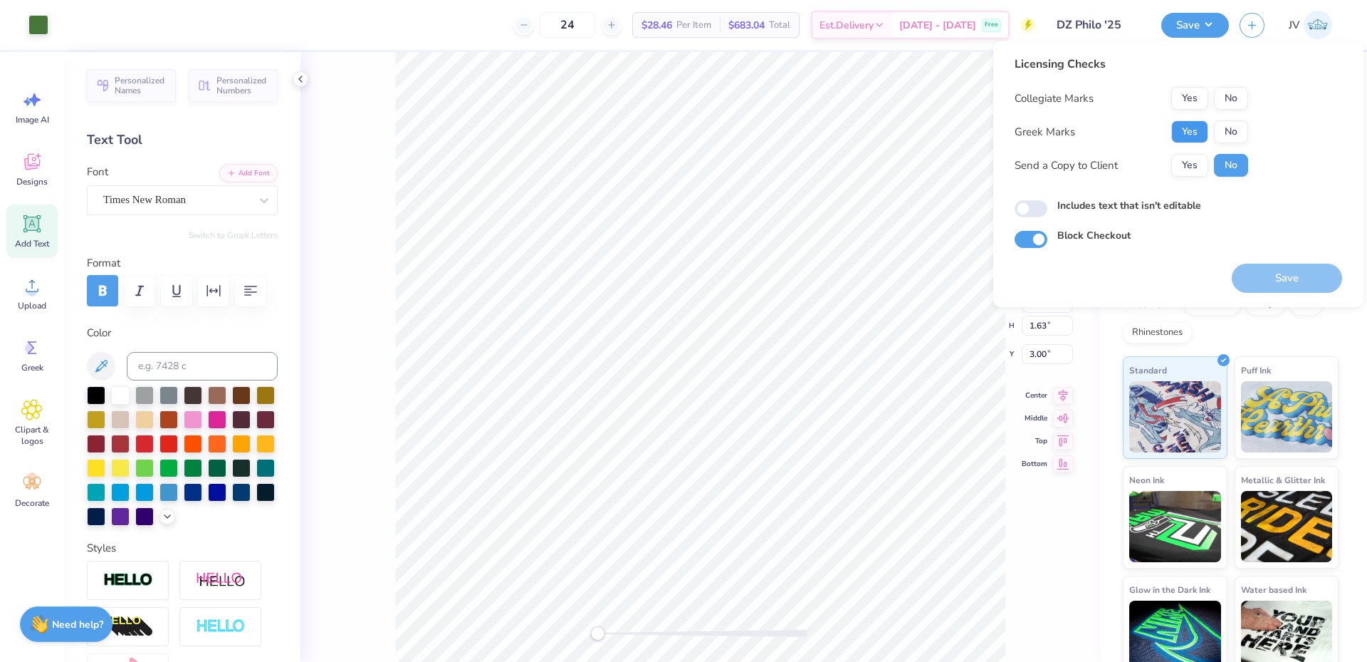
click at [1199, 122] on button "Yes" at bounding box center [1189, 131] width 37 height 23
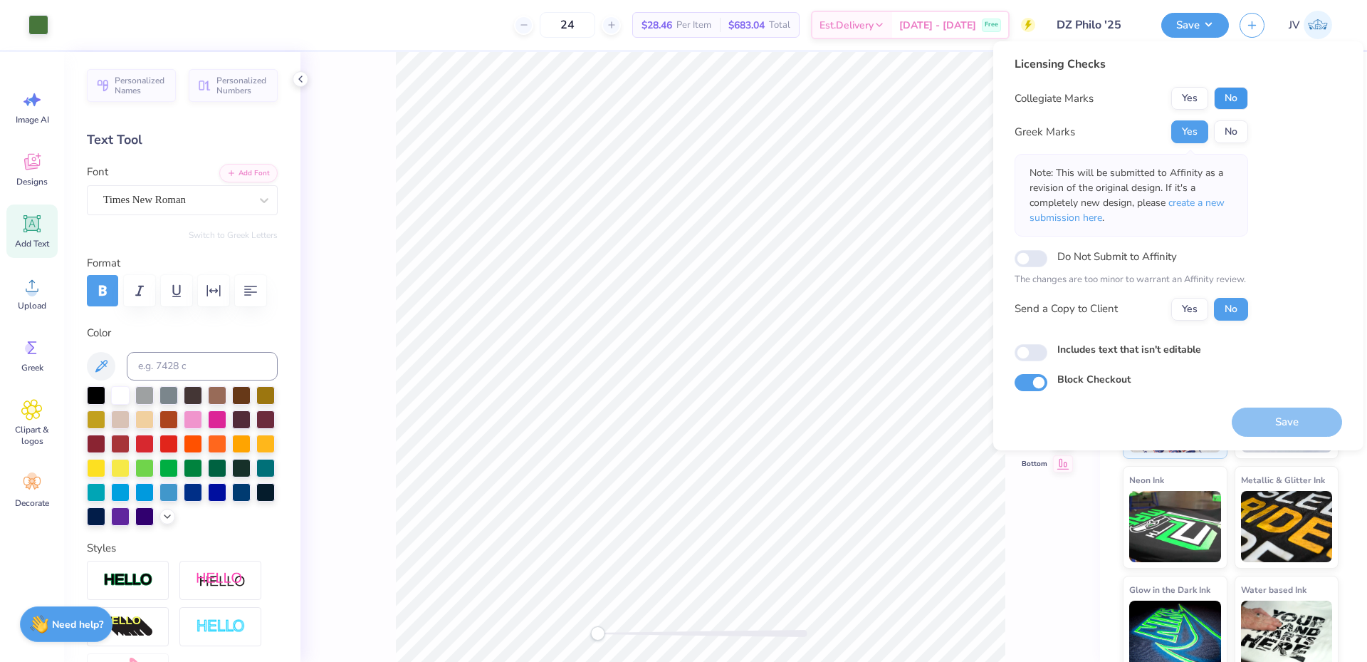
click at [1236, 96] on button "No" at bounding box center [1231, 98] width 34 height 23
click at [1207, 203] on span "create a new submission here" at bounding box center [1127, 210] width 195 height 28
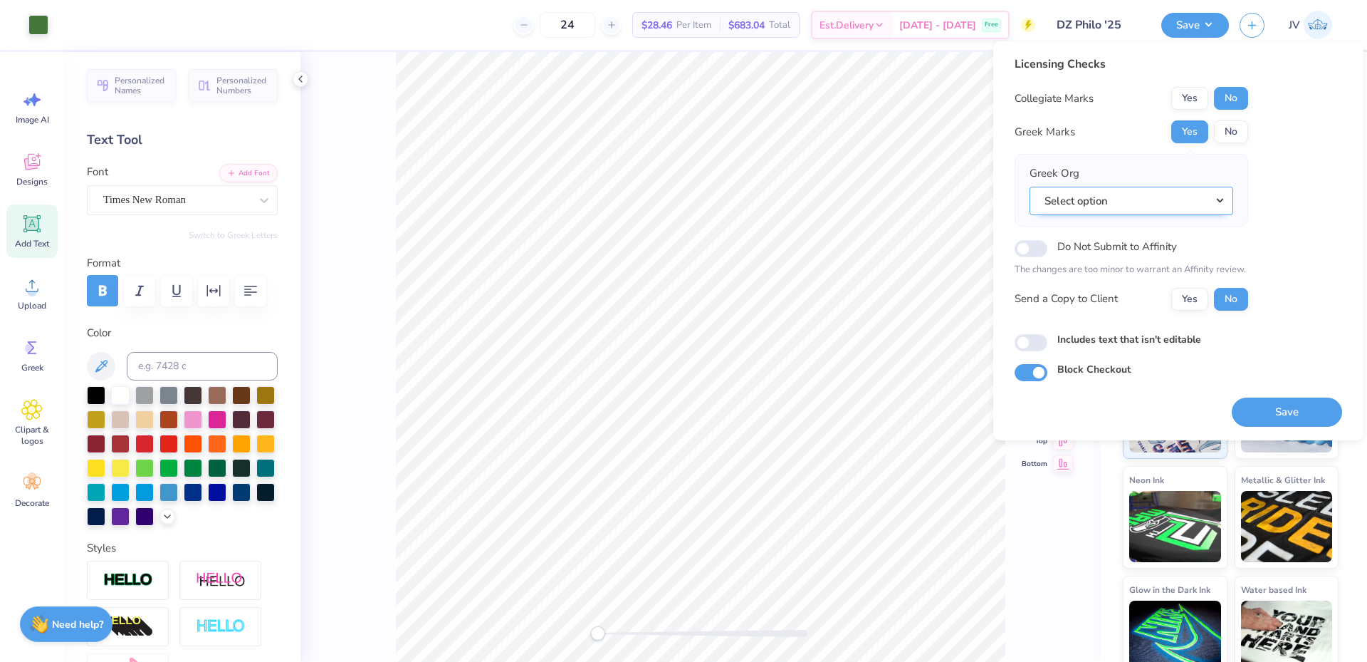
click at [1070, 198] on button "Select option" at bounding box center [1132, 201] width 204 height 29
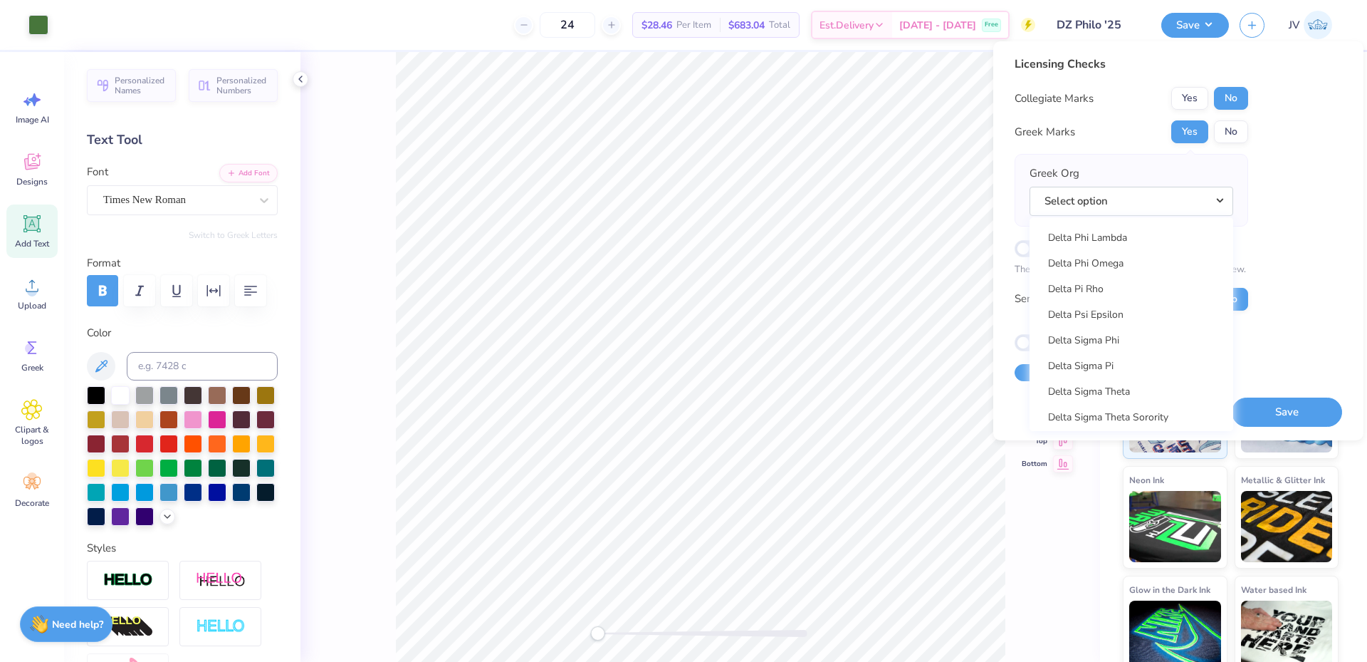
scroll to position [3798, 0]
click at [1090, 305] on link "Delta Zeta" at bounding box center [1131, 308] width 192 height 24
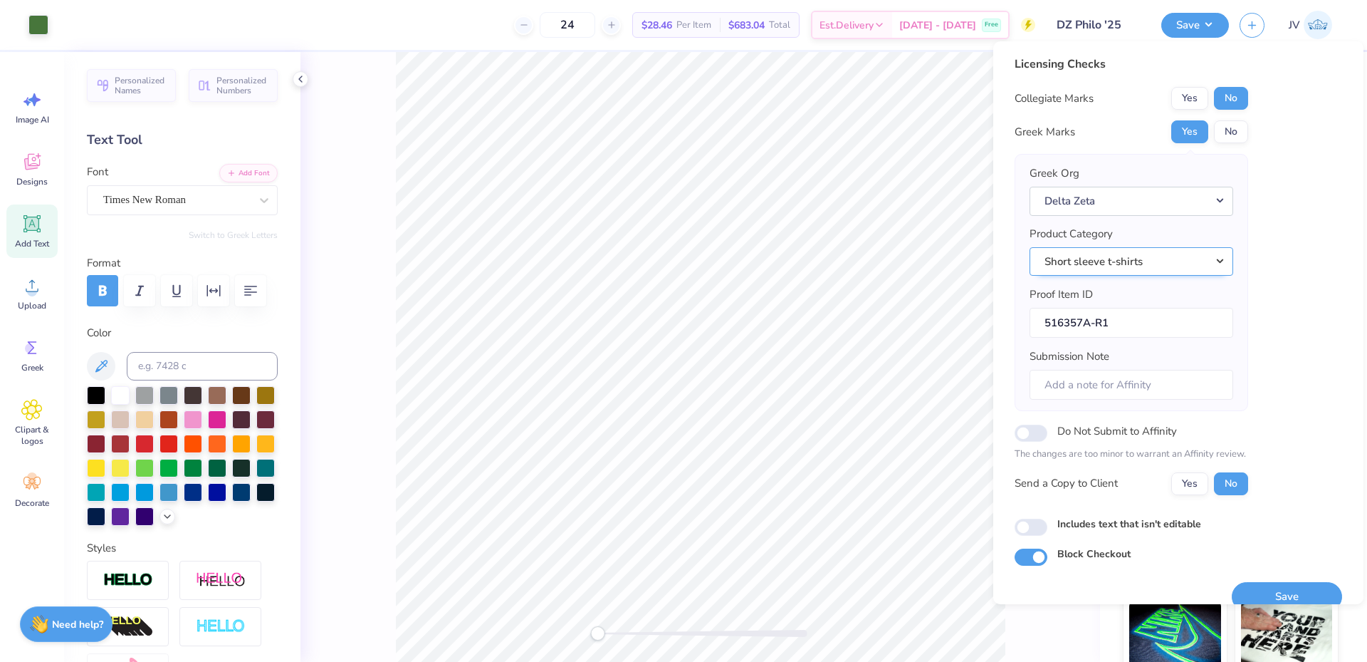
click at [1117, 259] on button "Short sleeve t-shirts" at bounding box center [1132, 261] width 204 height 29
click at [1300, 259] on div "Licensing Checks Collegiate Marks Yes No Greek Marks Yes No Greek Org Delta Zet…" at bounding box center [1179, 311] width 328 height 510
click at [1255, 592] on button "Save" at bounding box center [1287, 596] width 110 height 29
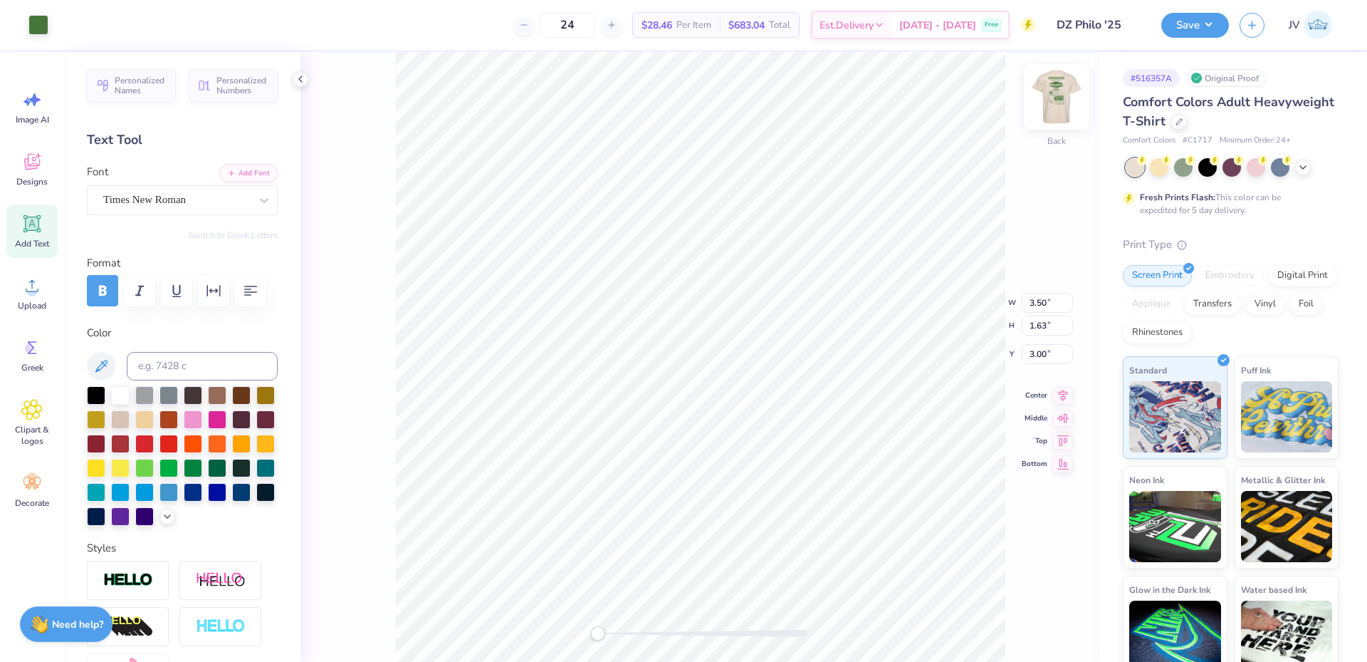
click at [1055, 87] on img at bounding box center [1056, 96] width 57 height 57
click at [1188, 23] on button "Save" at bounding box center [1195, 23] width 68 height 25
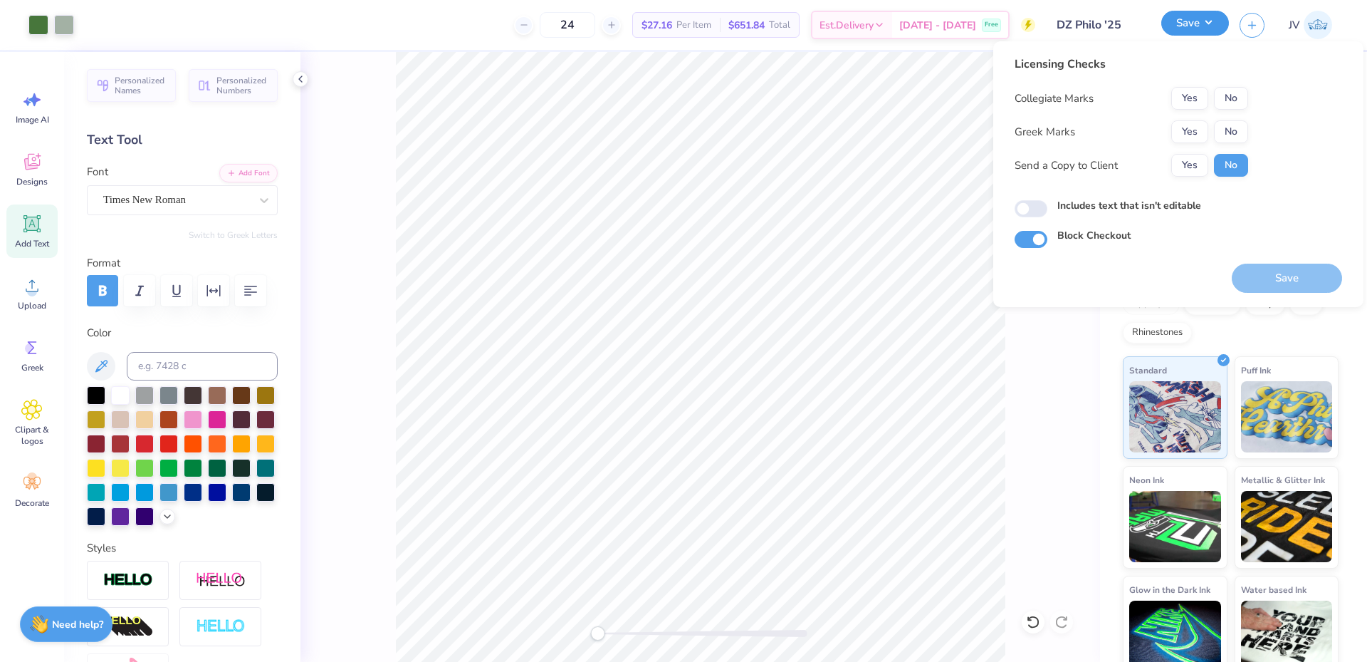
click at [1188, 23] on button "Save" at bounding box center [1195, 23] width 68 height 25
